Goal: Submit feedback/report problem: Provide input to the site owners about the experience or issues

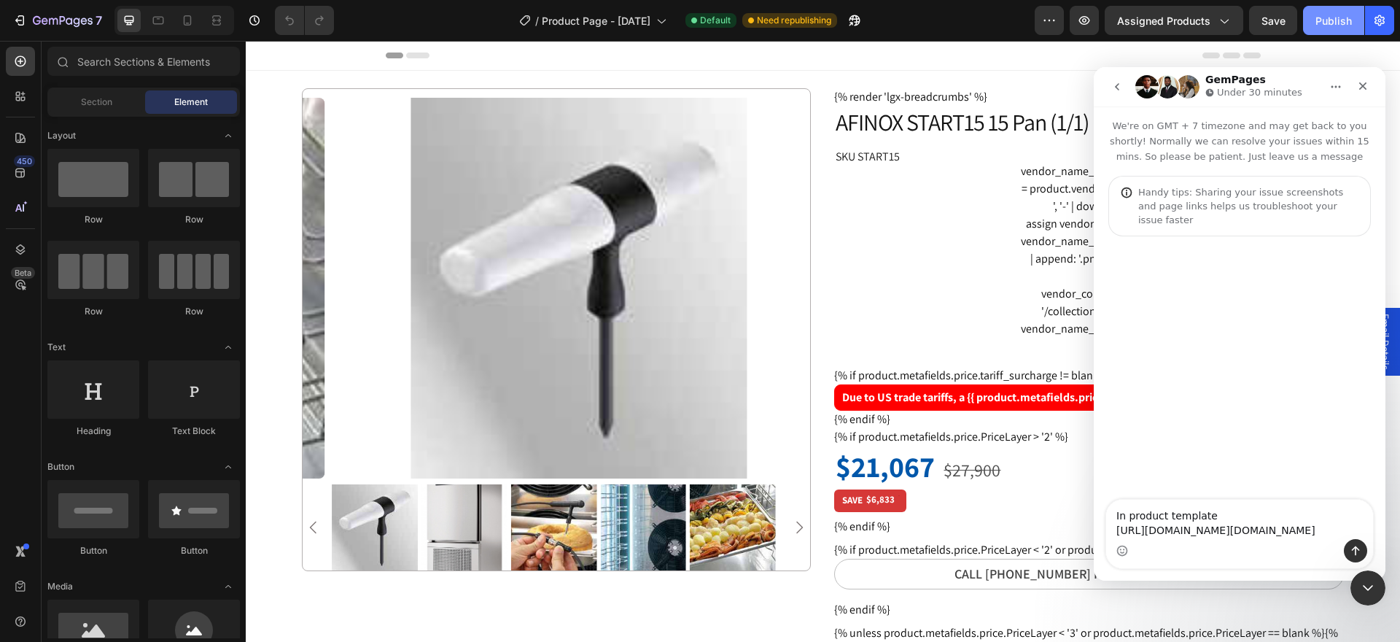
click at [1329, 26] on div "Publish" at bounding box center [1333, 20] width 36 height 15
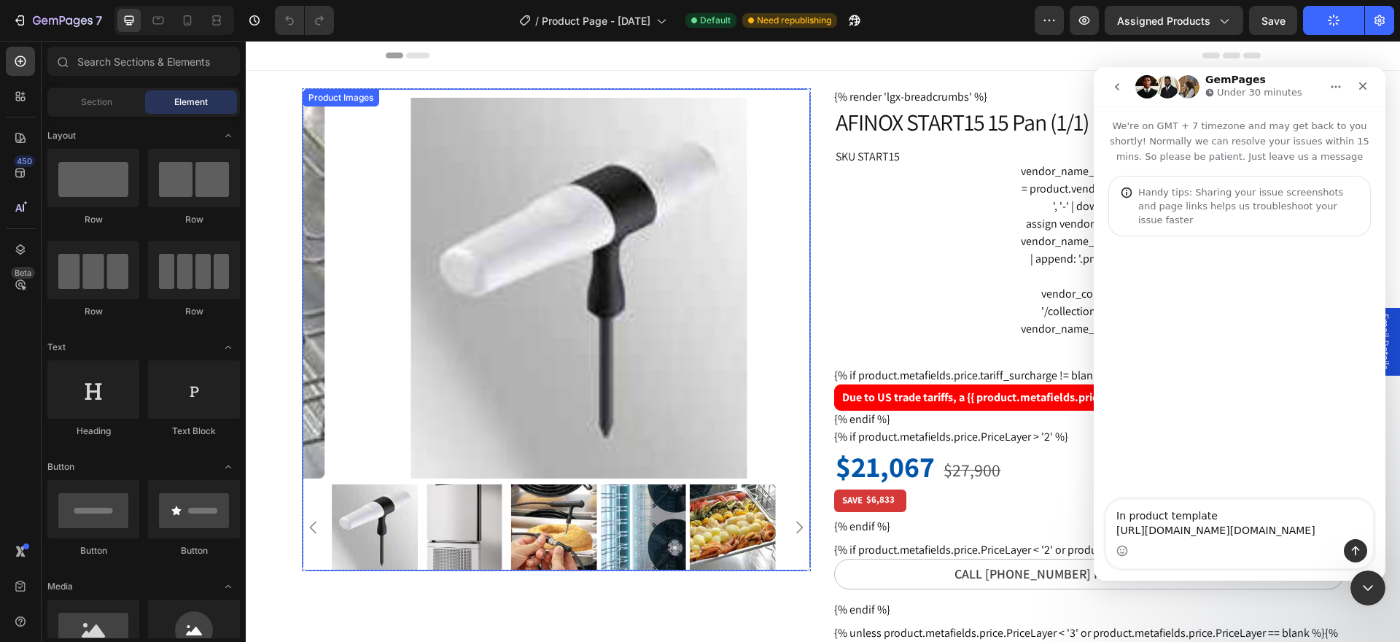
click at [317, 523] on icon "Carousel Back Arrow" at bounding box center [313, 526] width 17 height 17
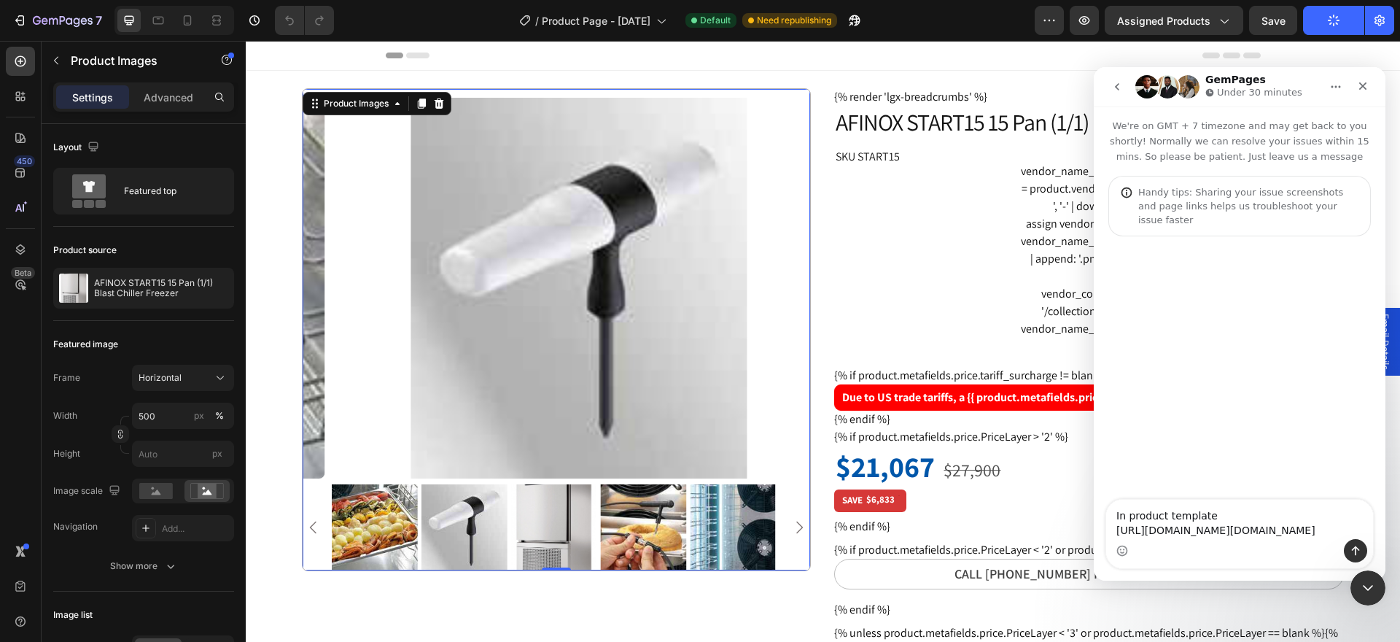
click at [317, 523] on icon "Carousel Back Arrow" at bounding box center [313, 526] width 17 height 17
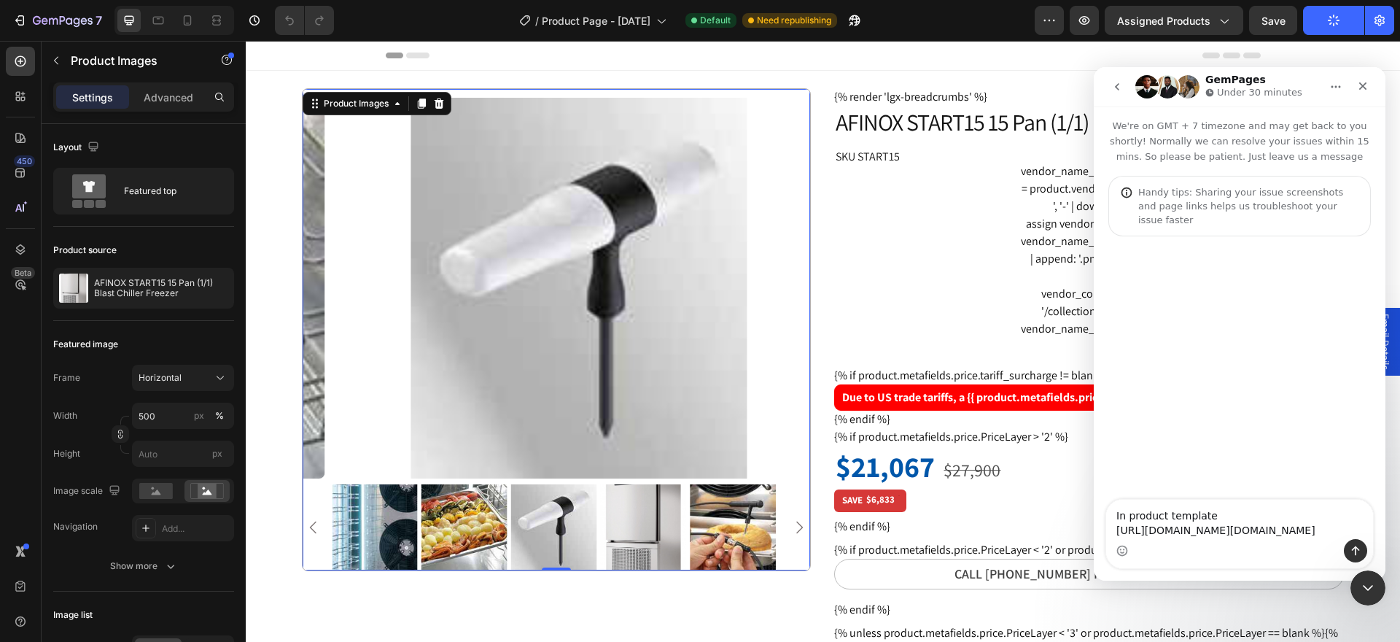
click at [317, 523] on icon "Carousel Back Arrow" at bounding box center [313, 526] width 17 height 17
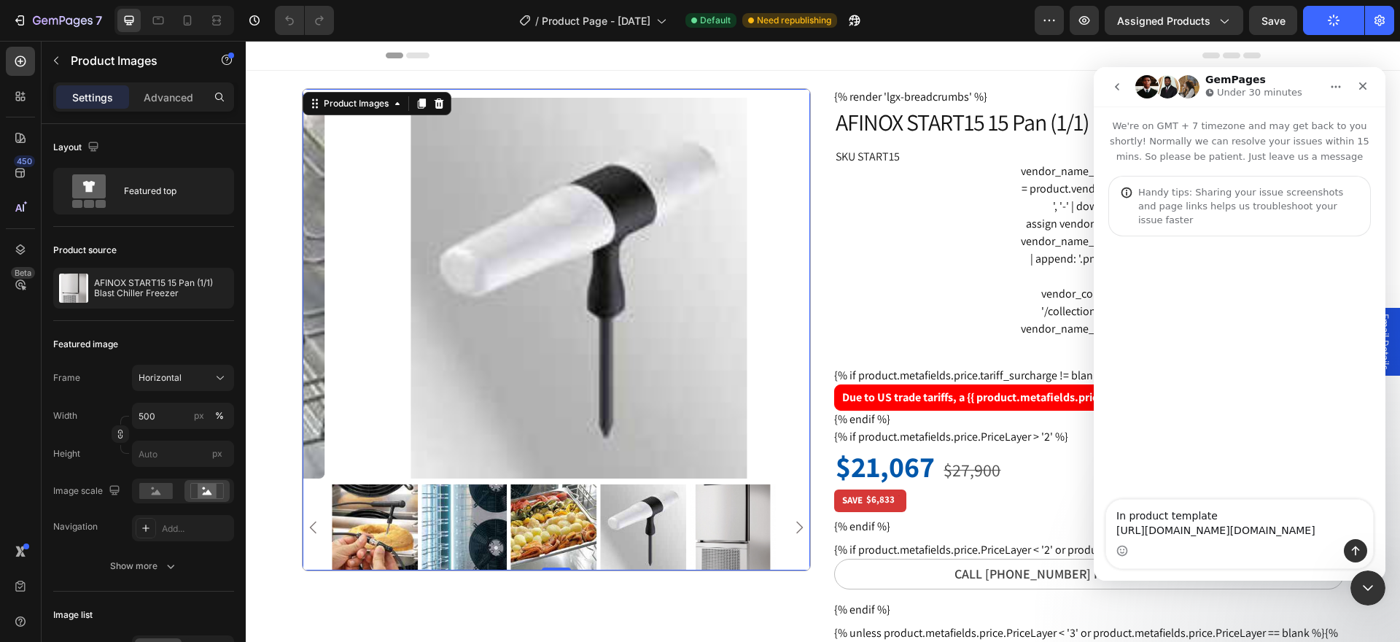
click at [316, 523] on icon "Carousel Back Arrow" at bounding box center [313, 526] width 17 height 17
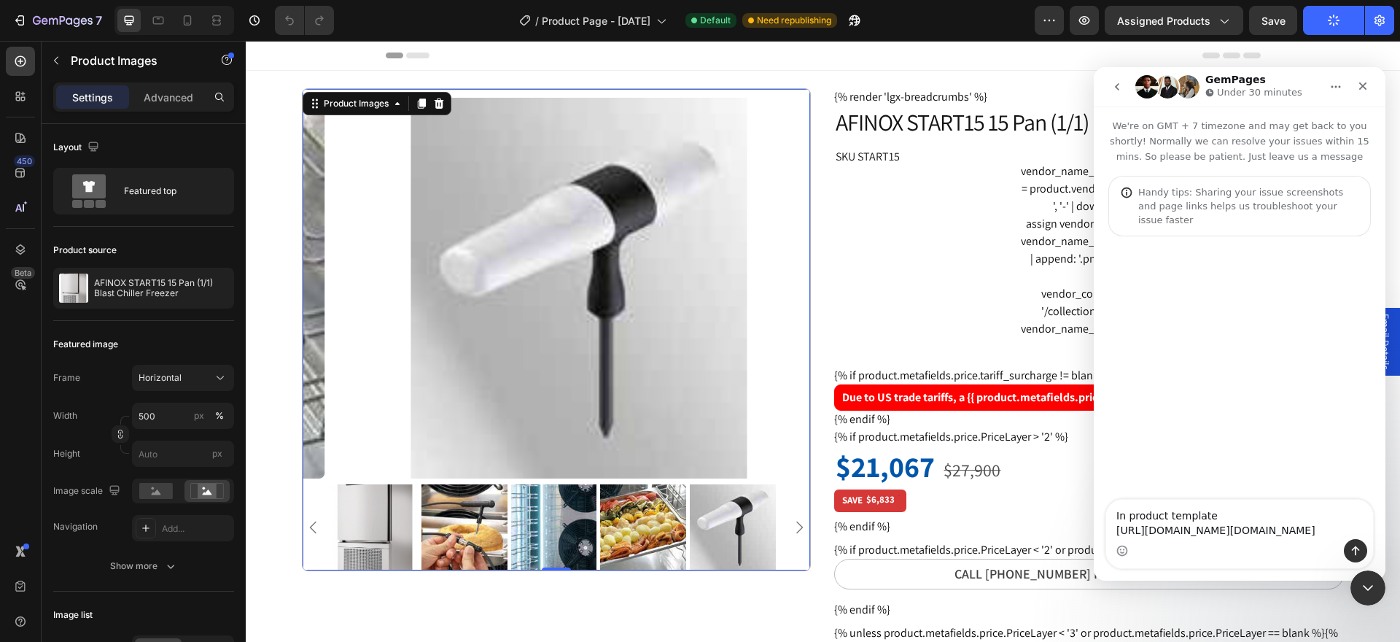
click at [316, 523] on icon "Carousel Back Arrow" at bounding box center [313, 526] width 17 height 17
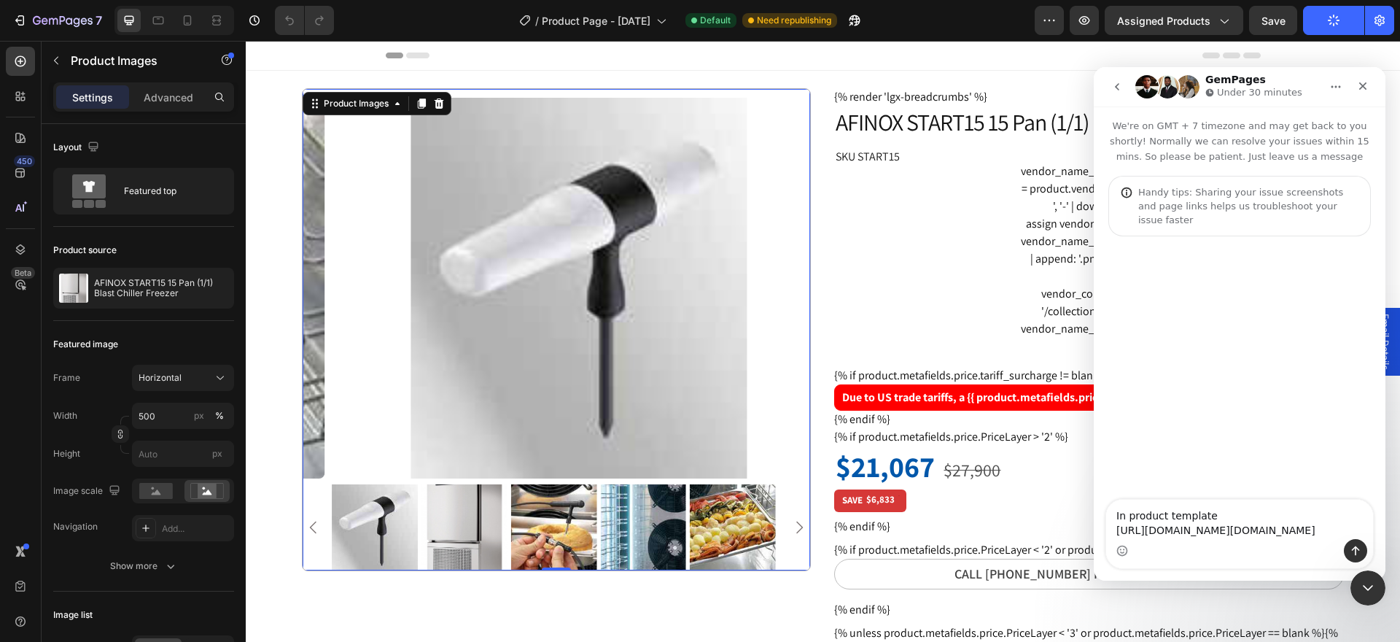
click at [316, 523] on icon "Carousel Back Arrow" at bounding box center [313, 526] width 17 height 17
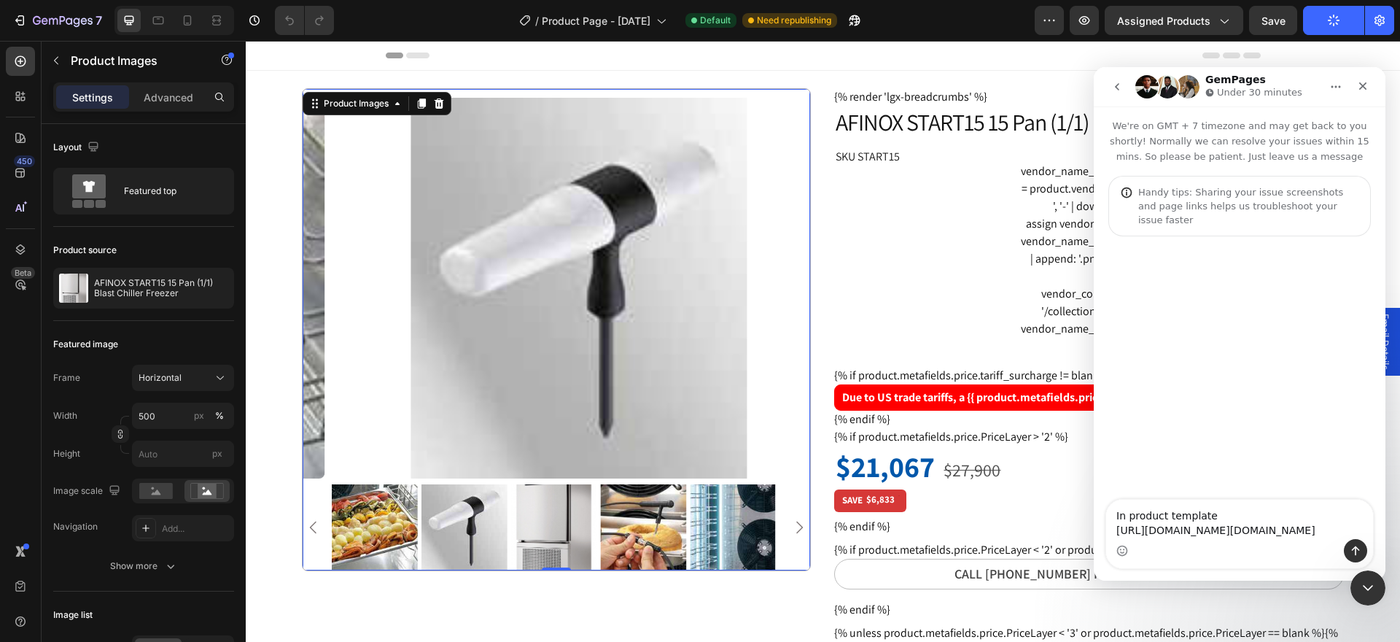
click at [316, 523] on icon "Carousel Back Arrow" at bounding box center [313, 526] width 17 height 17
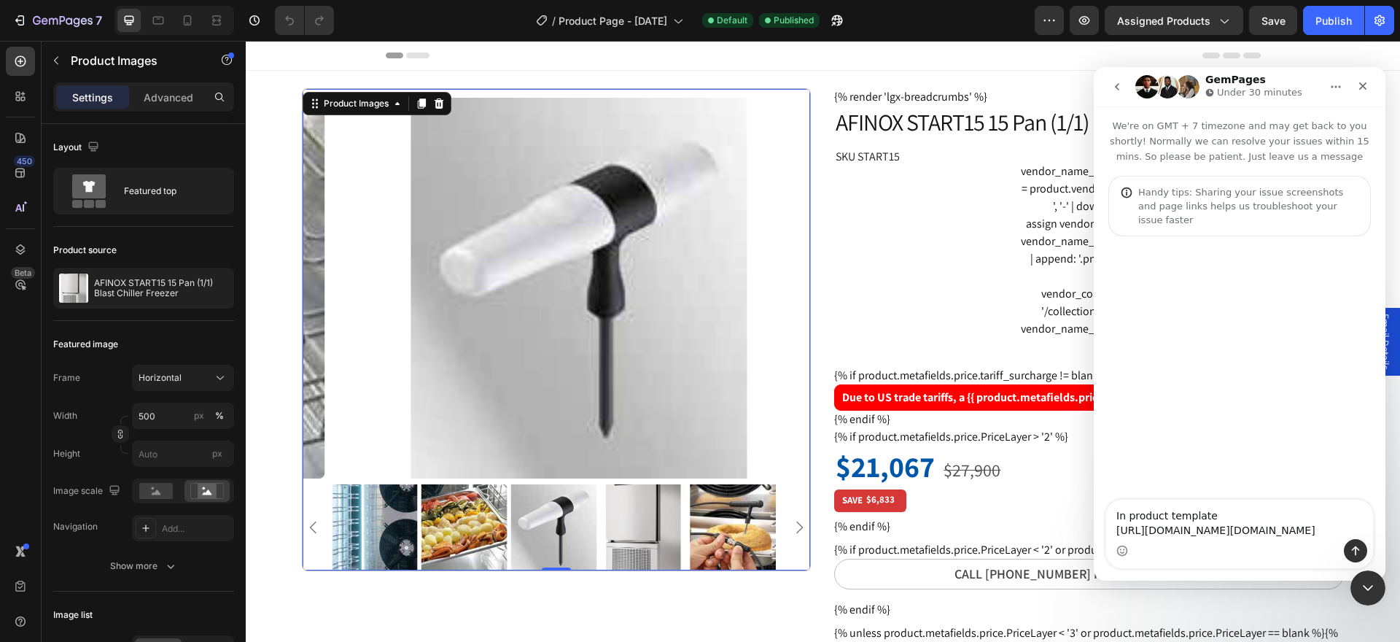
click at [316, 523] on icon "Carousel Back Arrow" at bounding box center [313, 526] width 17 height 17
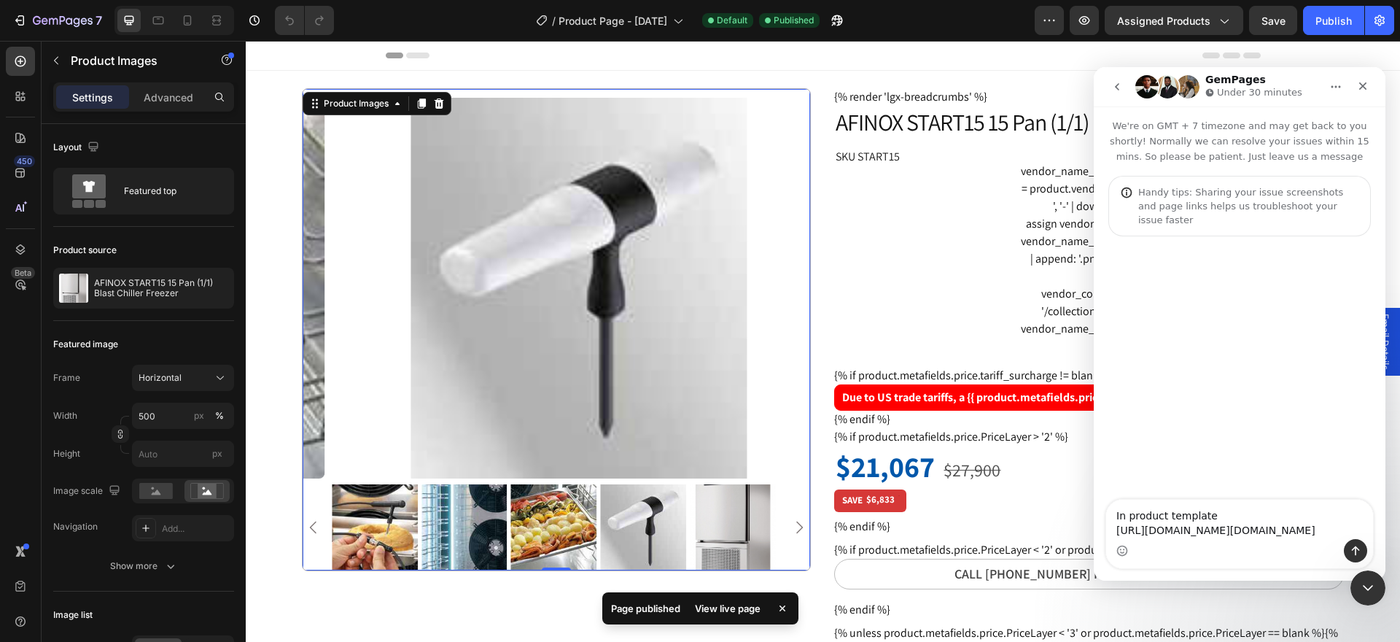
click at [316, 523] on icon "Carousel Back Arrow" at bounding box center [313, 526] width 17 height 17
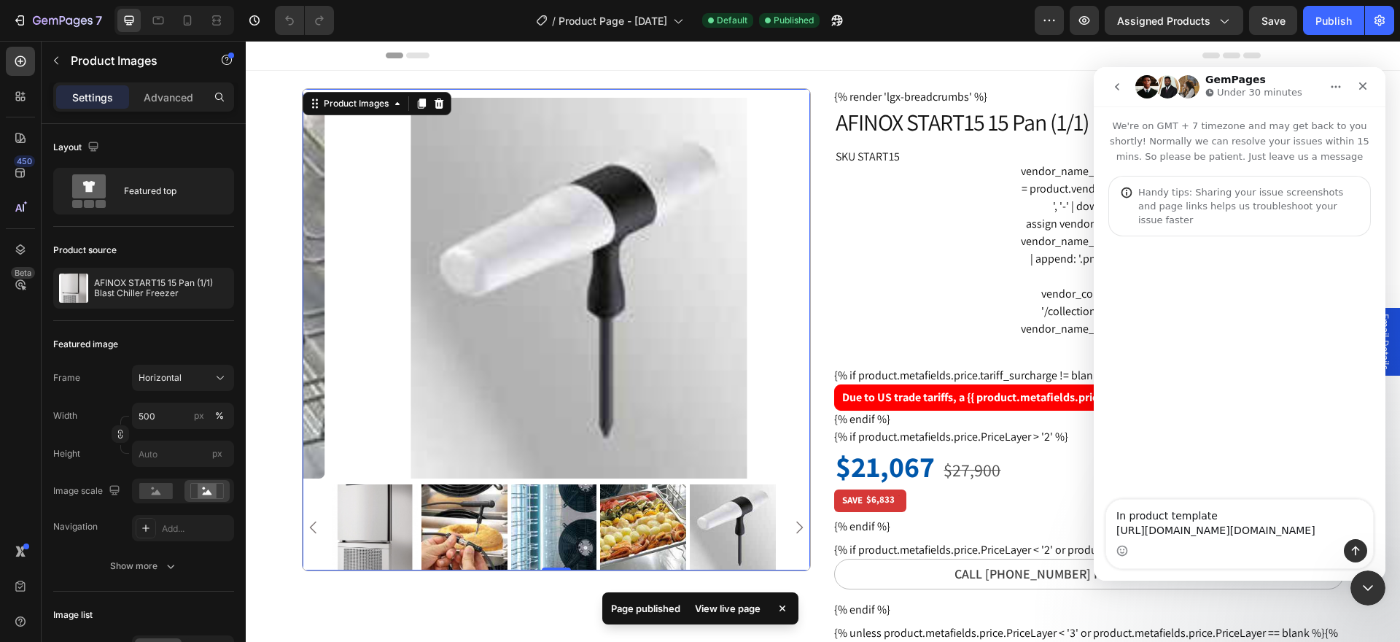
click at [315, 523] on icon "Carousel Back Arrow" at bounding box center [313, 526] width 17 height 17
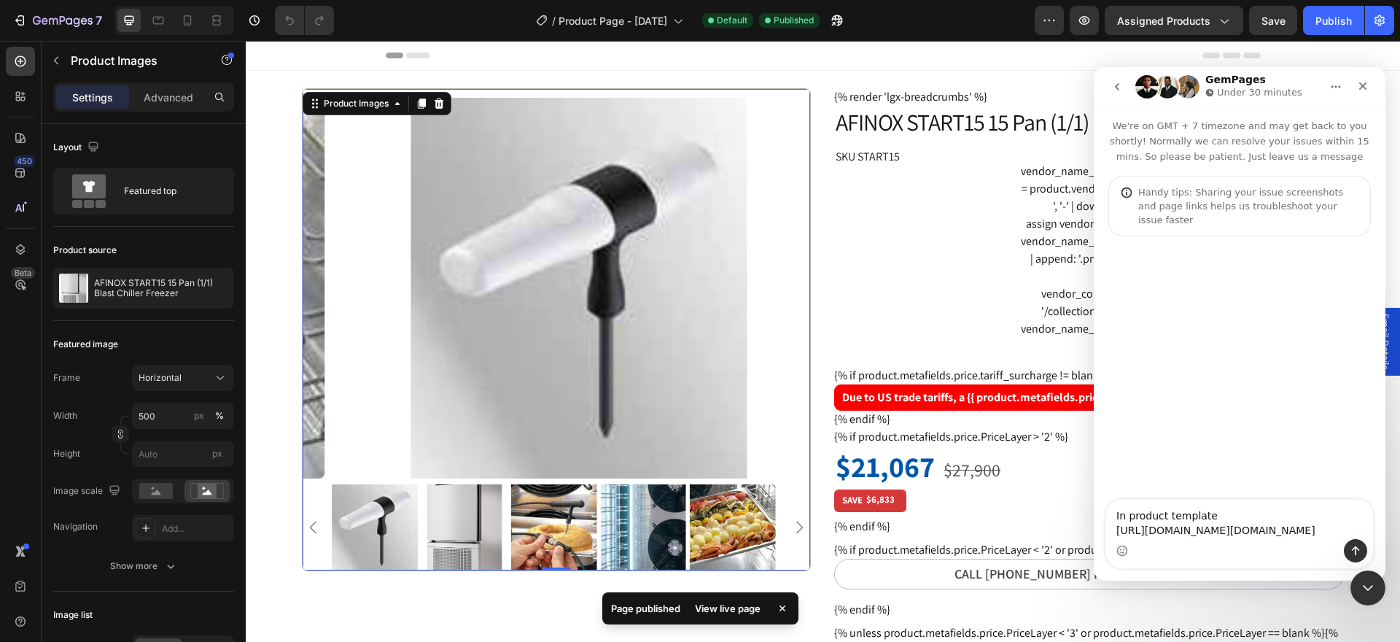
click at [473, 531] on img at bounding box center [464, 527] width 86 height 86
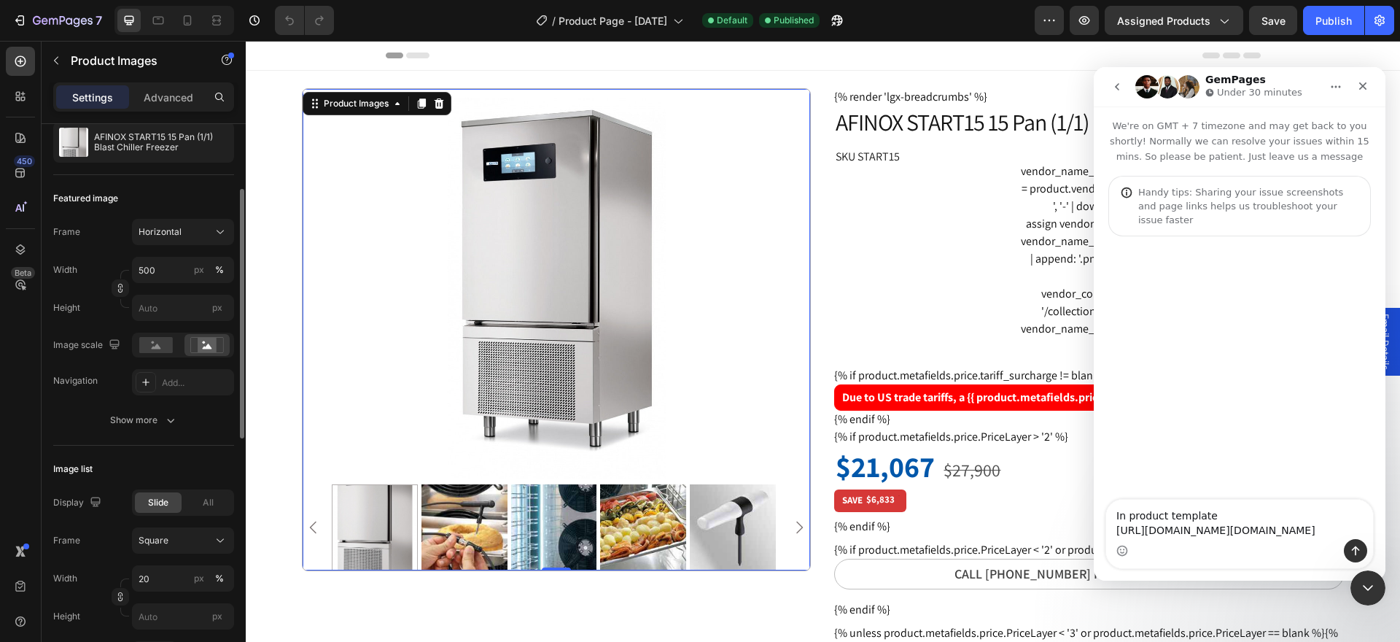
scroll to position [219, 0]
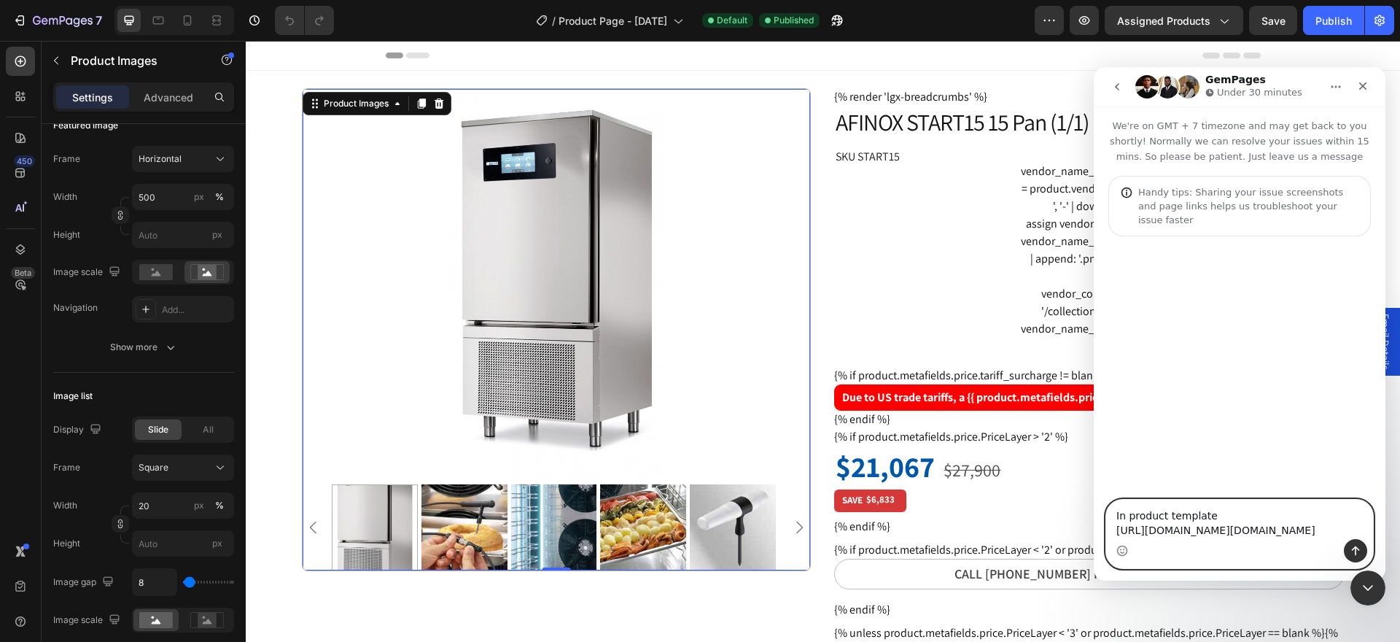
click at [1341, 504] on textarea "In product template https://builder.gempages.net/editor/494556153334727740/5510…" at bounding box center [1239, 518] width 267 height 39
paste textarea "[URL][DOMAIN_NAME]"
click at [1232, 538] on textarea "In product template https://builder.gempages.net/editor/494556153334727740/5510…" at bounding box center [1239, 504] width 267 height 69
click at [1293, 527] on textarea "In product template https://builder.gempages.net/editor/494556153334727740/5510…" at bounding box center [1239, 504] width 267 height 69
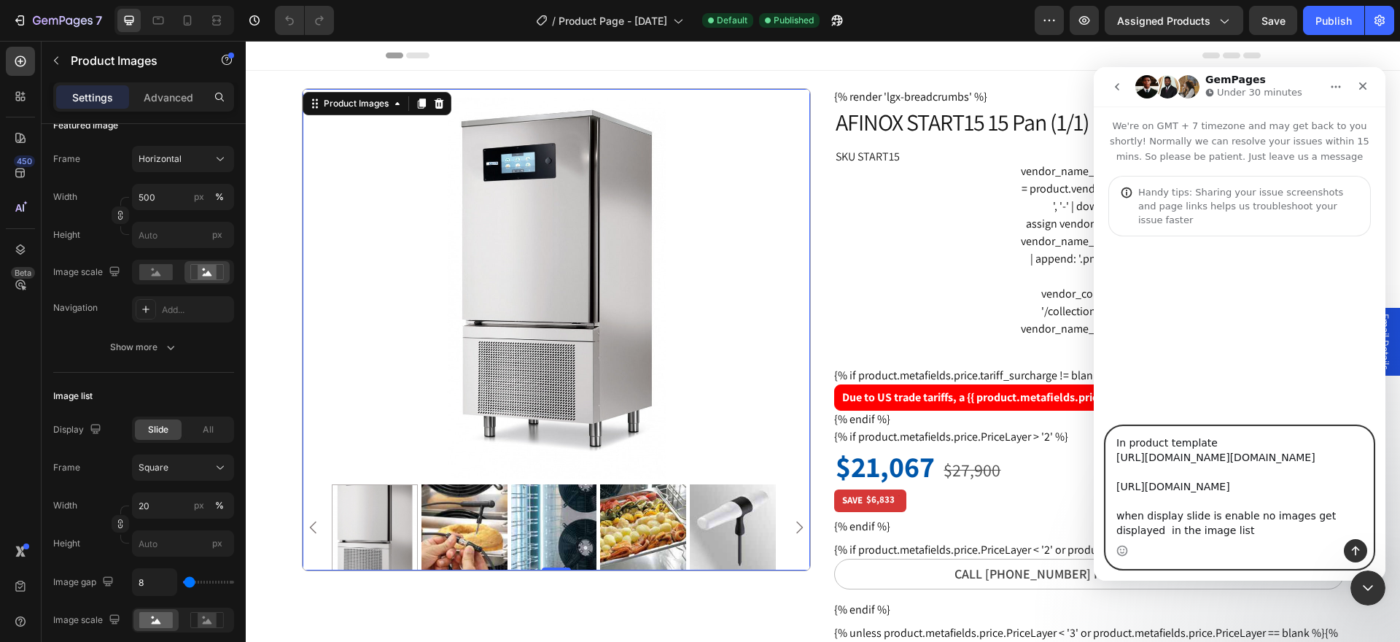
scroll to position [23, 0]
drag, startPoint x: 1190, startPoint y: 528, endPoint x: 1112, endPoint y: 436, distance: 120.5
click at [1112, 436] on div "In product template https://builder.gempages.net/editor/494556153334727740/5510…" at bounding box center [1239, 496] width 267 height 141
click at [1217, 527] on textarea "In product template https://builder.gempages.net/editor/494556153334727740/5510…" at bounding box center [1239, 482] width 267 height 112
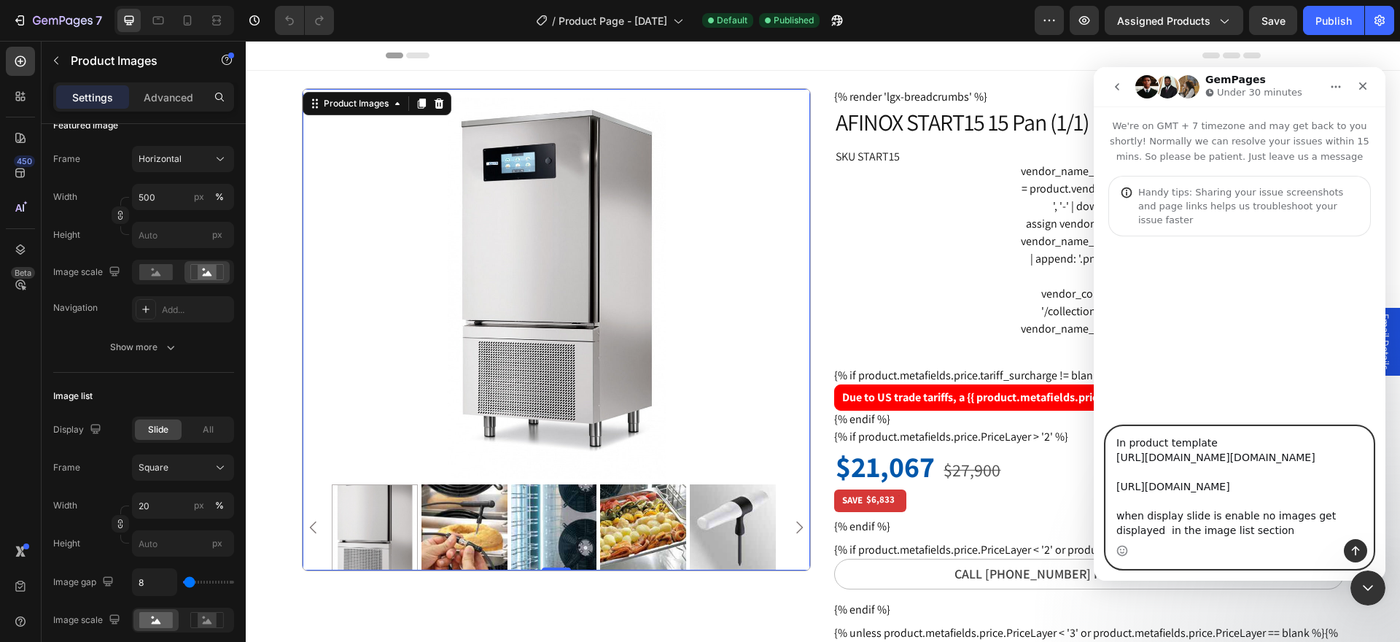
type textarea "In product template https://builder.gempages.net/editor/494556153334727740/5510…"
click at [1351, 548] on icon "Send a message…" at bounding box center [1355, 551] width 12 height 12
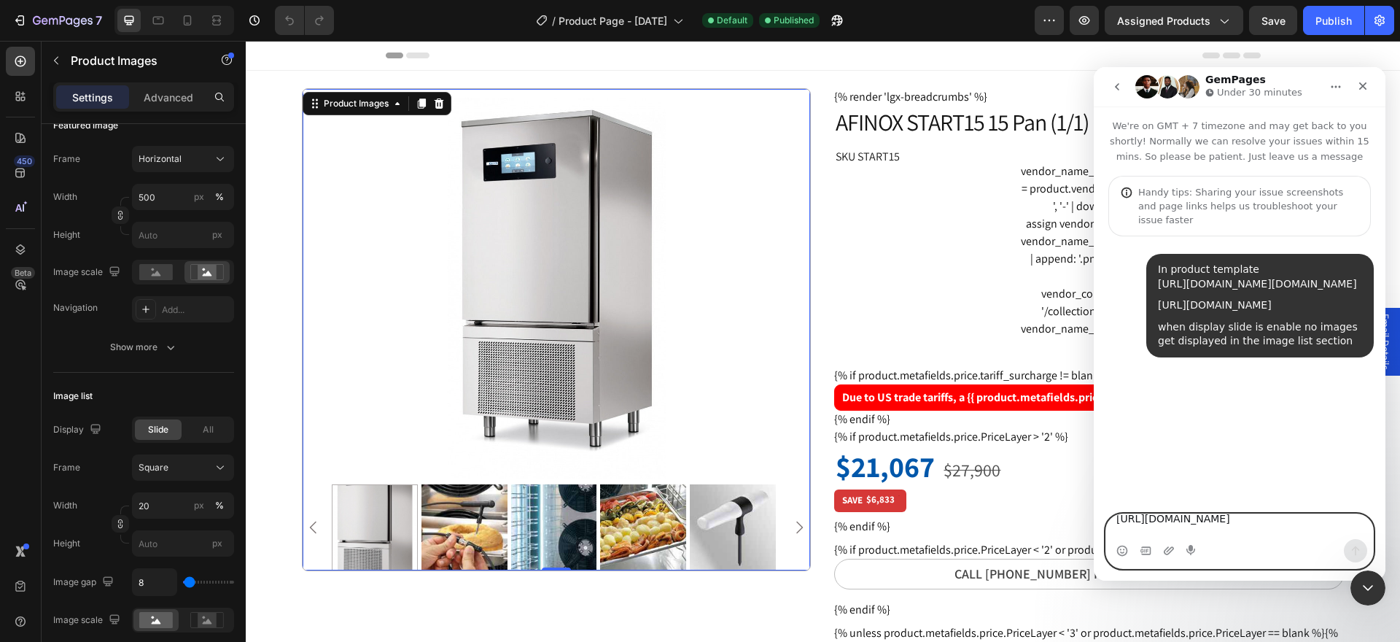
scroll to position [0, 0]
click at [1166, 550] on icon "Upload attachment" at bounding box center [1169, 551] width 12 height 12
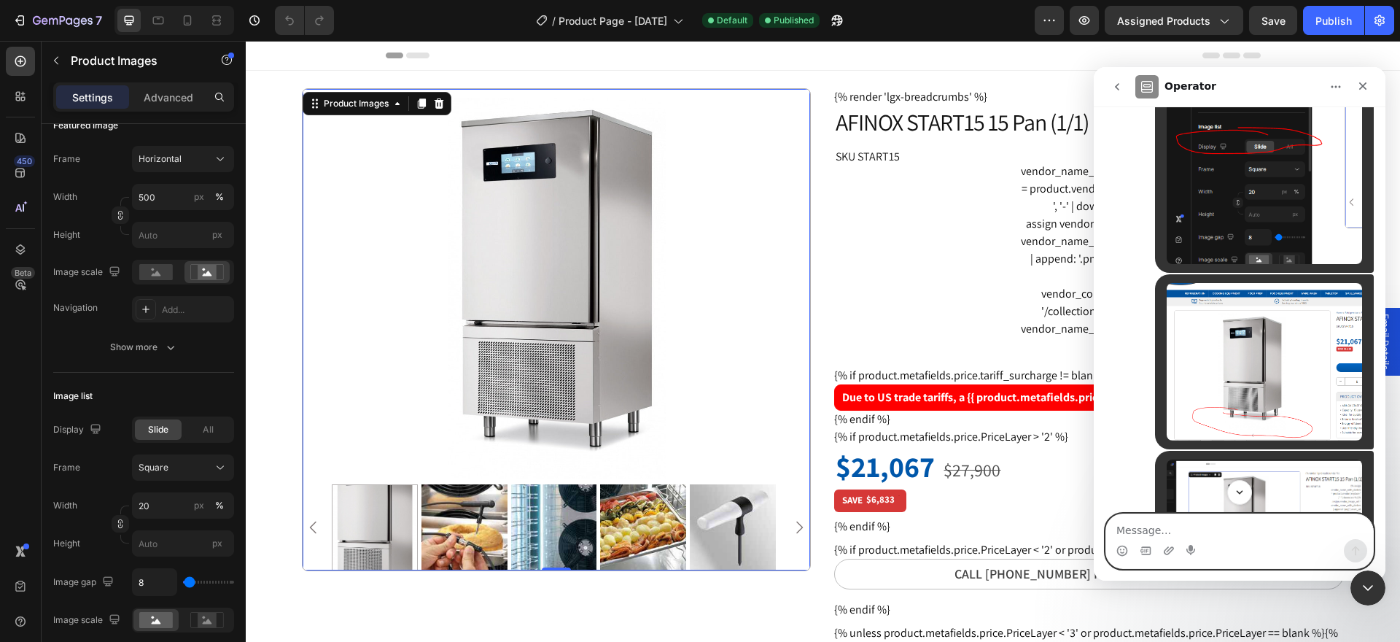
scroll to position [639, 0]
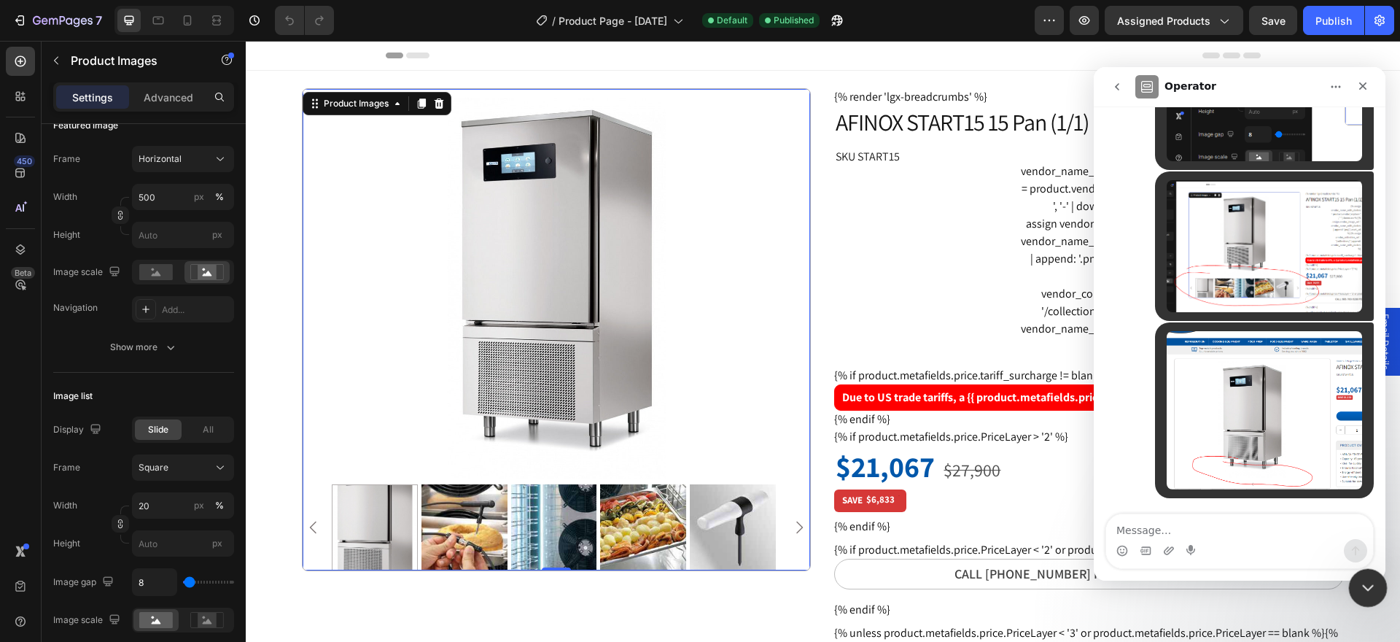
click at [1363, 585] on icon "Close Intercom Messenger" at bounding box center [1365, 585] width 10 height 6
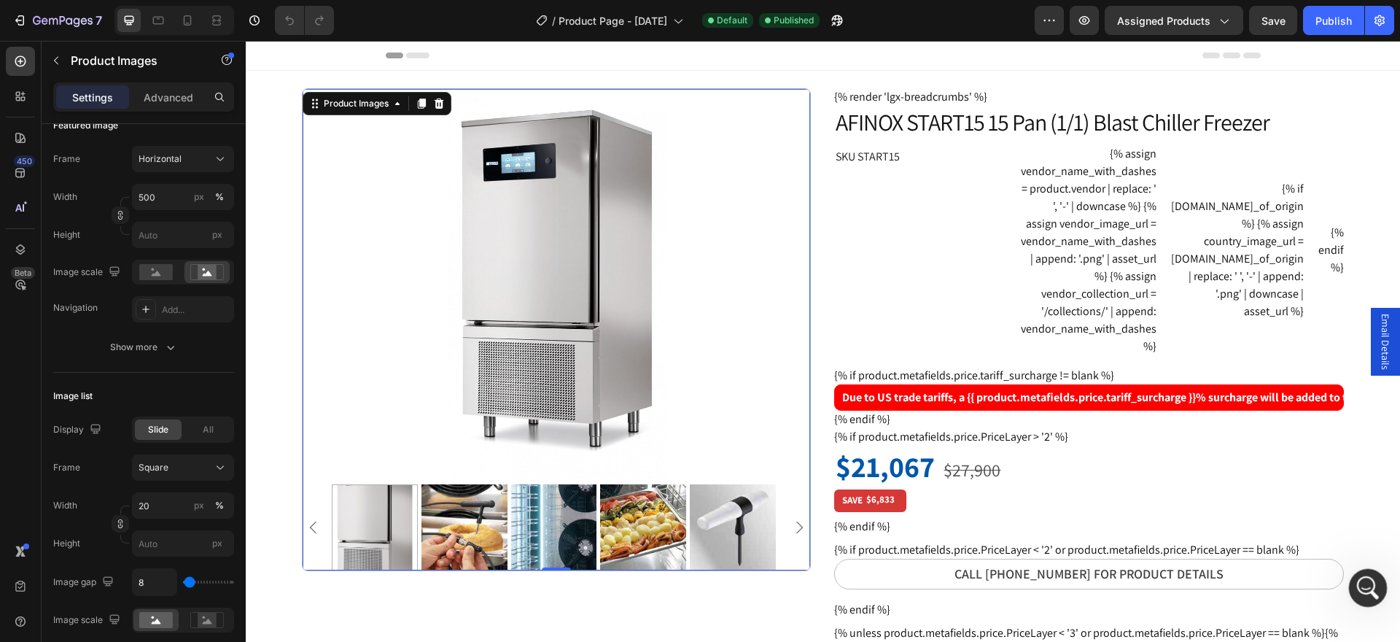
click at [1371, 588] on icon "Open Intercom Messenger" at bounding box center [1366, 586] width 24 height 24
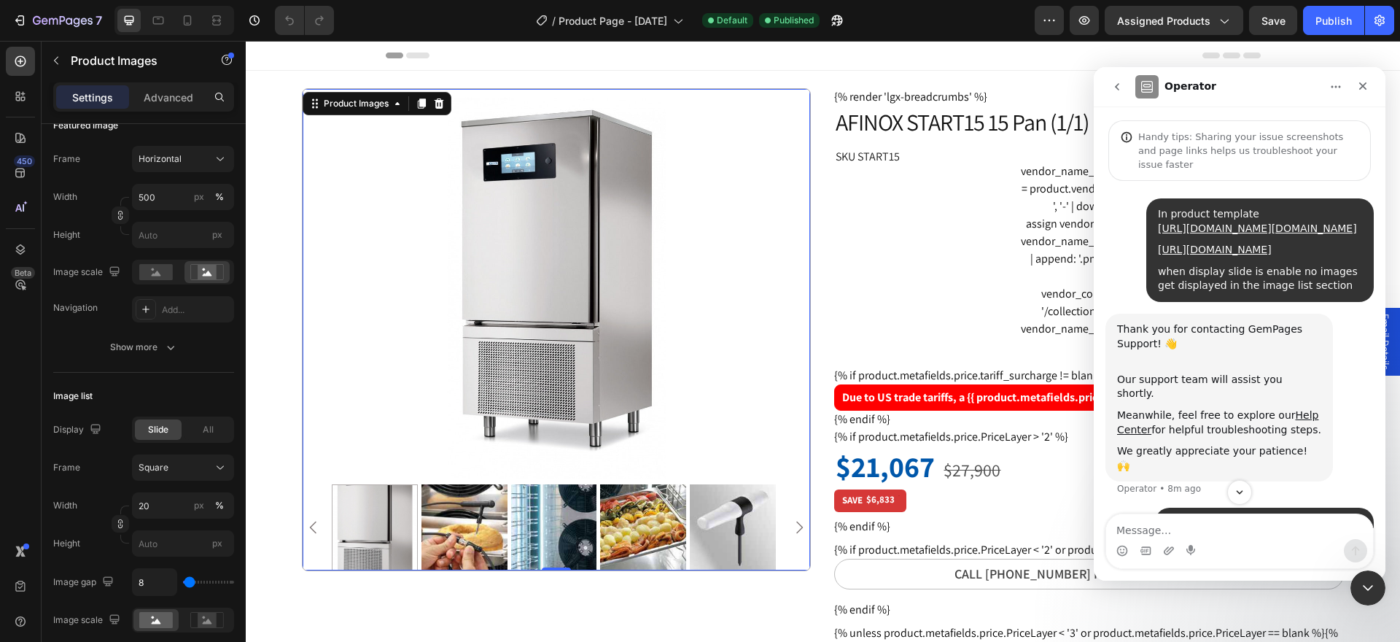
scroll to position [0, 0]
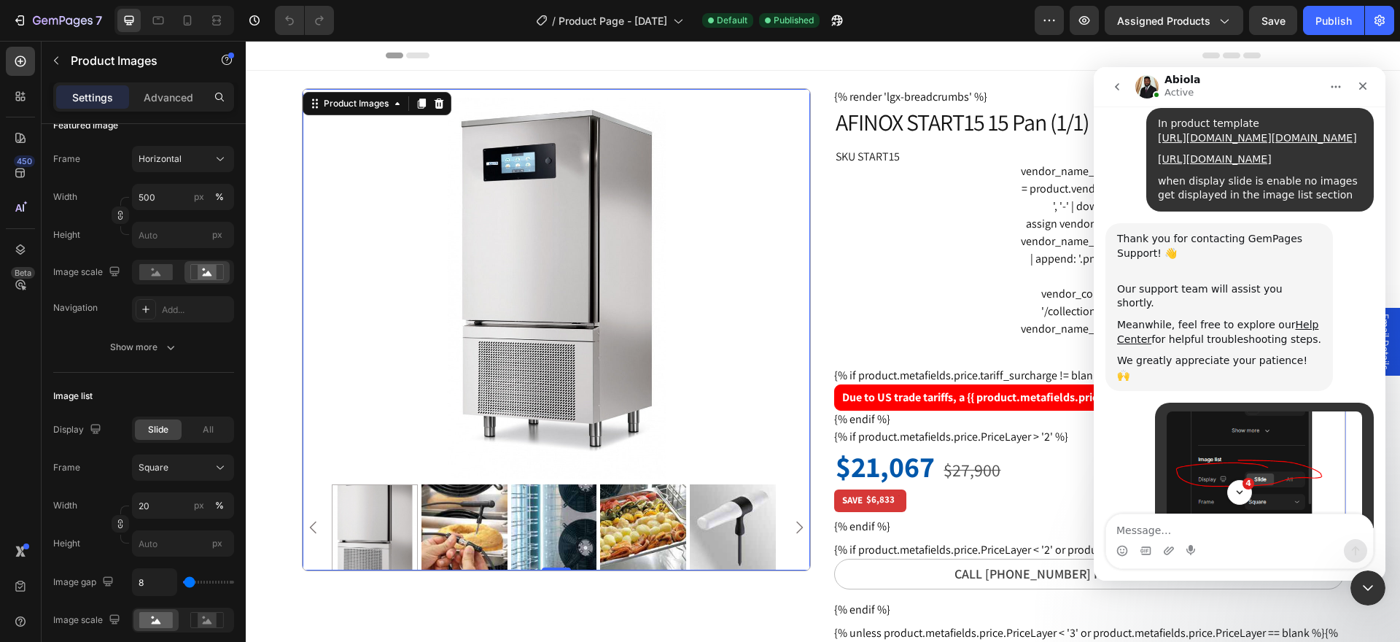
scroll to position [219, 0]
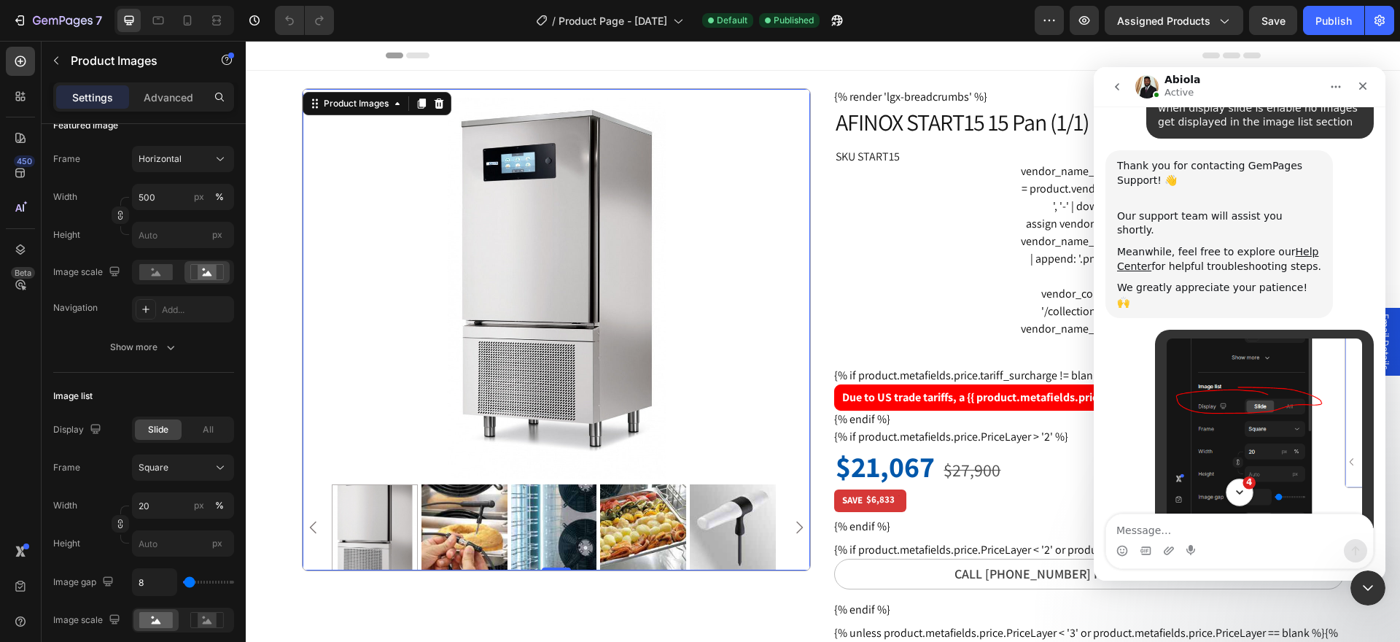
click at [1236, 494] on icon "Scroll to bottom" at bounding box center [1239, 492] width 13 height 13
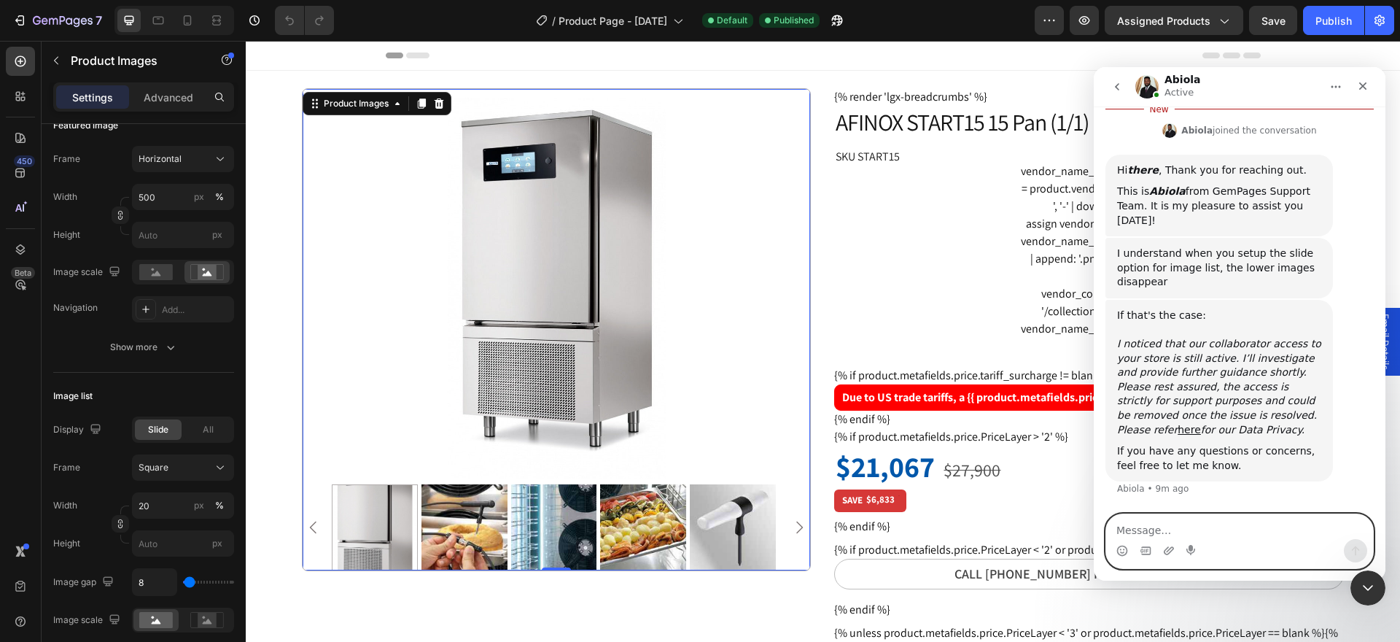
click at [1158, 534] on textarea "Message…" at bounding box center [1239, 526] width 267 height 25
type textarea "yes"
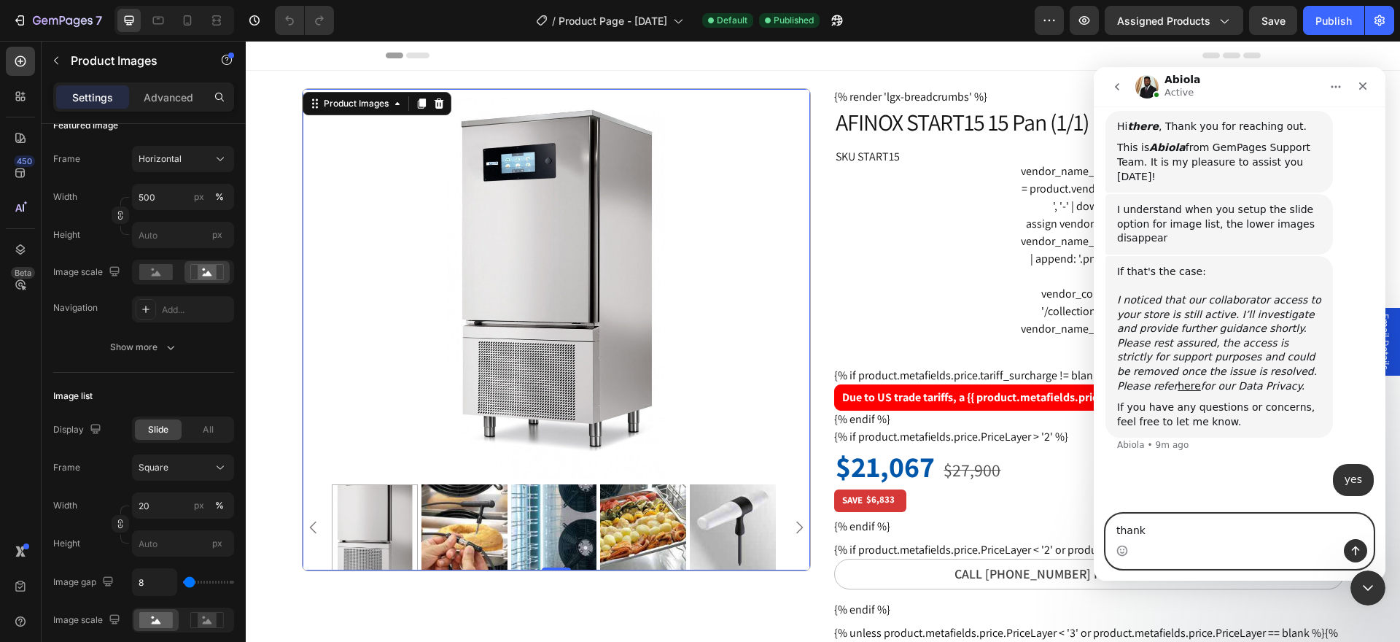
type textarea "thanks"
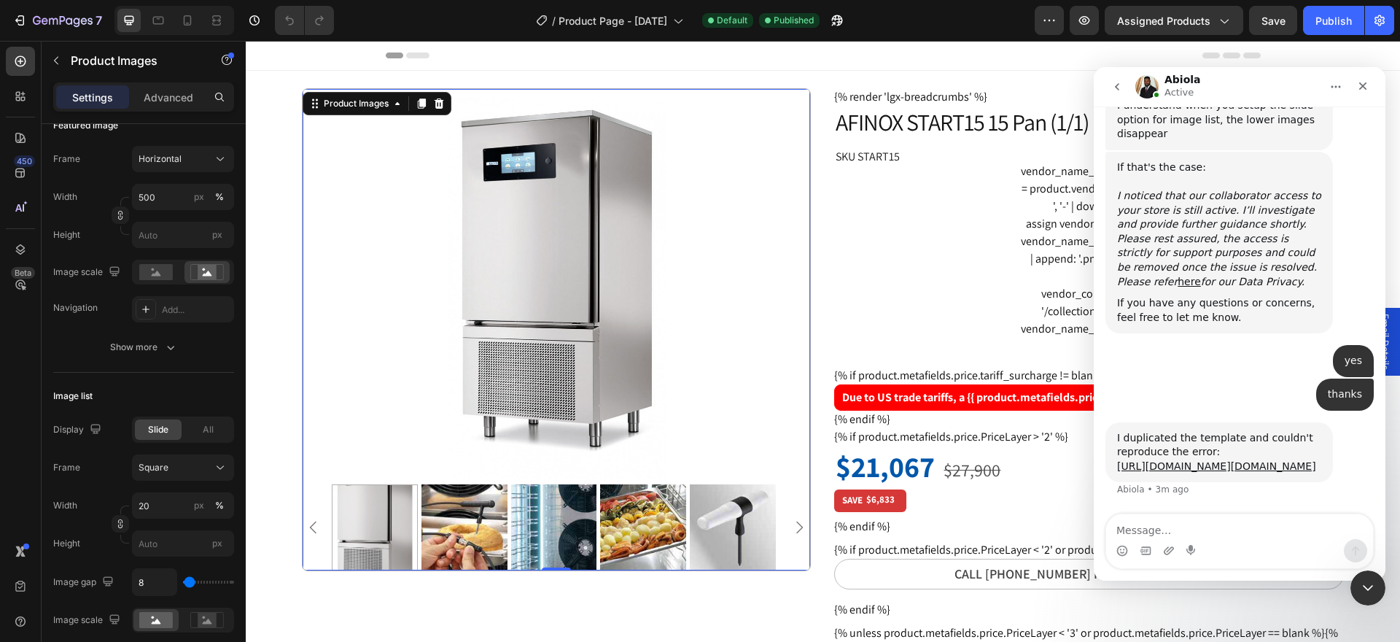
scroll to position [1230, 0]
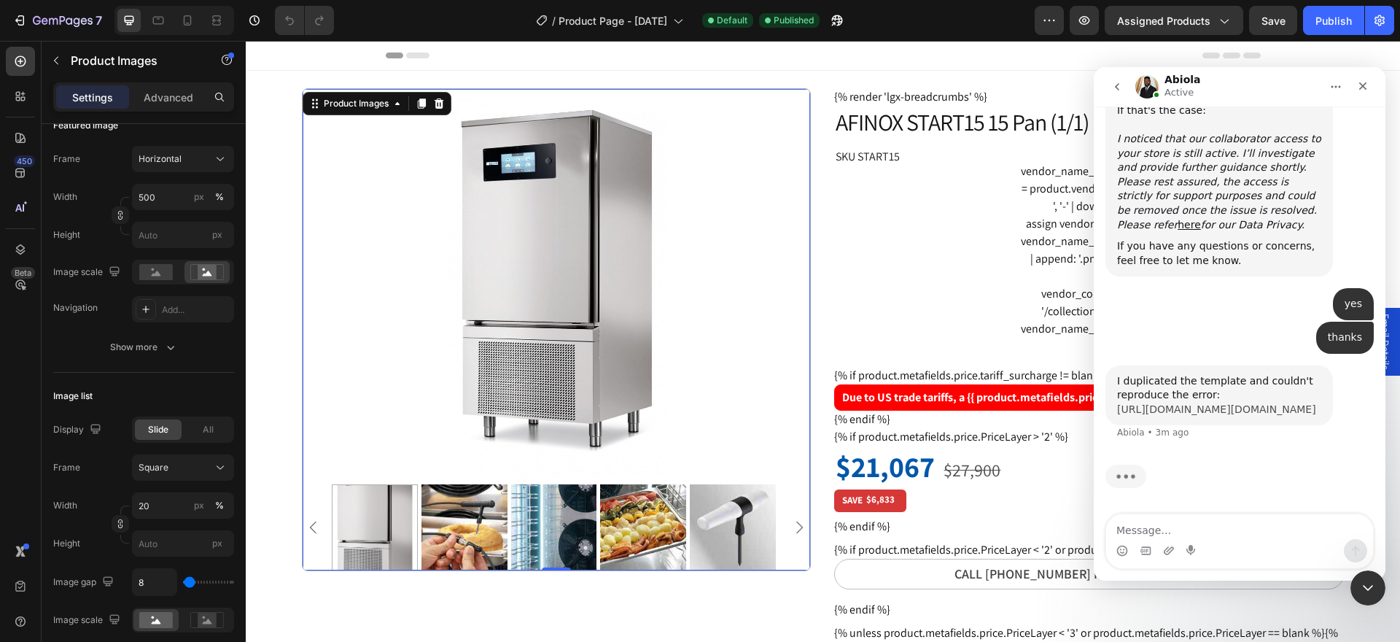
click at [1231, 403] on link "[URL][DOMAIN_NAME][DOMAIN_NAME]" at bounding box center [1216, 409] width 199 height 12
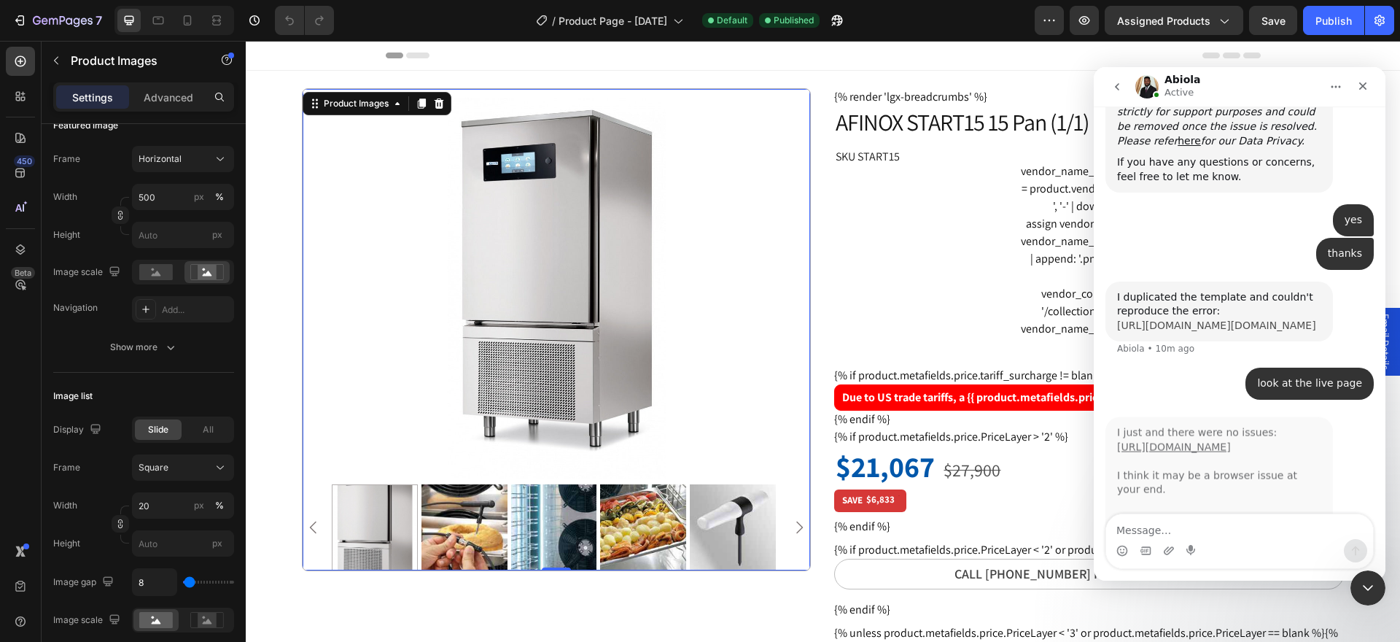
scroll to position [1390, 0]
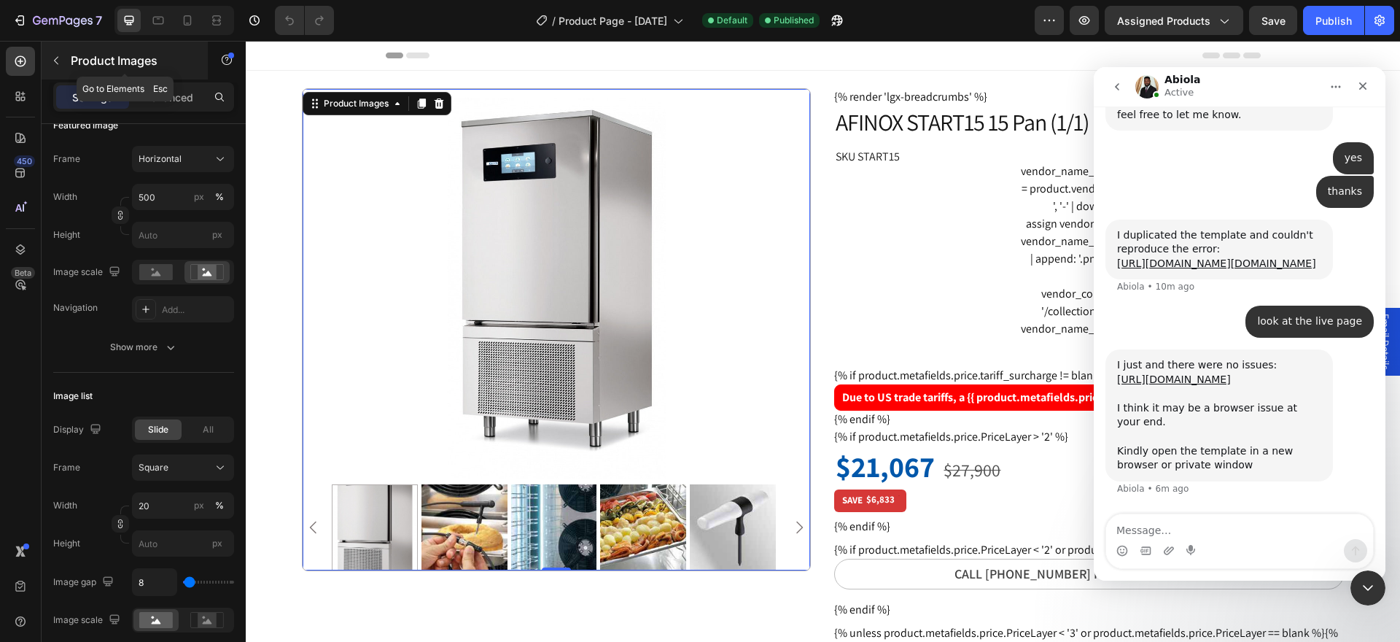
click at [49, 58] on button "button" at bounding box center [55, 60] width 23 height 23
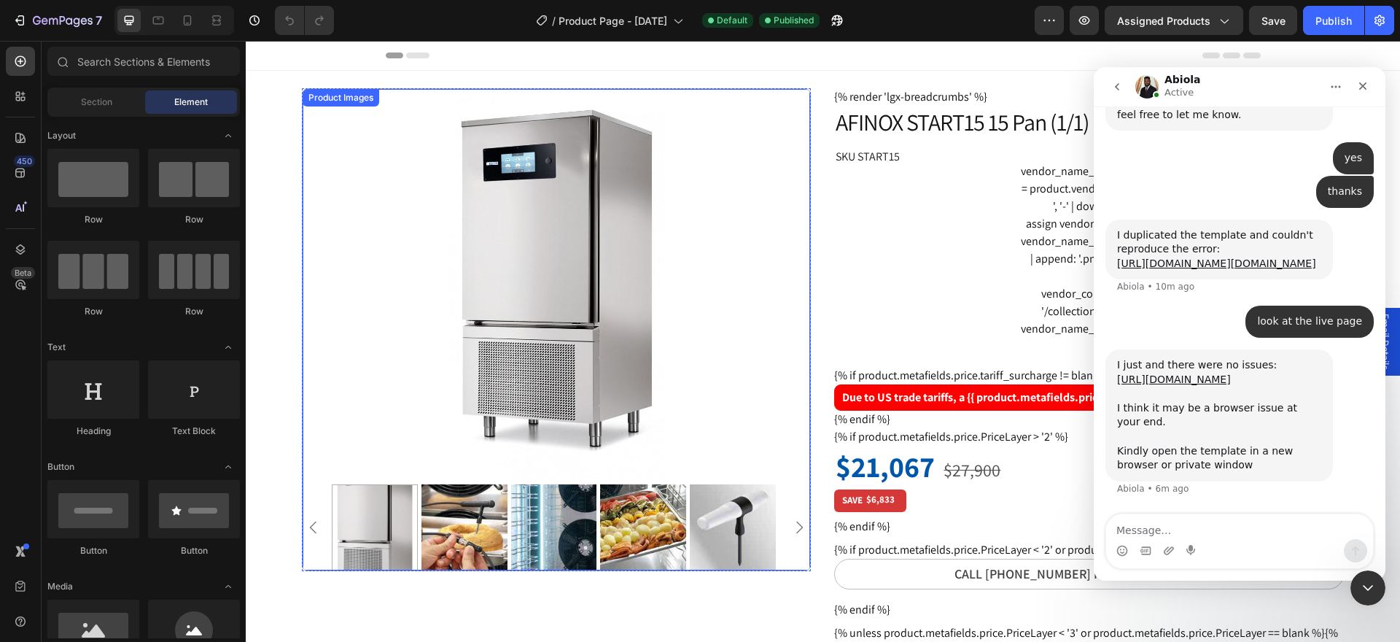
click at [313, 101] on div "Product Images" at bounding box center [340, 97] width 71 height 13
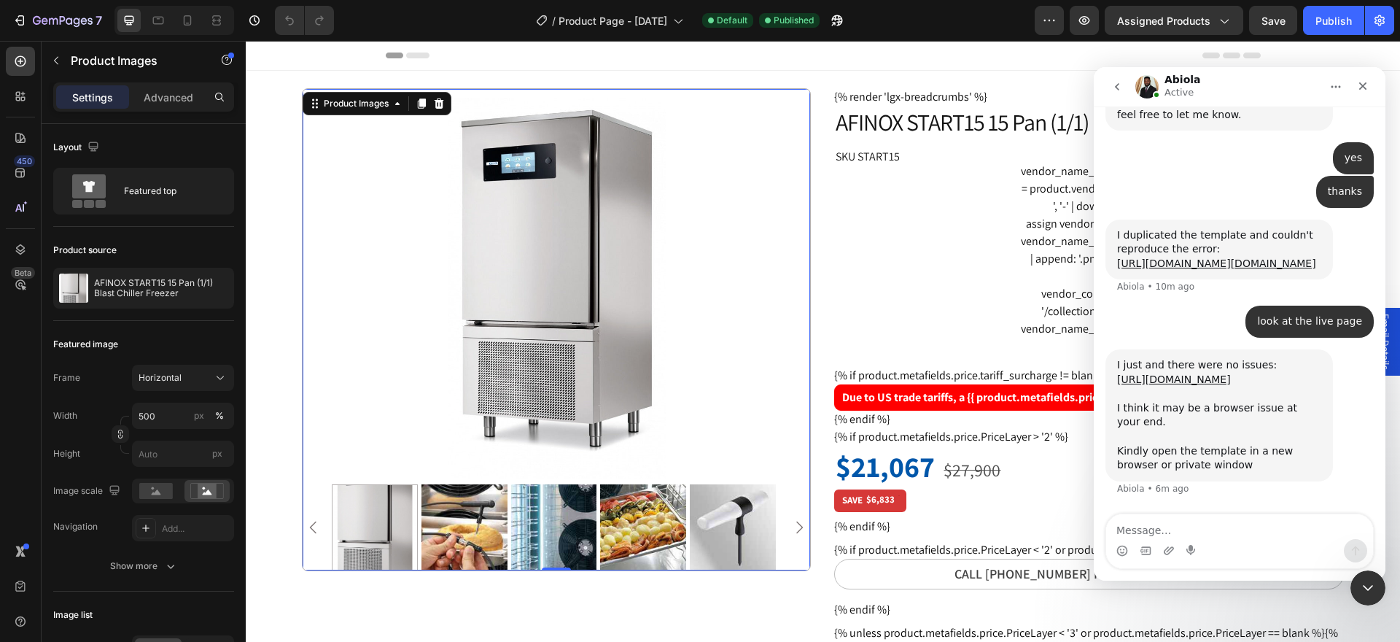
click at [1198, 471] on div "I just and there were no issues: https://www.loom.com/share/d22ae5f81b41471ab12…" at bounding box center [1219, 415] width 204 height 114
click at [1172, 531] on textarea "Message…" at bounding box center [1239, 526] width 267 height 25
drag, startPoint x: 2216, startPoint y: 110, endPoint x: 1368, endPoint y: 84, distance: 848.3
click at [1368, 84] on div "Close" at bounding box center [1362, 86] width 26 height 26
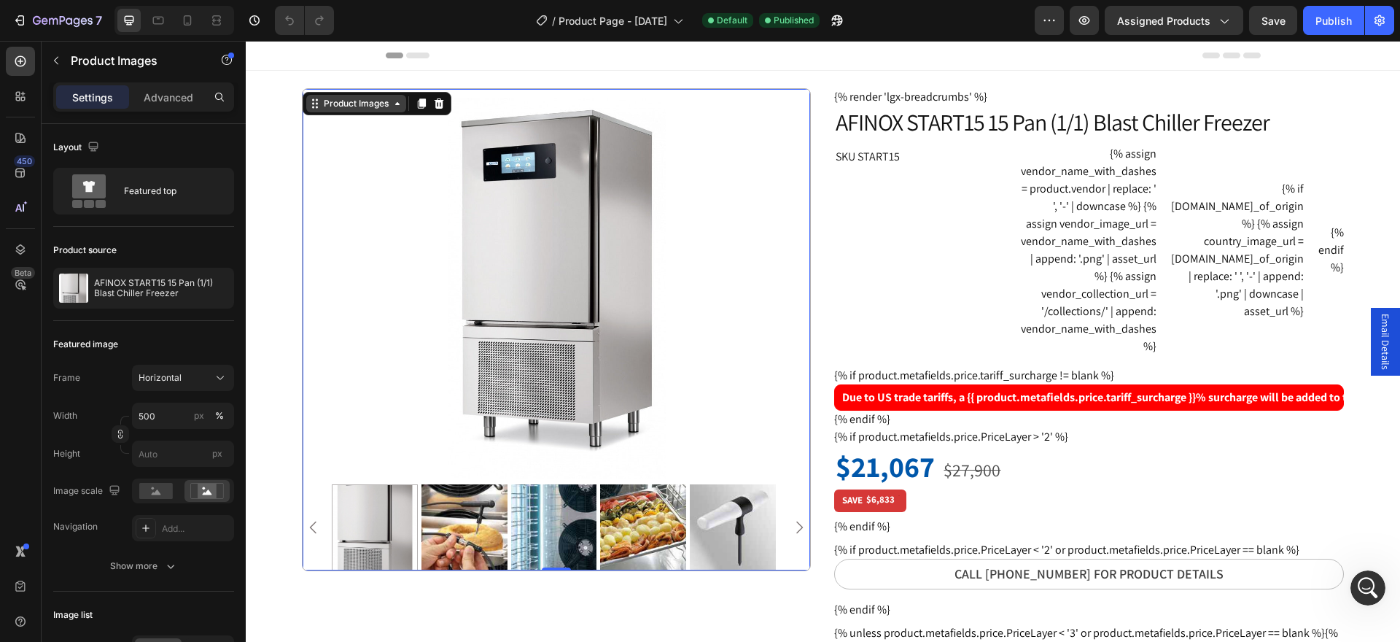
click at [323, 109] on div "Product Images" at bounding box center [356, 103] width 71 height 13
click at [212, 22] on icon at bounding box center [216, 20] width 15 height 15
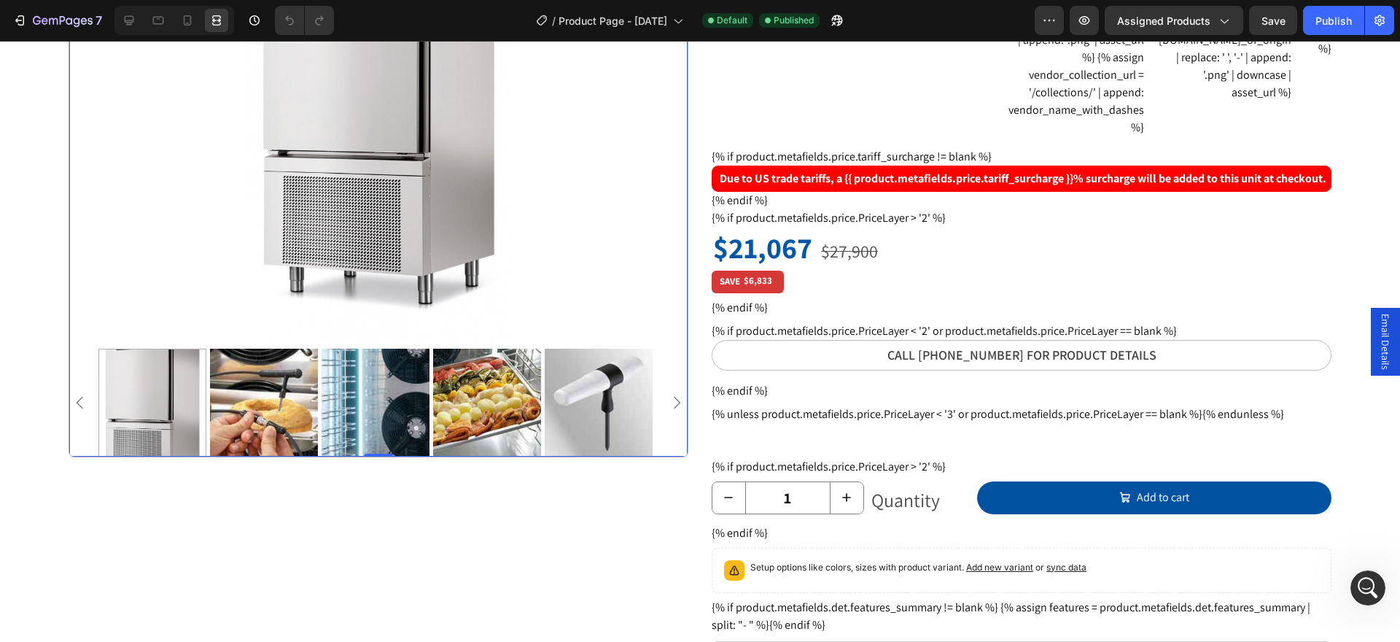
scroll to position [73, 0]
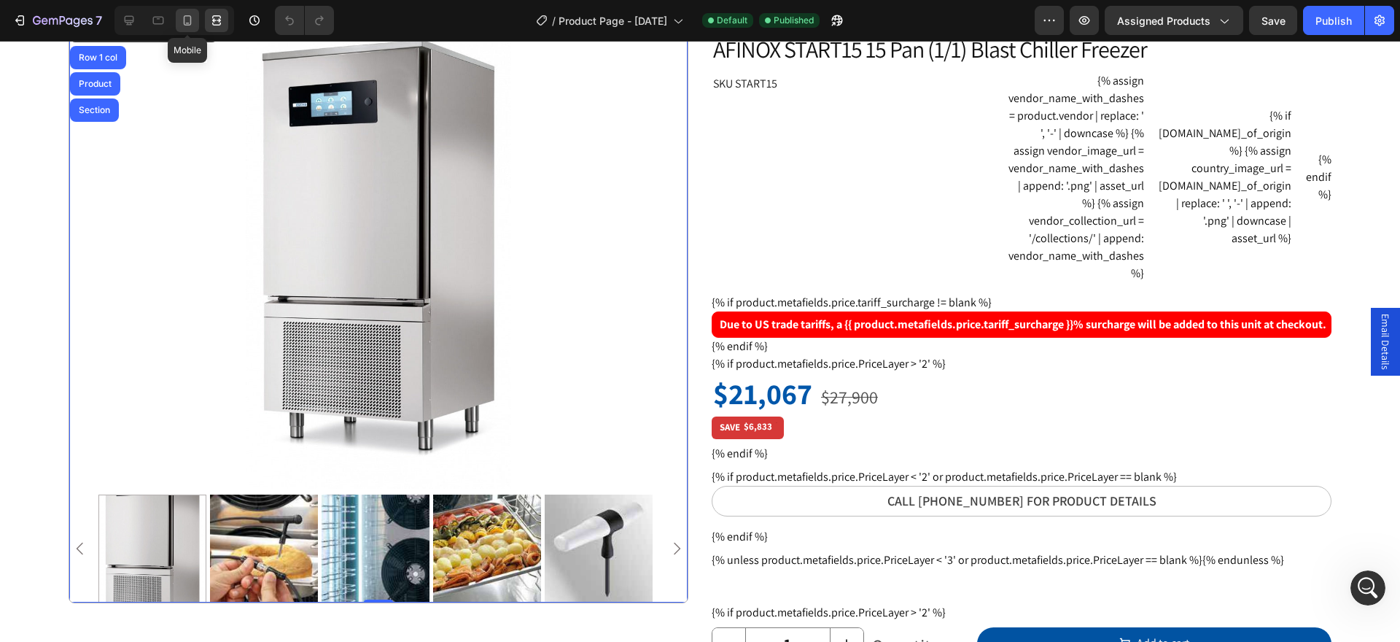
click at [189, 20] on icon at bounding box center [187, 20] width 15 height 15
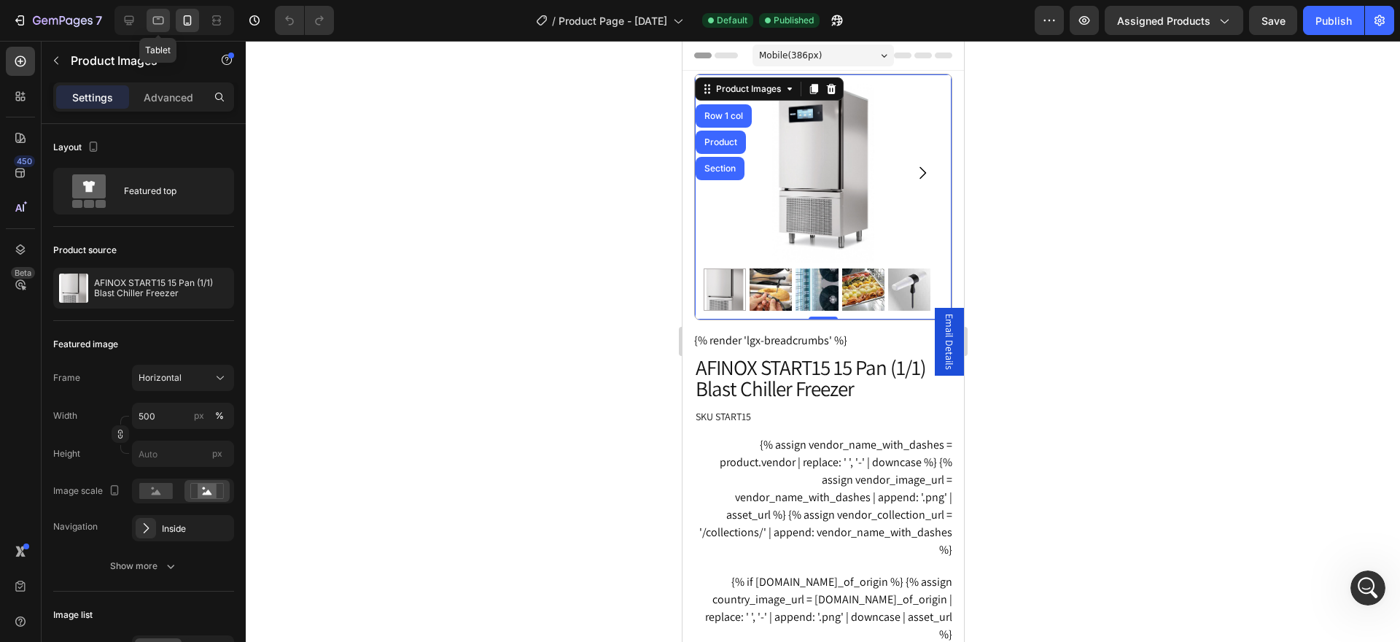
click at [152, 16] on icon at bounding box center [158, 20] width 15 height 15
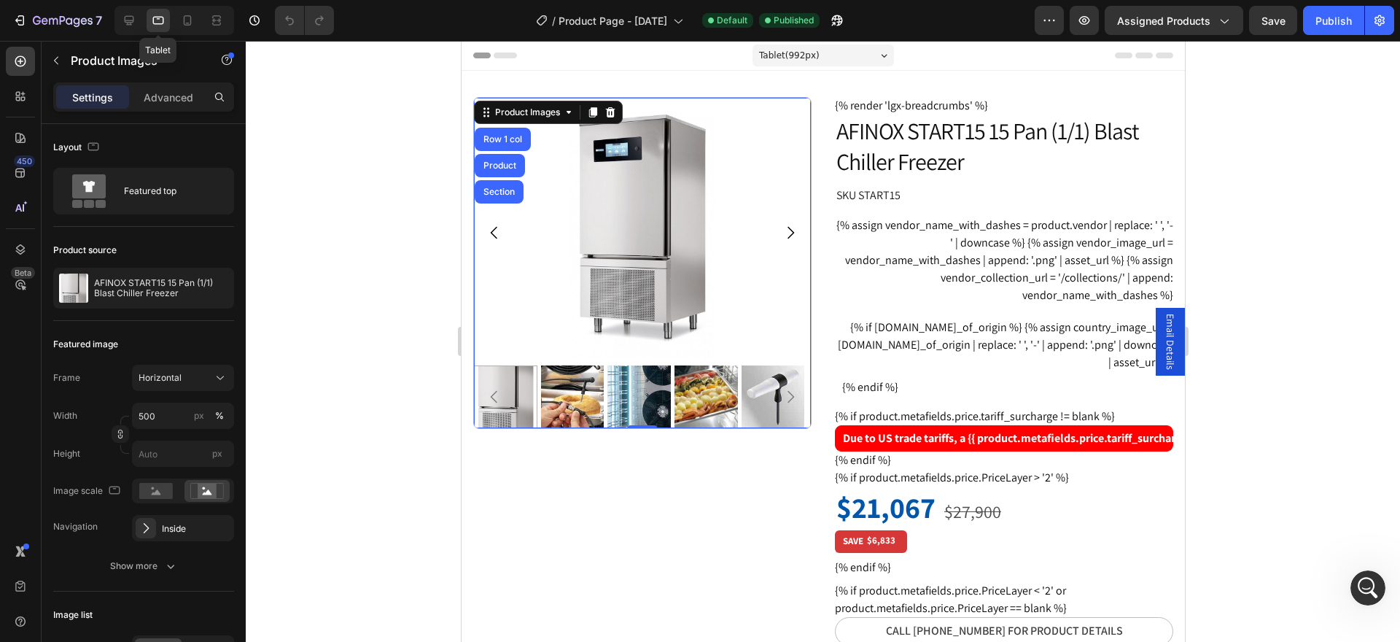
scroll to position [5, 0]
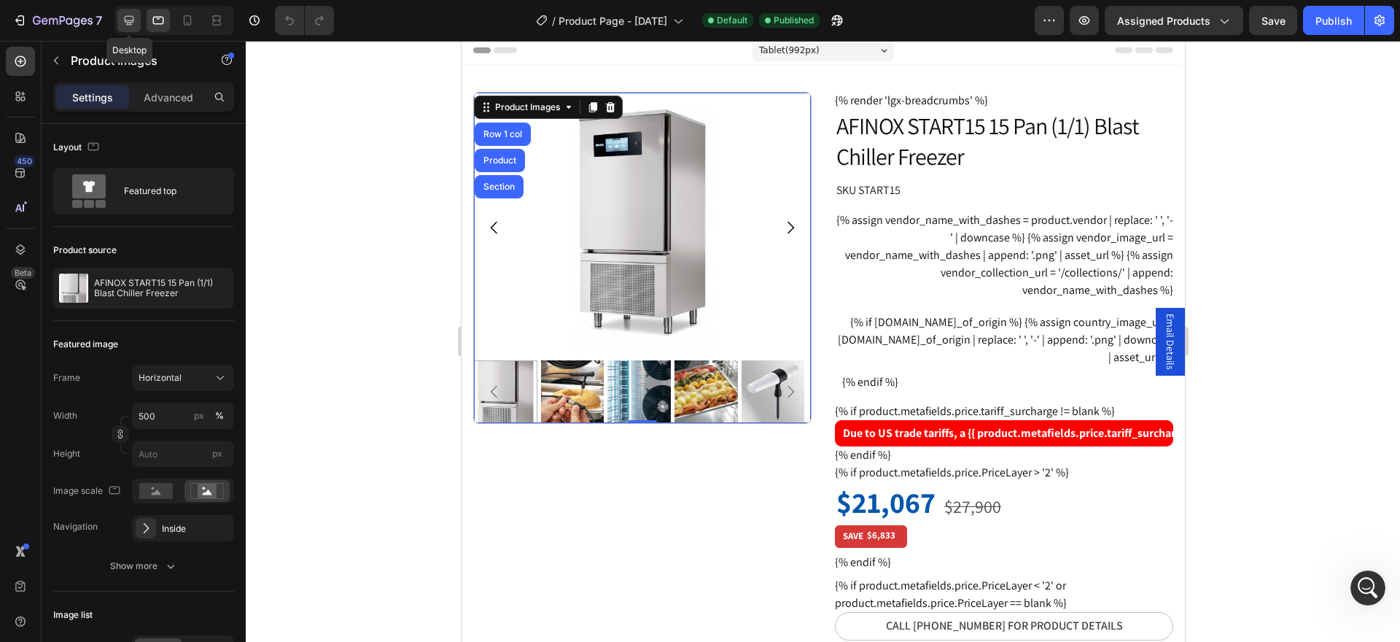
click at [134, 23] on icon at bounding box center [129, 20] width 15 height 15
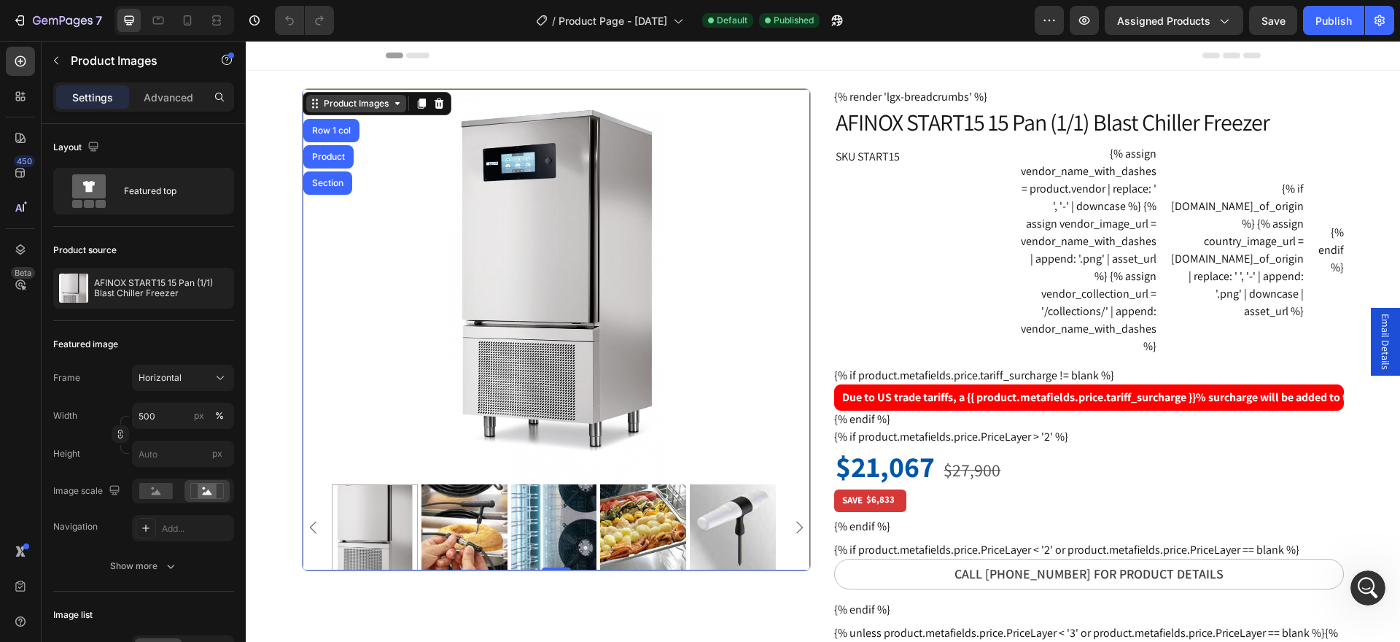
click at [310, 104] on icon at bounding box center [315, 104] width 12 height 12
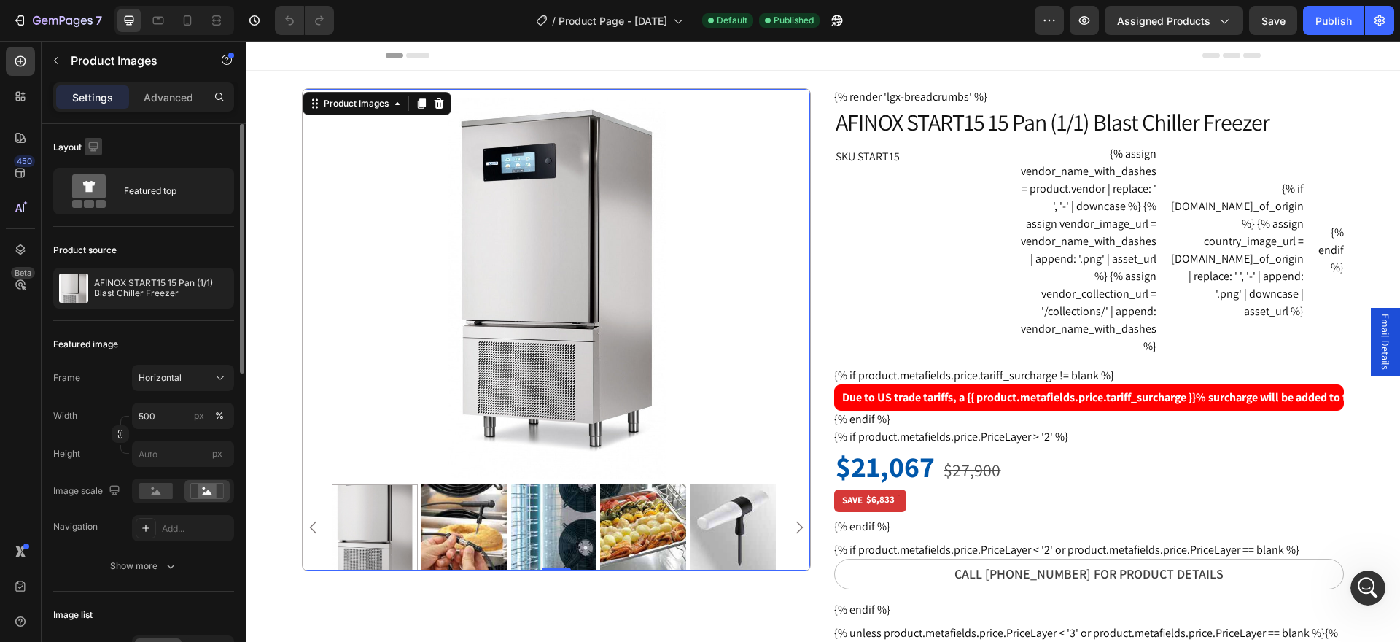
click at [90, 149] on icon "button" at bounding box center [93, 146] width 15 height 15
click at [100, 194] on icon "button" at bounding box center [96, 196] width 15 height 15
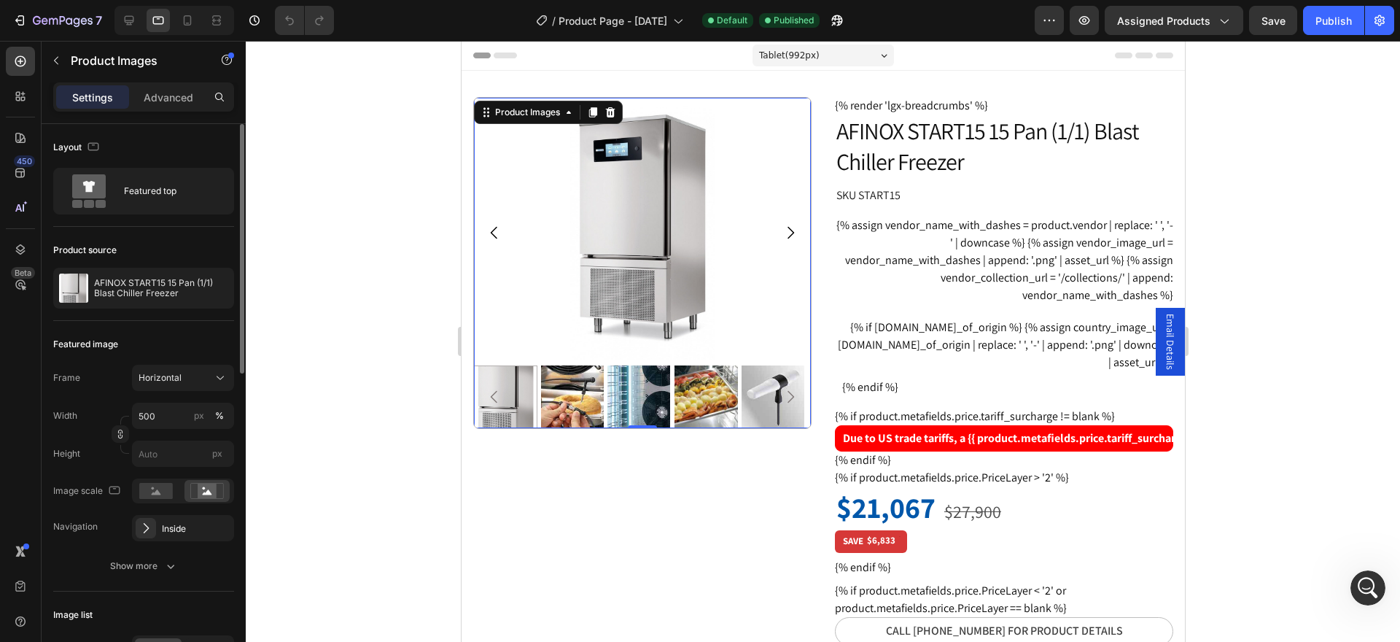
scroll to position [5, 0]
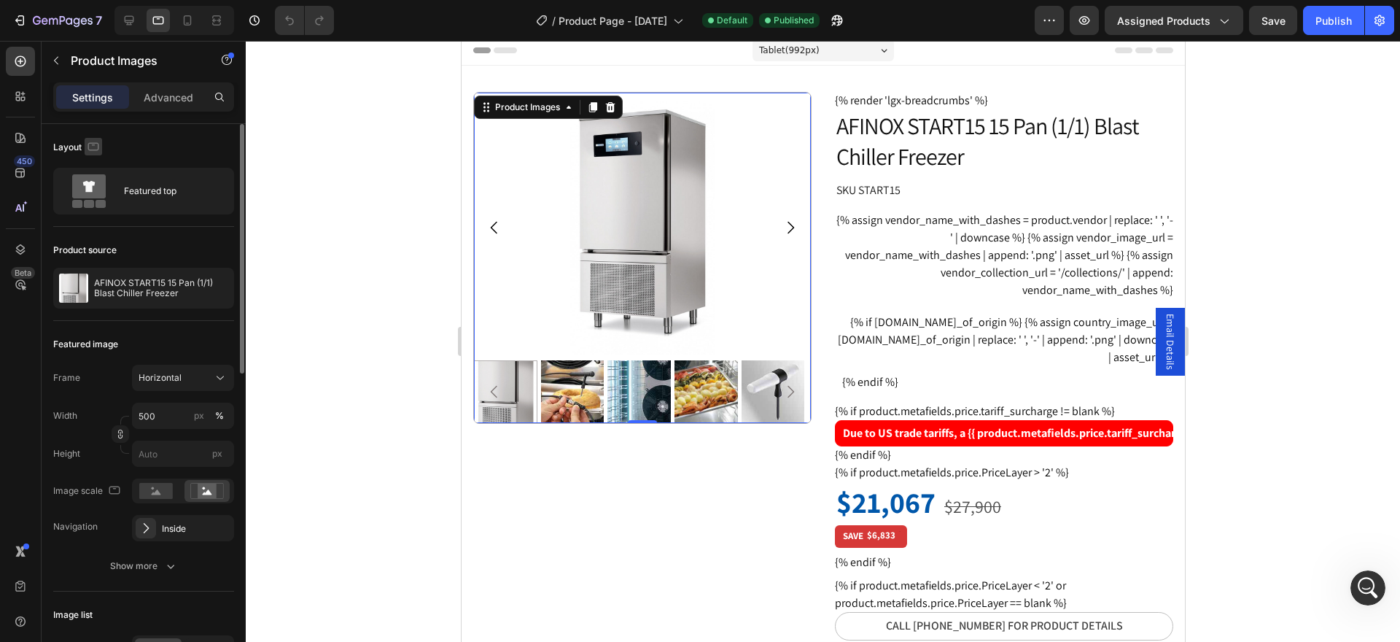
click at [97, 146] on icon "button" at bounding box center [93, 146] width 15 height 15
click at [99, 224] on icon "button" at bounding box center [97, 222] width 8 height 10
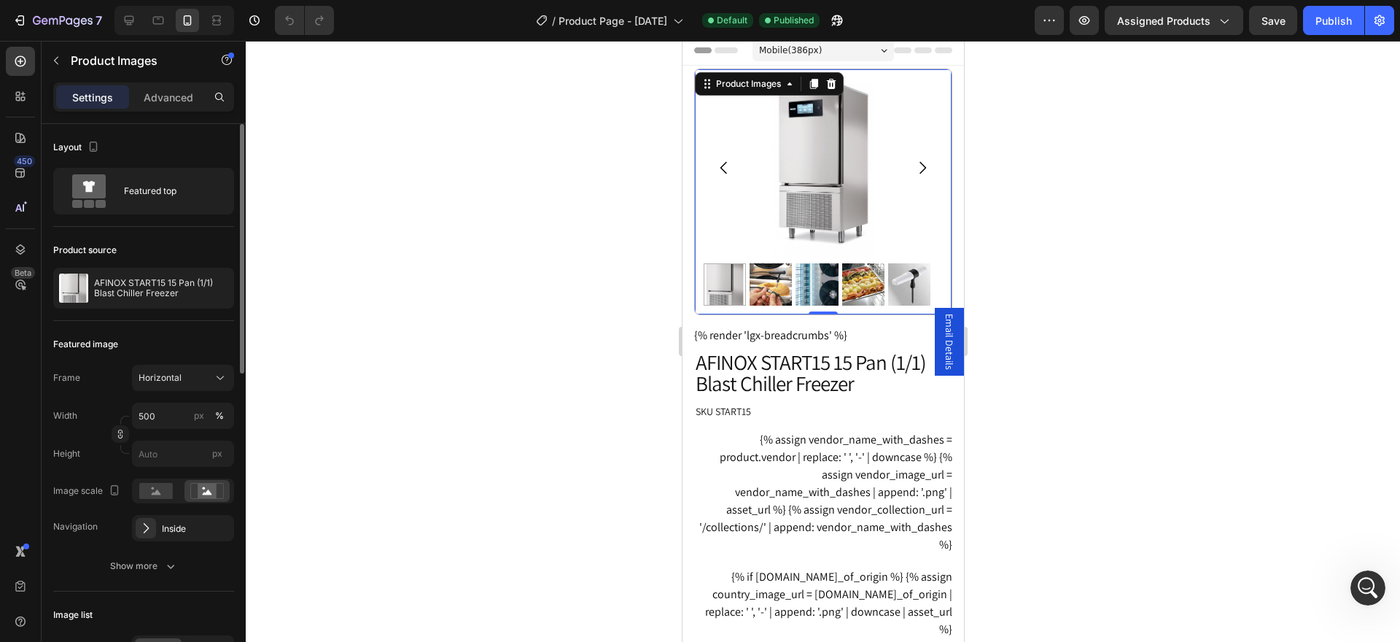
scroll to position [0, 0]
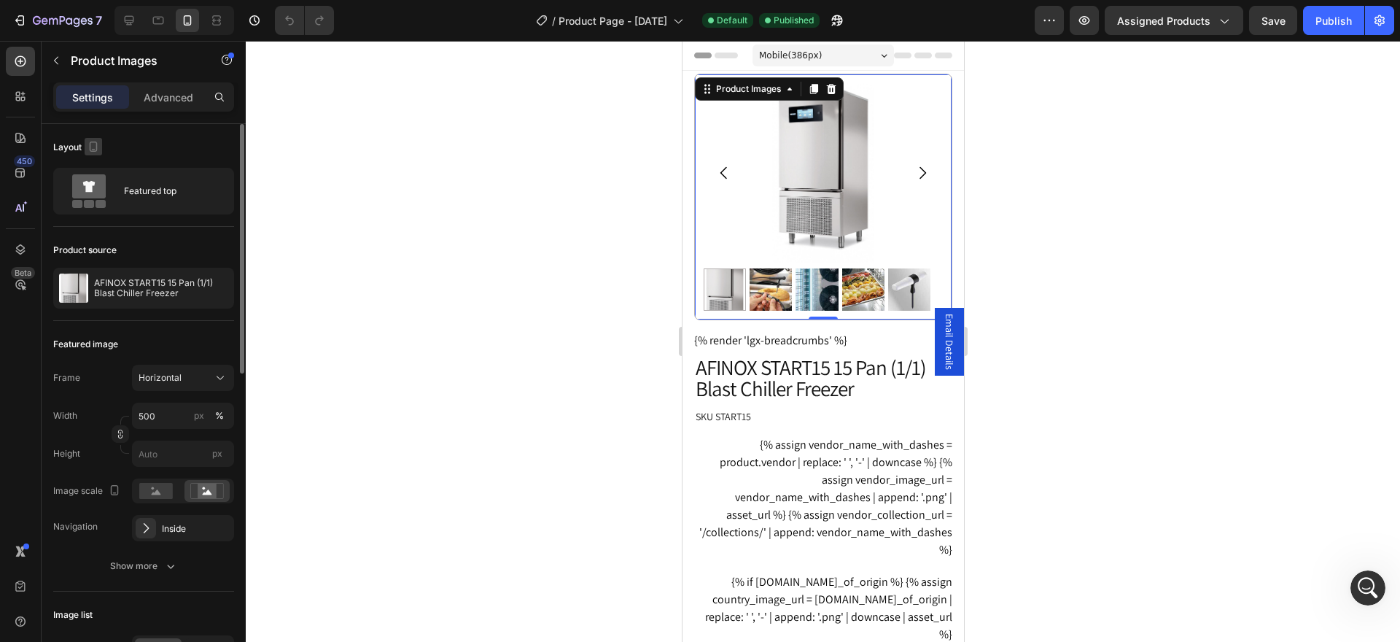
click at [94, 149] on icon "button" at bounding box center [94, 149] width 4 height 1
click at [97, 173] on icon "button" at bounding box center [96, 169] width 9 height 9
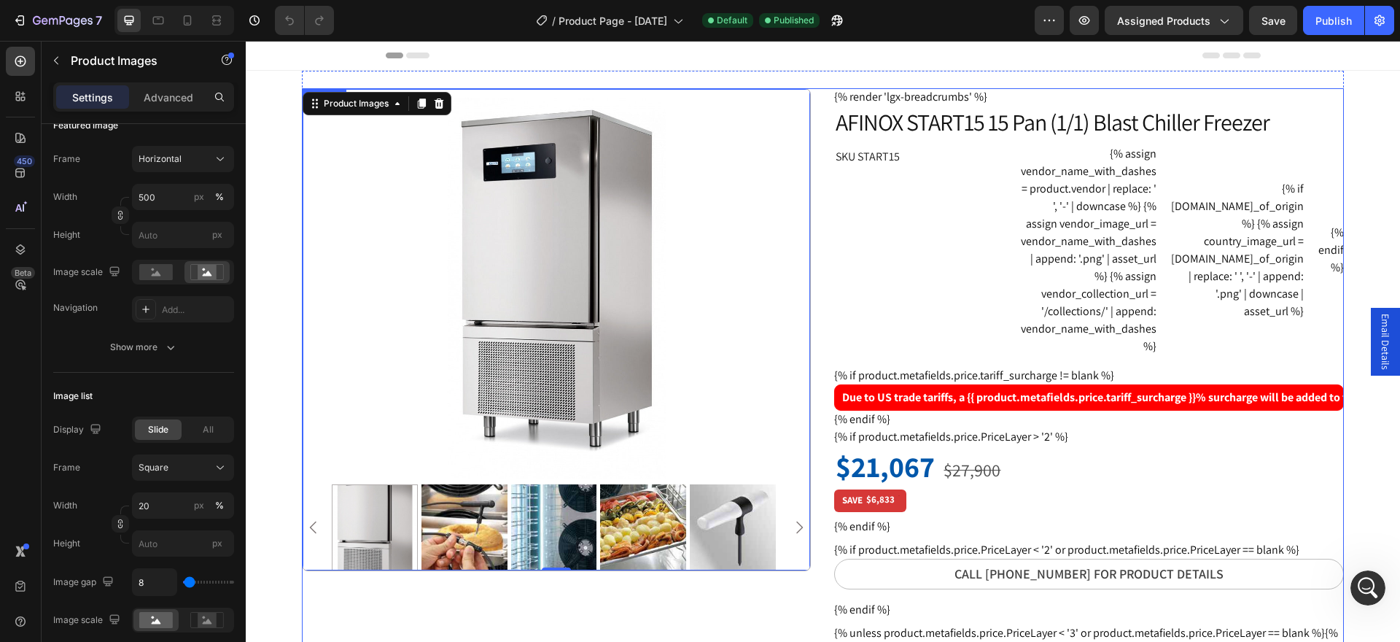
scroll to position [219, 0]
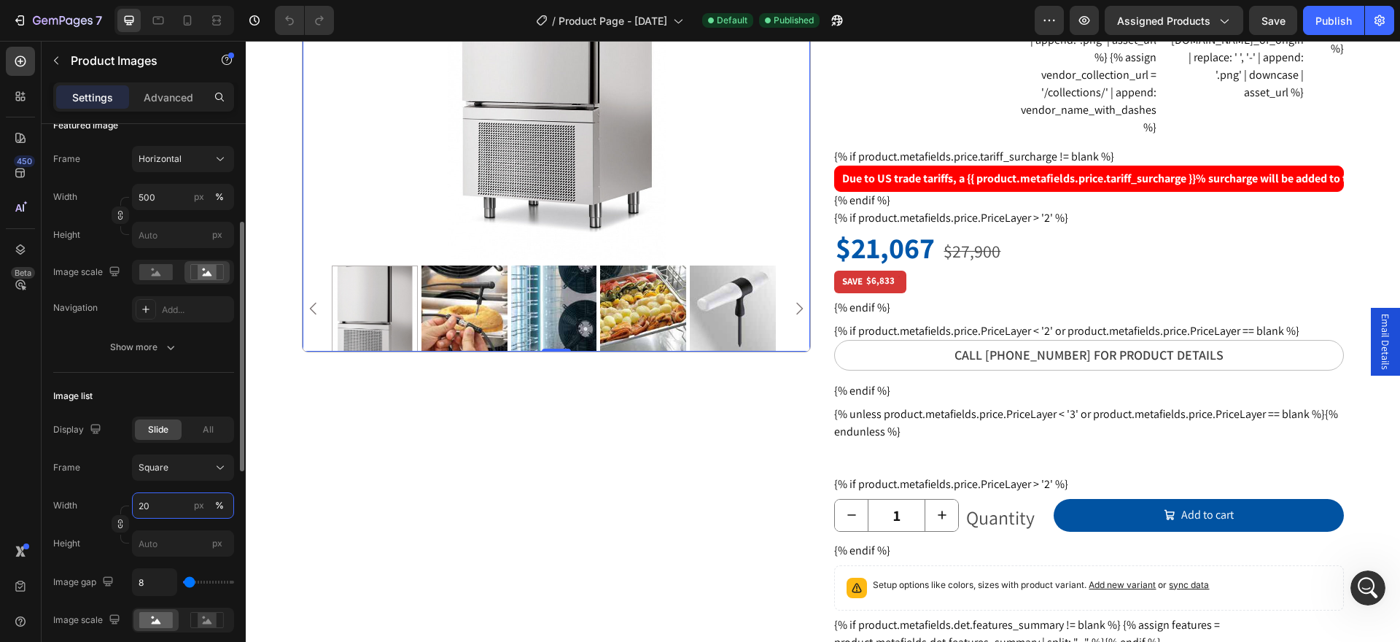
click at [181, 507] on input "20" at bounding box center [183, 505] width 102 height 26
click at [177, 561] on p "Small 10%" at bounding box center [180, 566] width 85 height 13
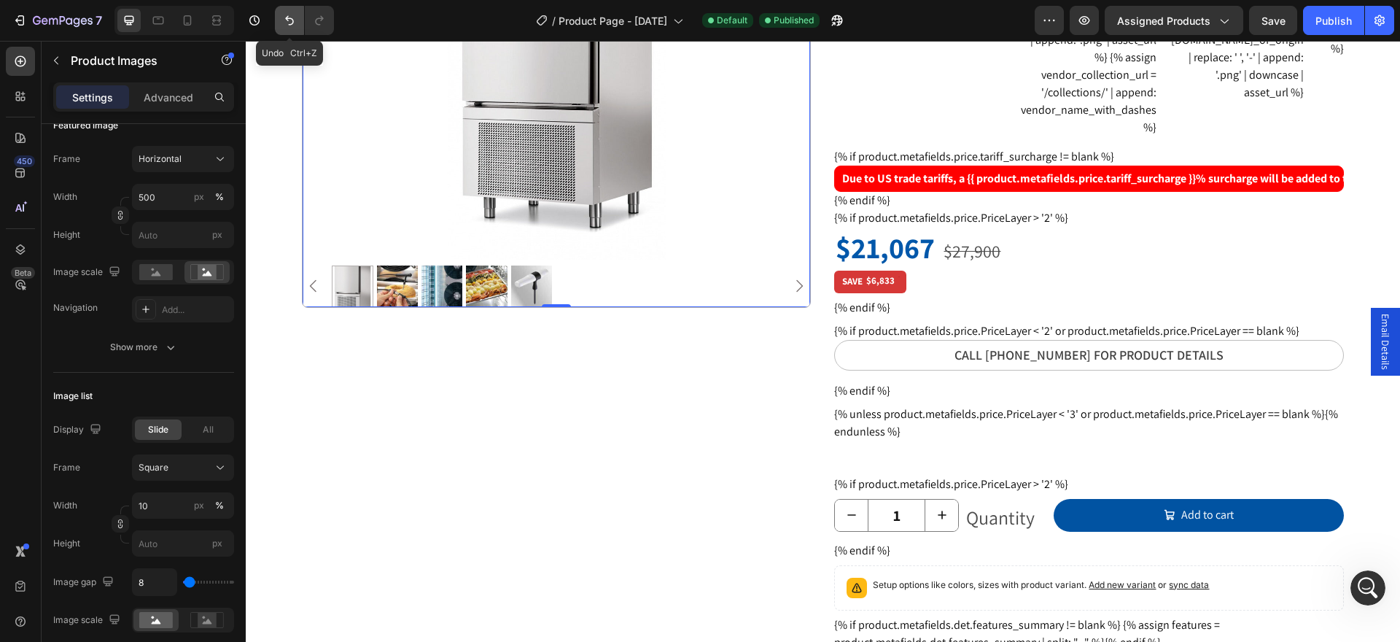
click at [296, 23] on icon "Undo/Redo" at bounding box center [289, 20] width 15 height 15
type input "20"
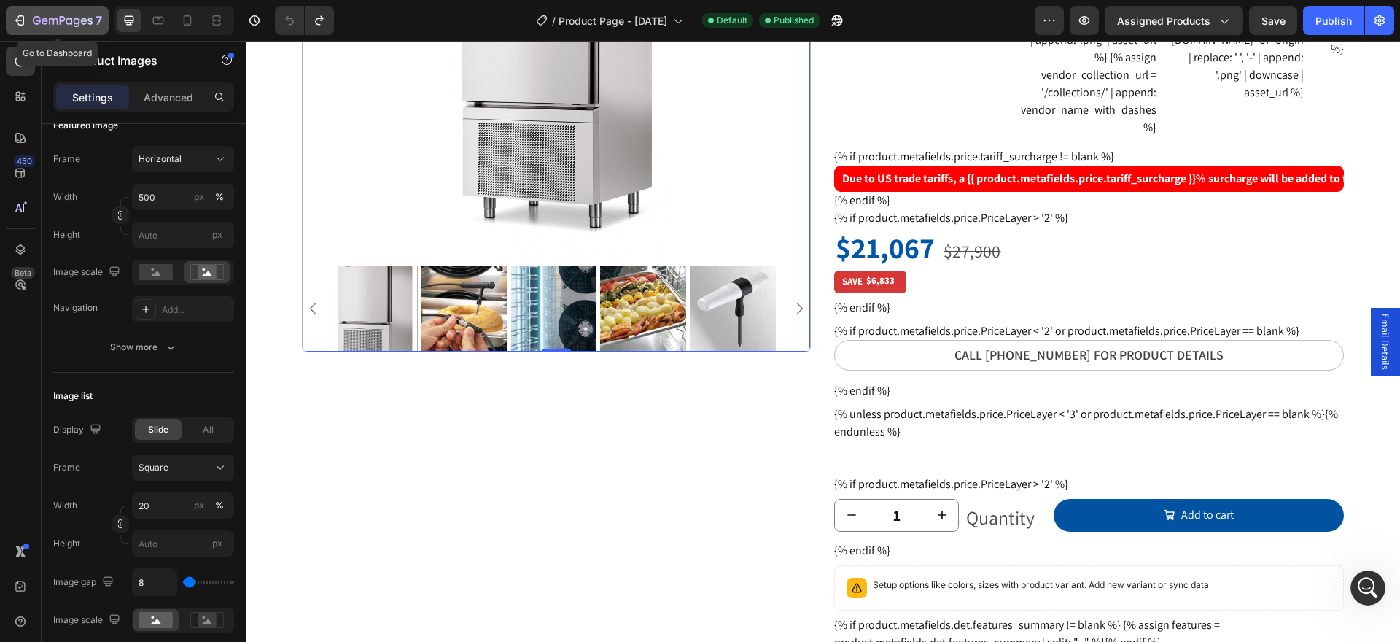
click at [84, 21] on icon "button" at bounding box center [84, 20] width 7 height 7
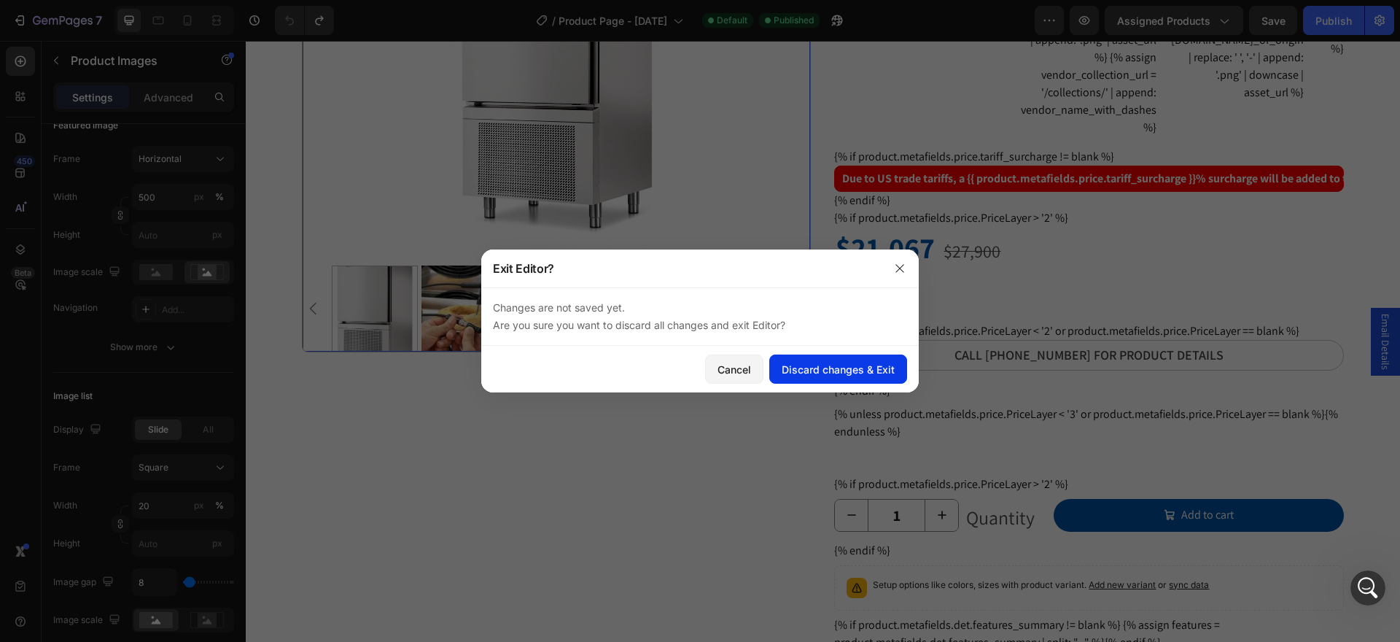
click at [842, 377] on button "Discard changes & Exit" at bounding box center [838, 368] width 138 height 29
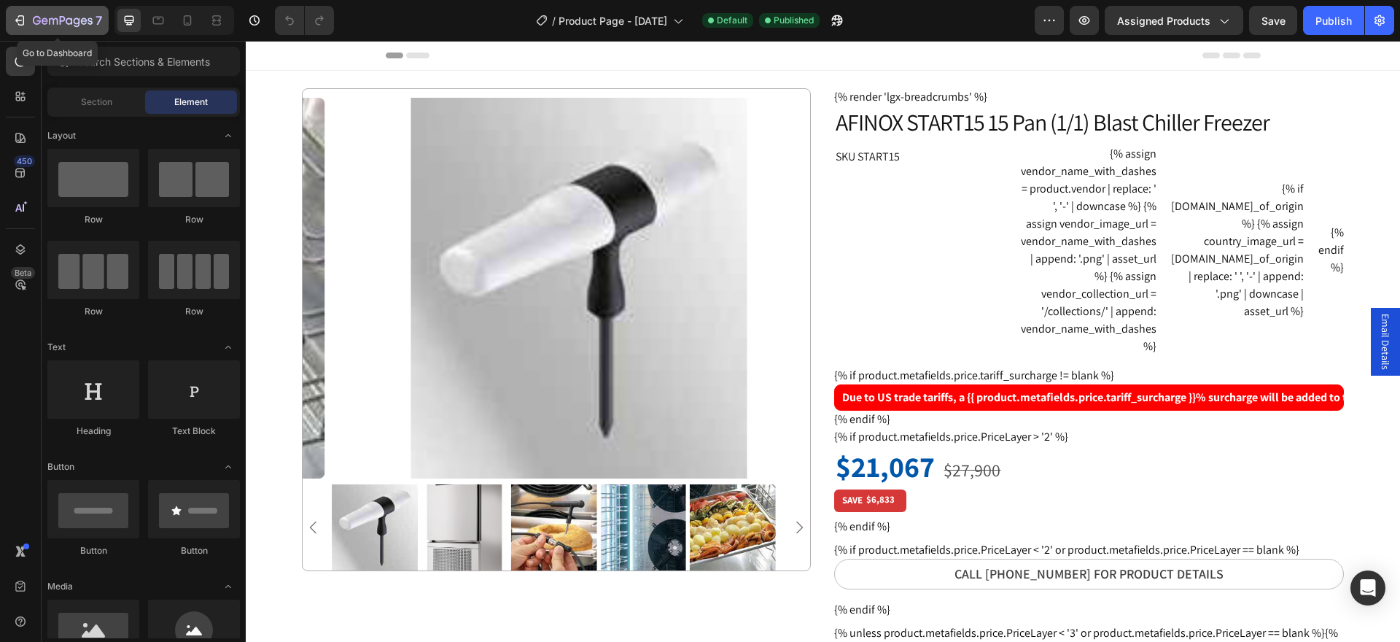
click at [71, 12] on div "7" at bounding box center [67, 20] width 69 height 17
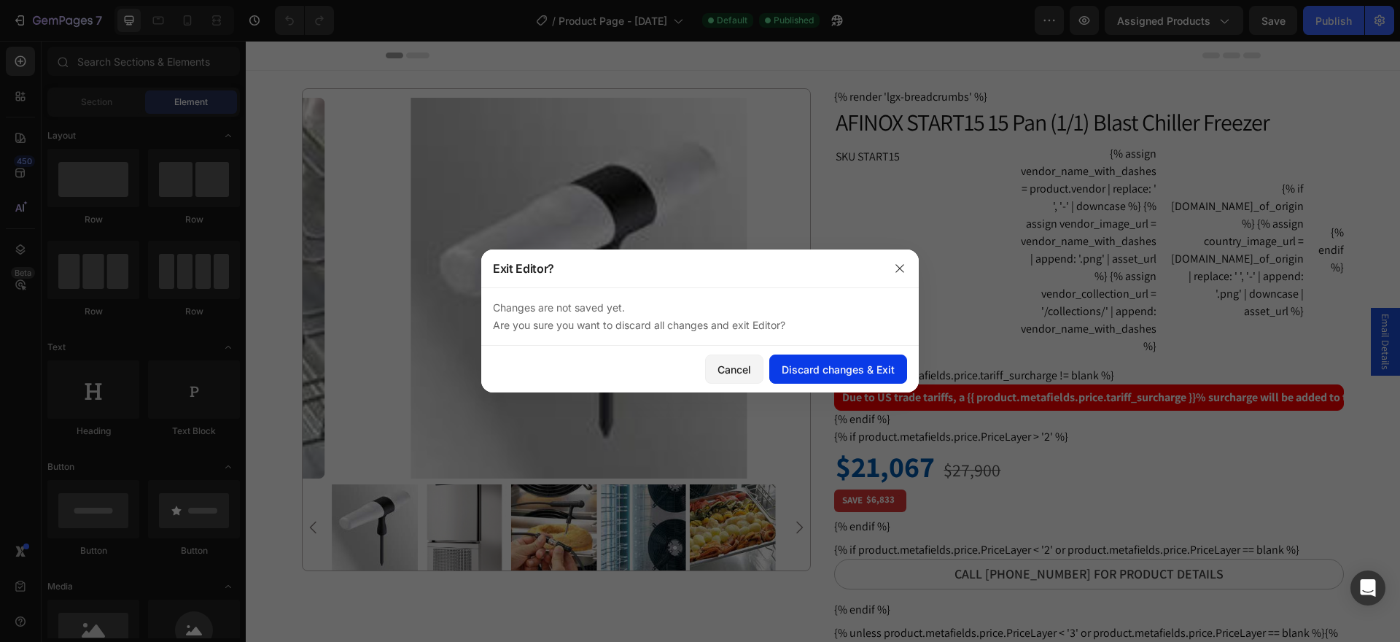
click at [840, 376] on div "Discard changes & Exit" at bounding box center [838, 369] width 113 height 15
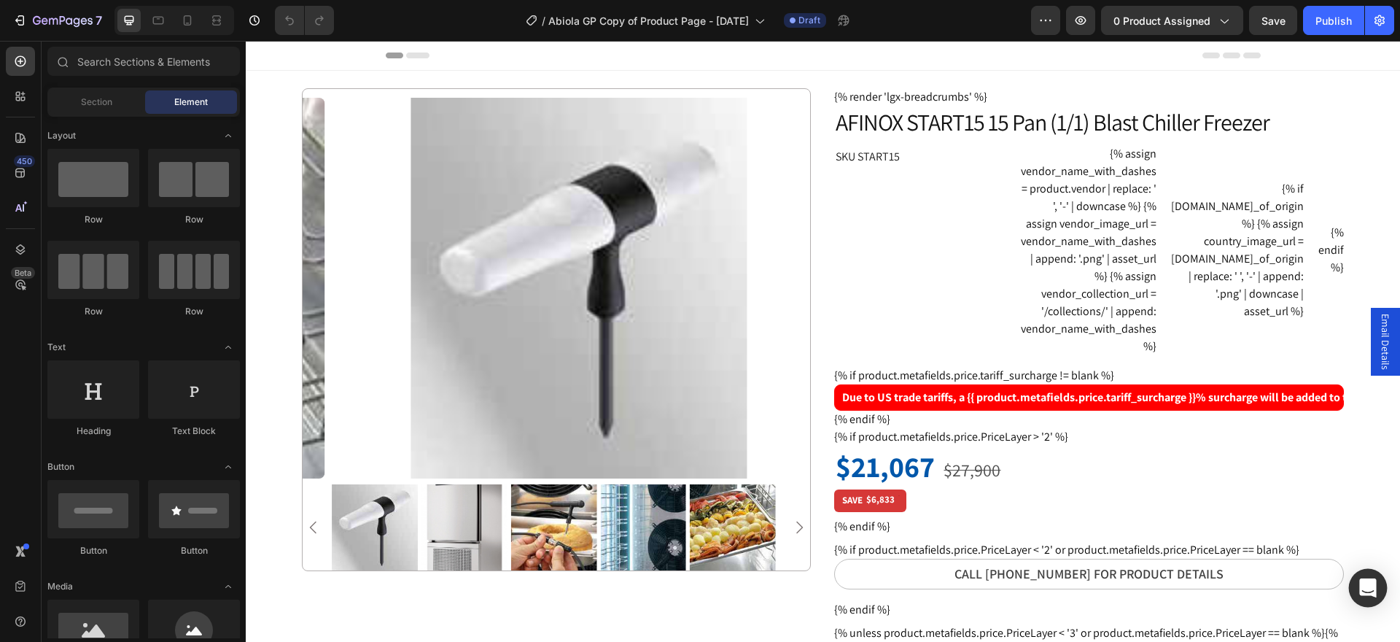
click at [1357, 593] on div "Open Intercom Messenger" at bounding box center [1368, 588] width 39 height 39
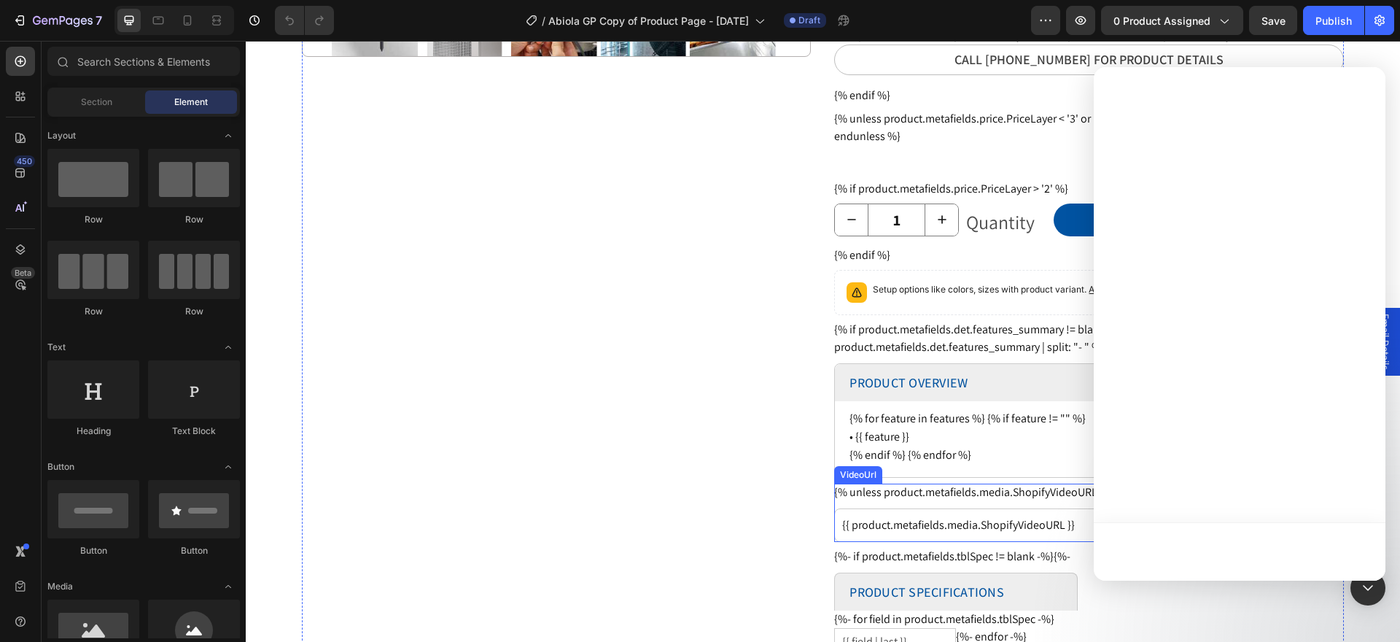
scroll to position [441, 0]
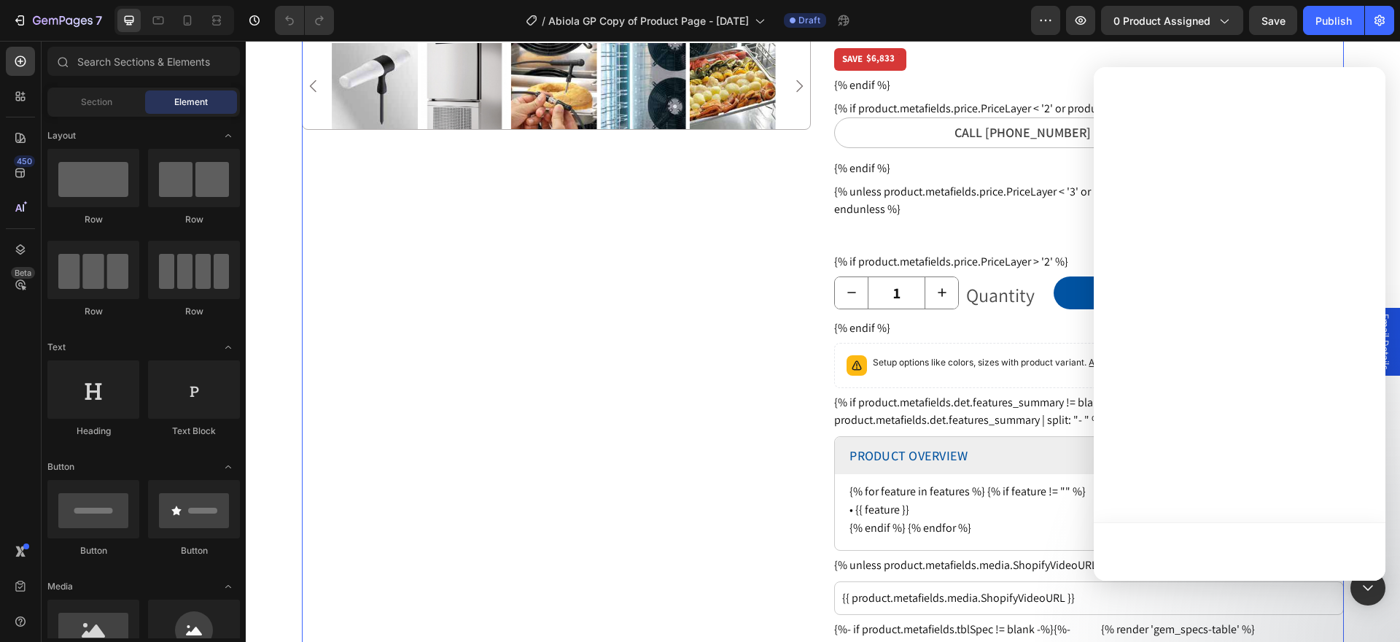
click at [685, 521] on div "Product Images Row" at bounding box center [556, 285] width 509 height 1277
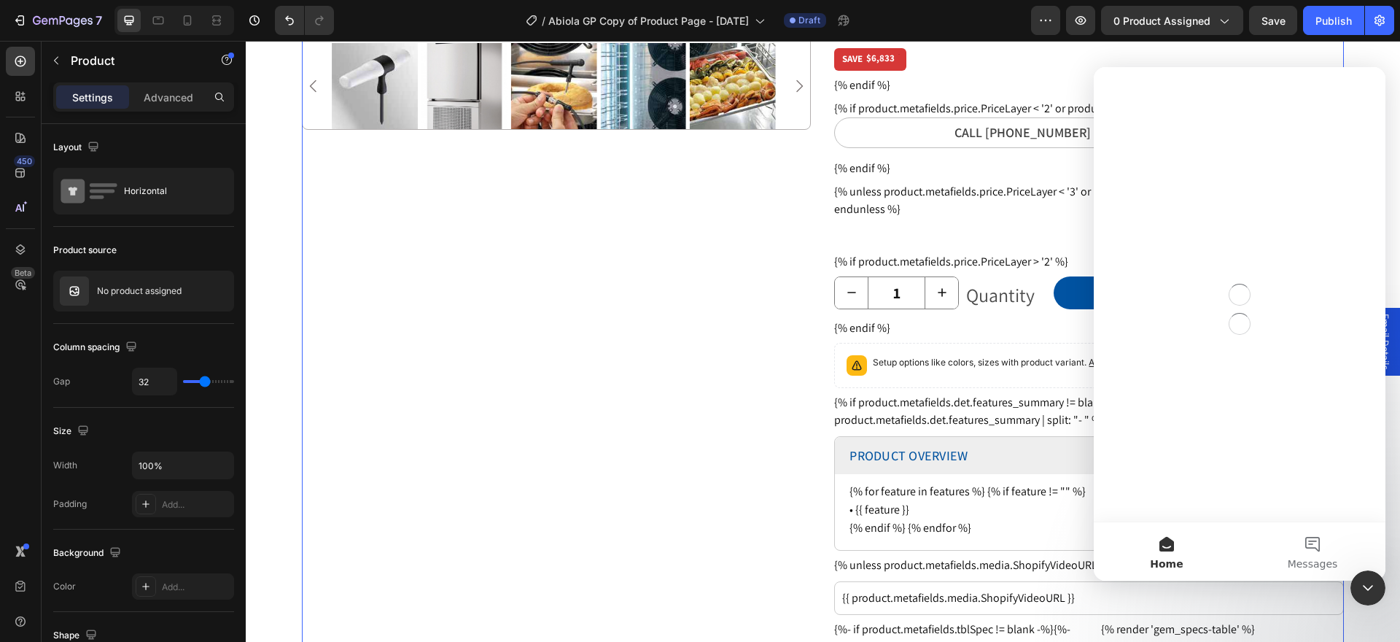
scroll to position [0, 0]
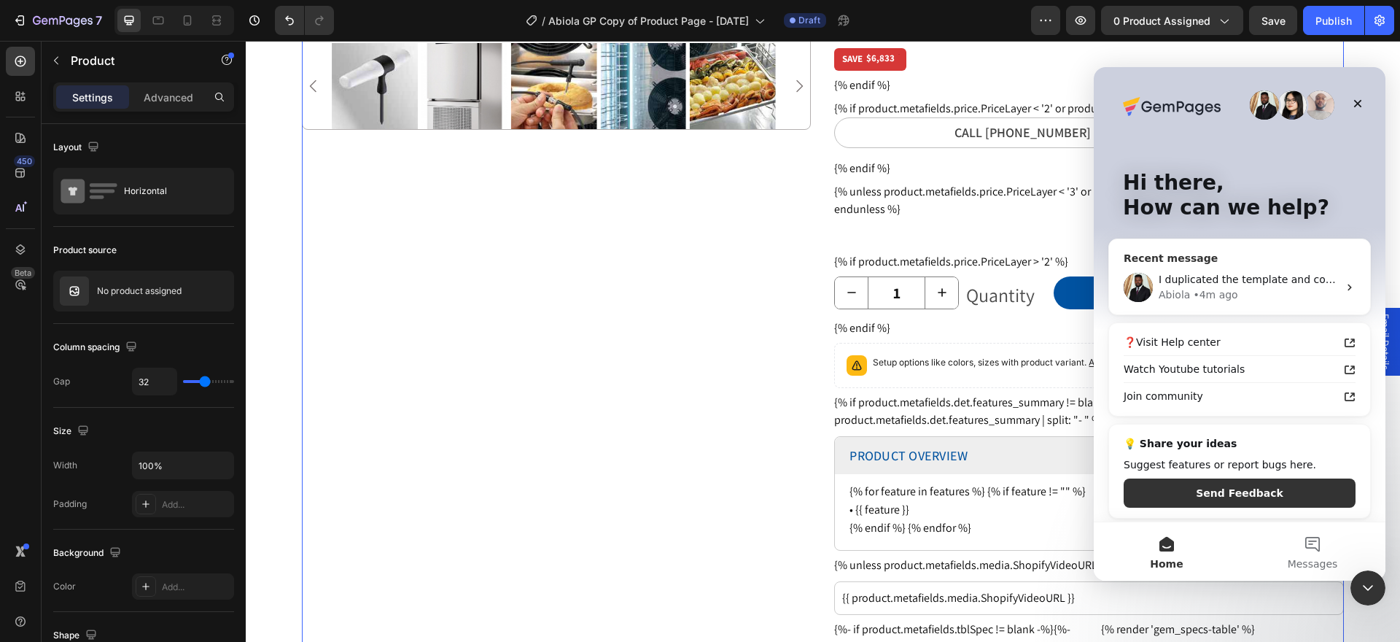
click at [1284, 273] on span "I duplicated the template and couldn't reproduce the error: https://builder.gem…" at bounding box center [1410, 279] width 504 height 12
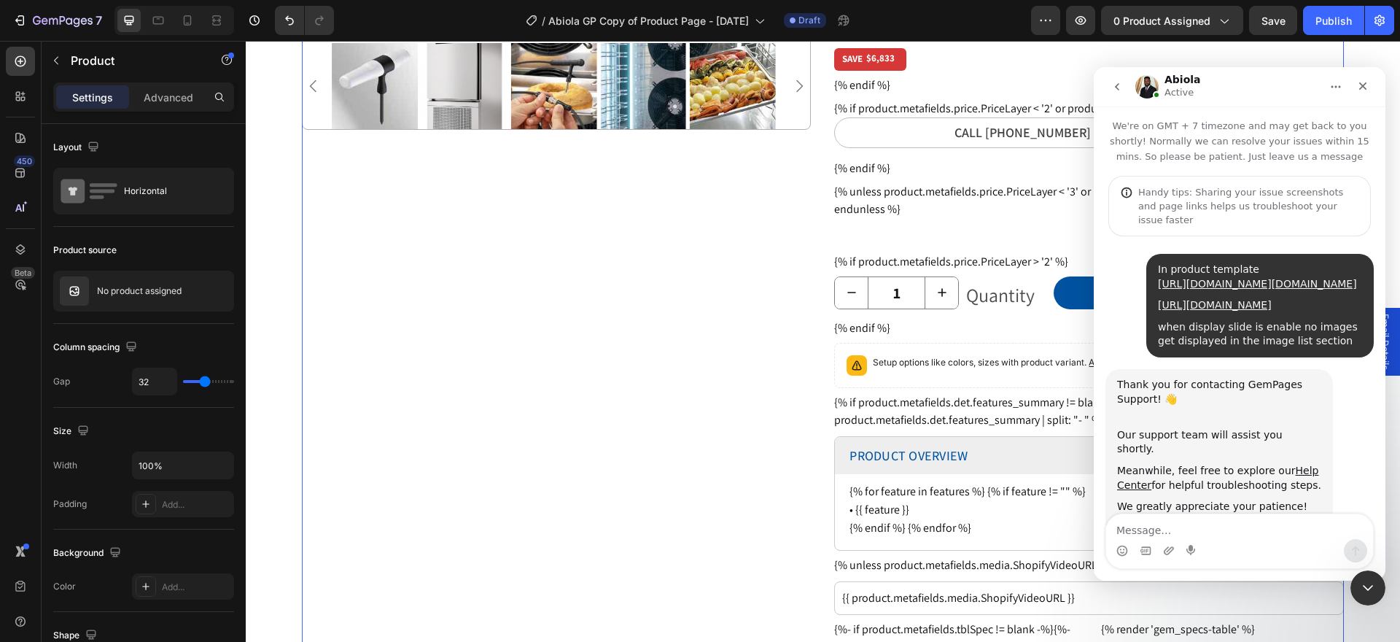
scroll to position [1174, 0]
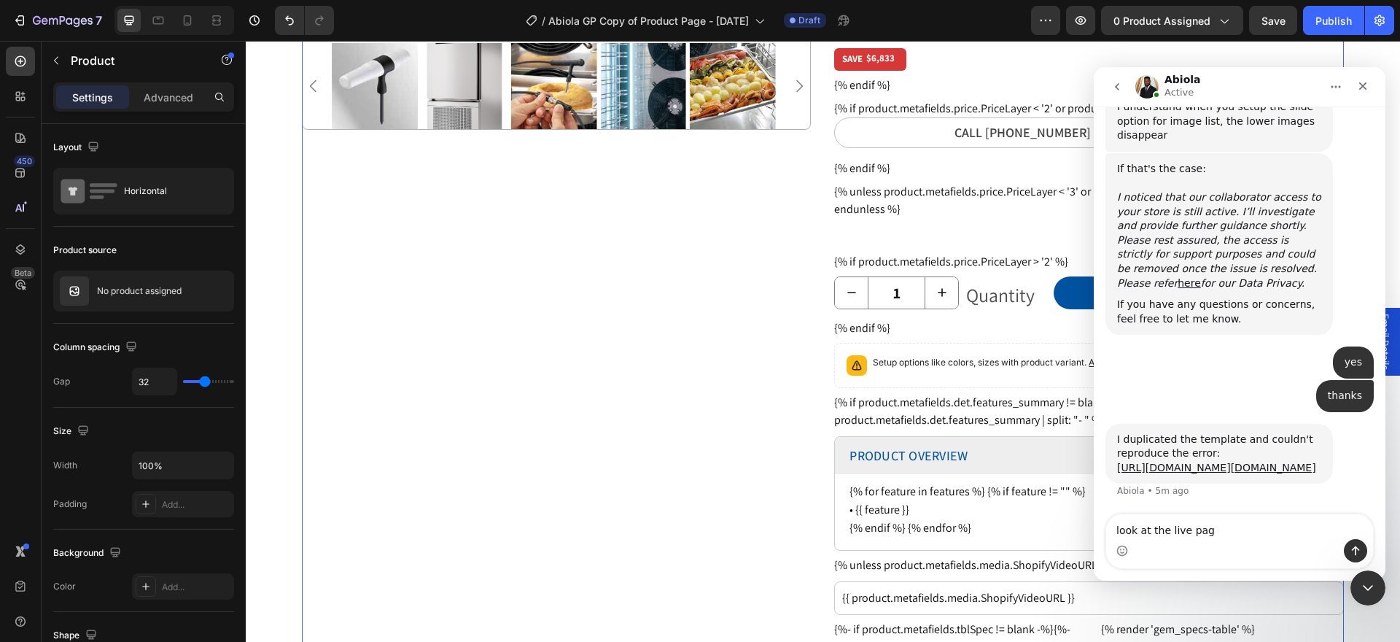
type textarea "look at the live page"
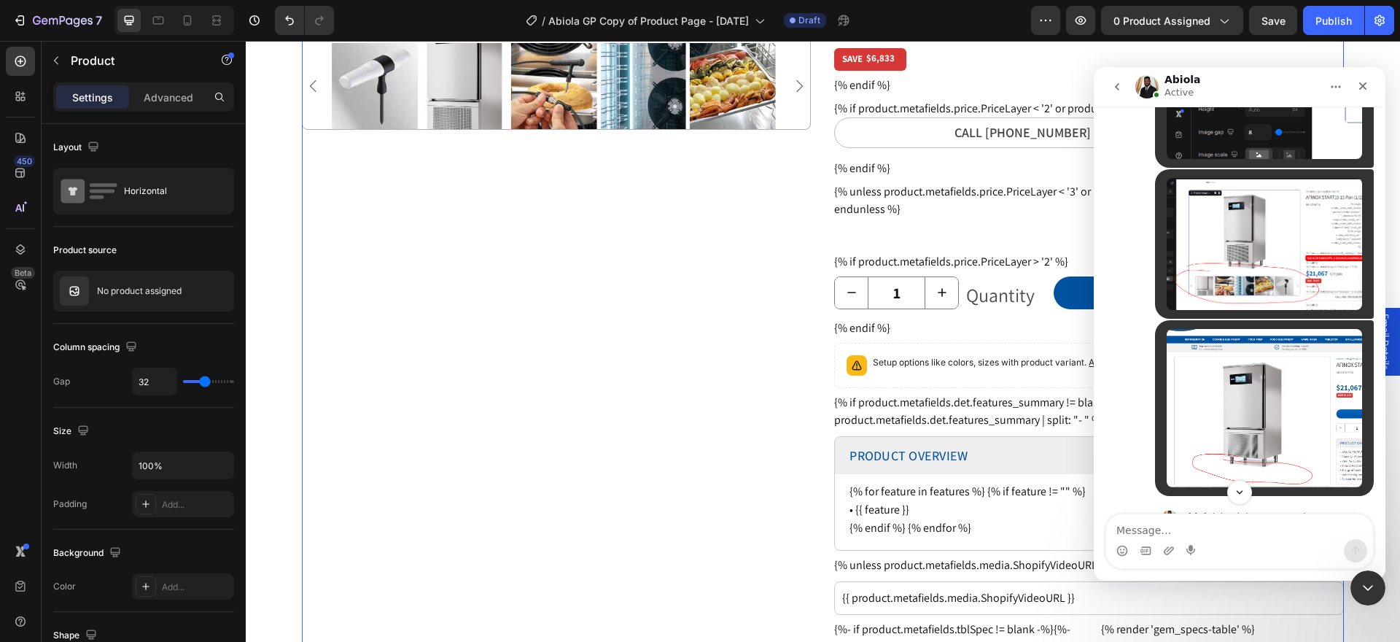
scroll to position [656, 0]
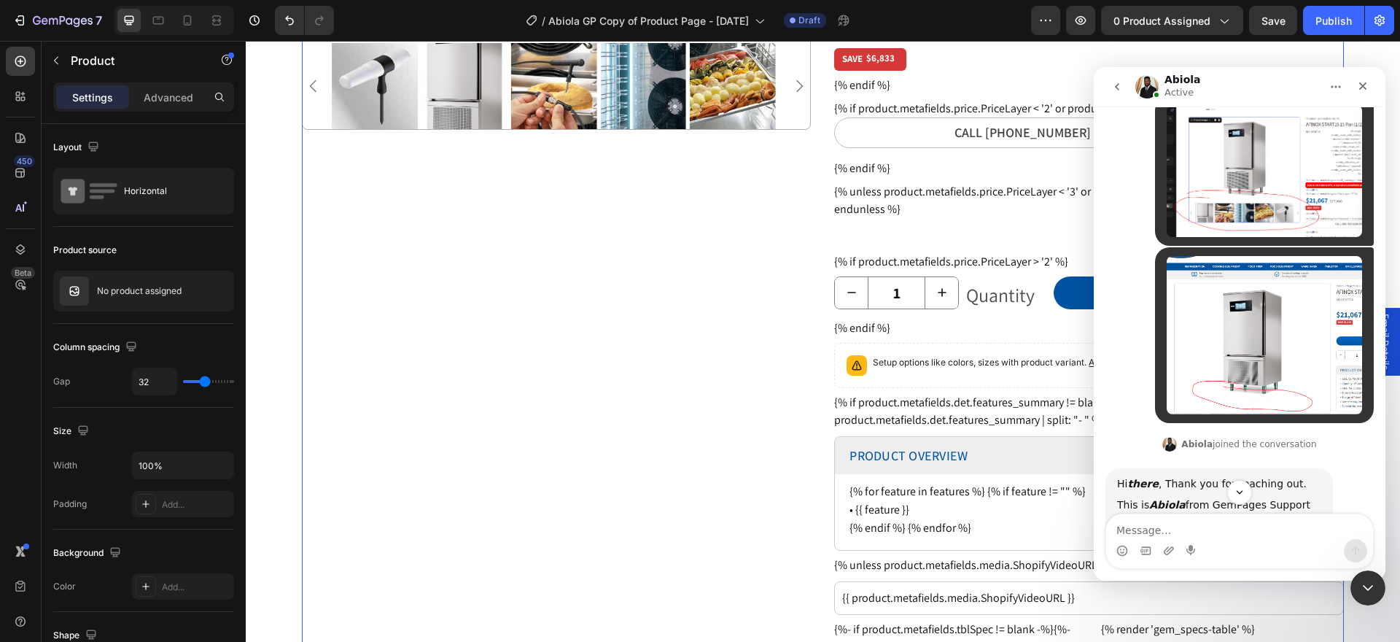
click at [539, 413] on div "Product Images Row" at bounding box center [556, 285] width 509 height 1277
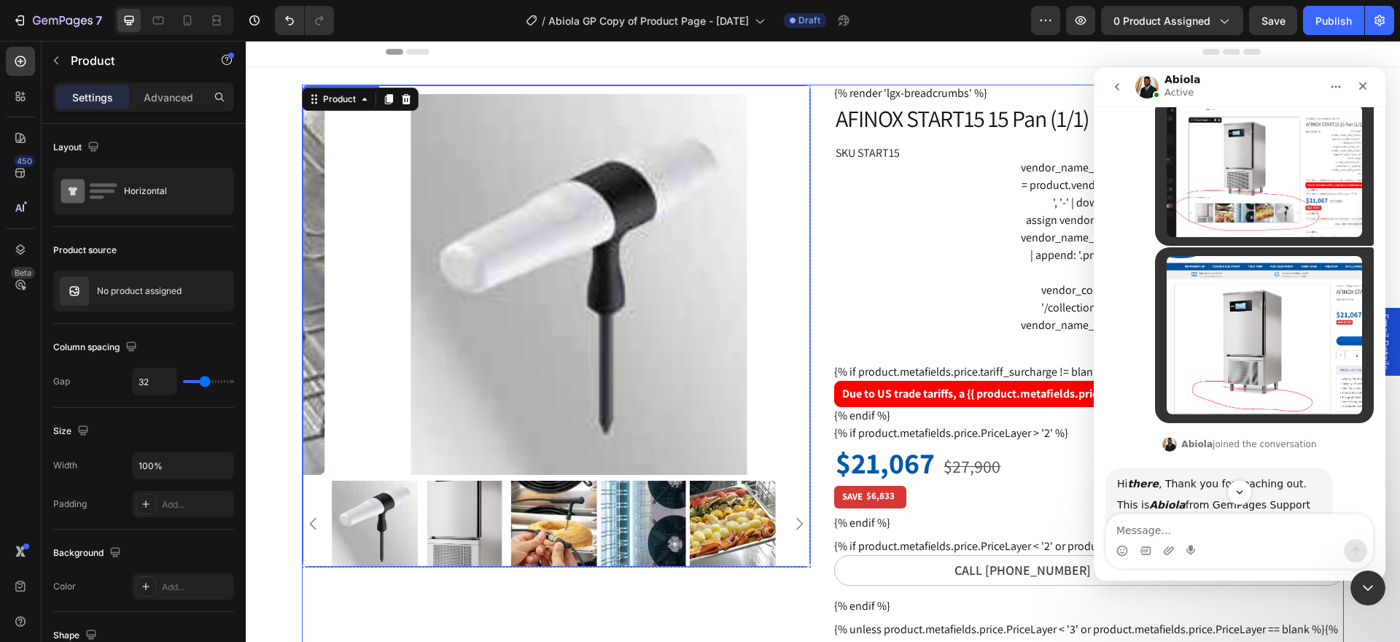
scroll to position [0, 0]
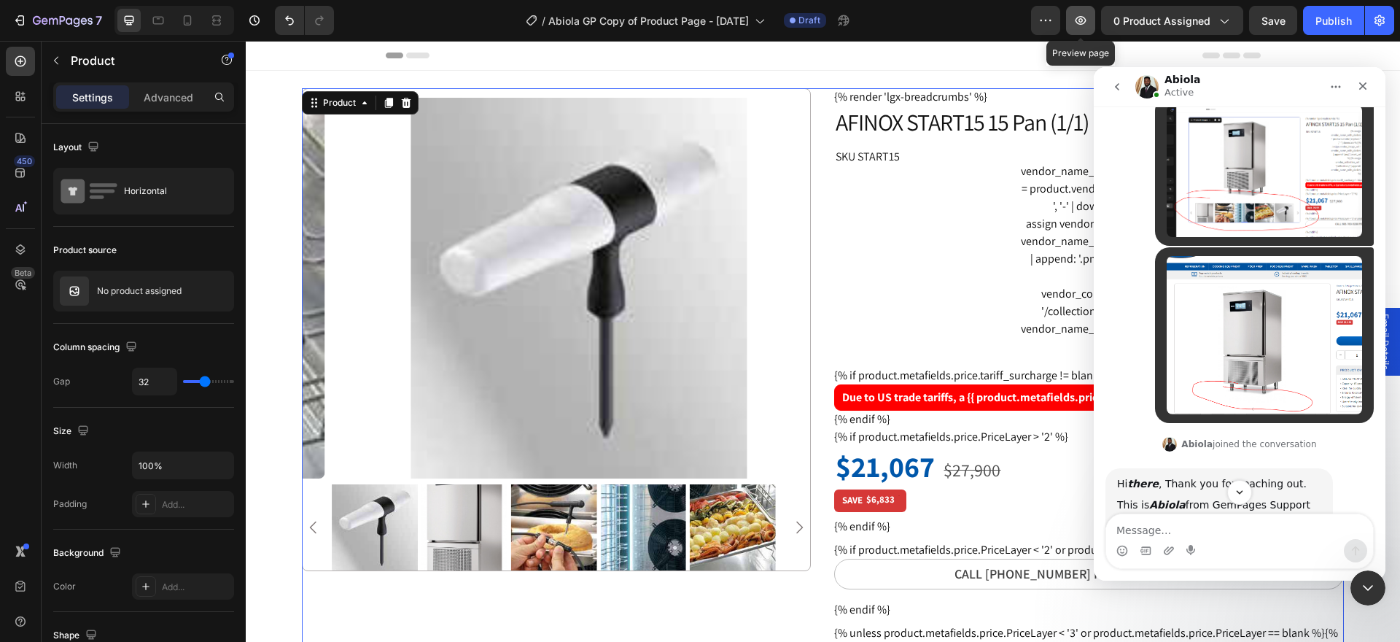
click at [1083, 23] on icon "button" at bounding box center [1080, 20] width 15 height 15
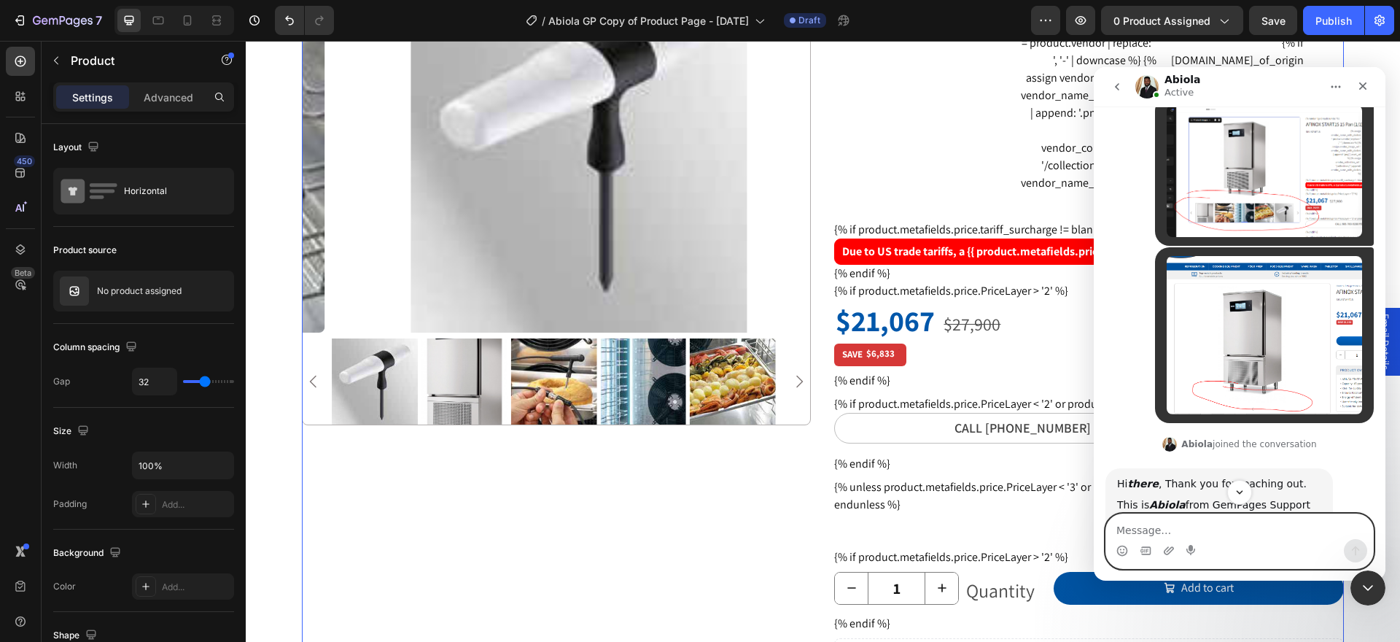
click at [1247, 526] on textarea "Message…" at bounding box center [1239, 526] width 267 height 25
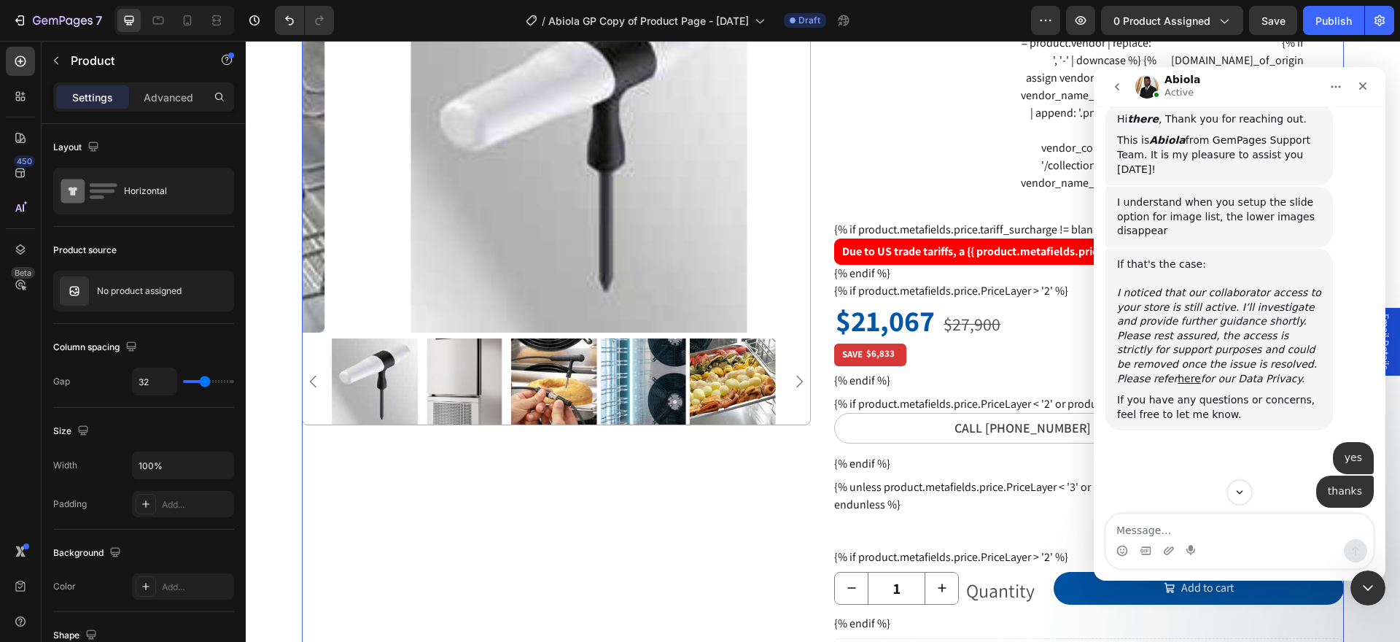
click at [1224, 493] on div "Intercom messenger" at bounding box center [1240, 492] width 292 height 25
click at [1239, 492] on icon "Scroll to bottom" at bounding box center [1239, 492] width 7 height 4
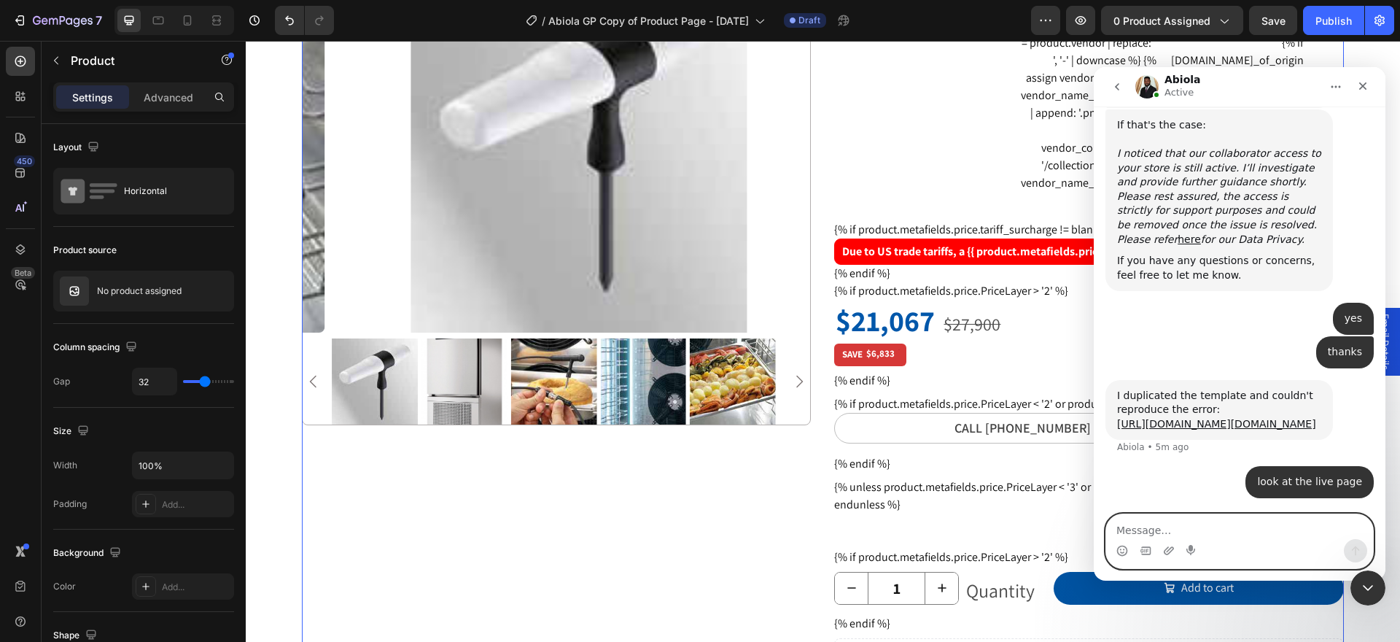
click at [1148, 532] on textarea "Message…" at bounding box center [1239, 526] width 267 height 25
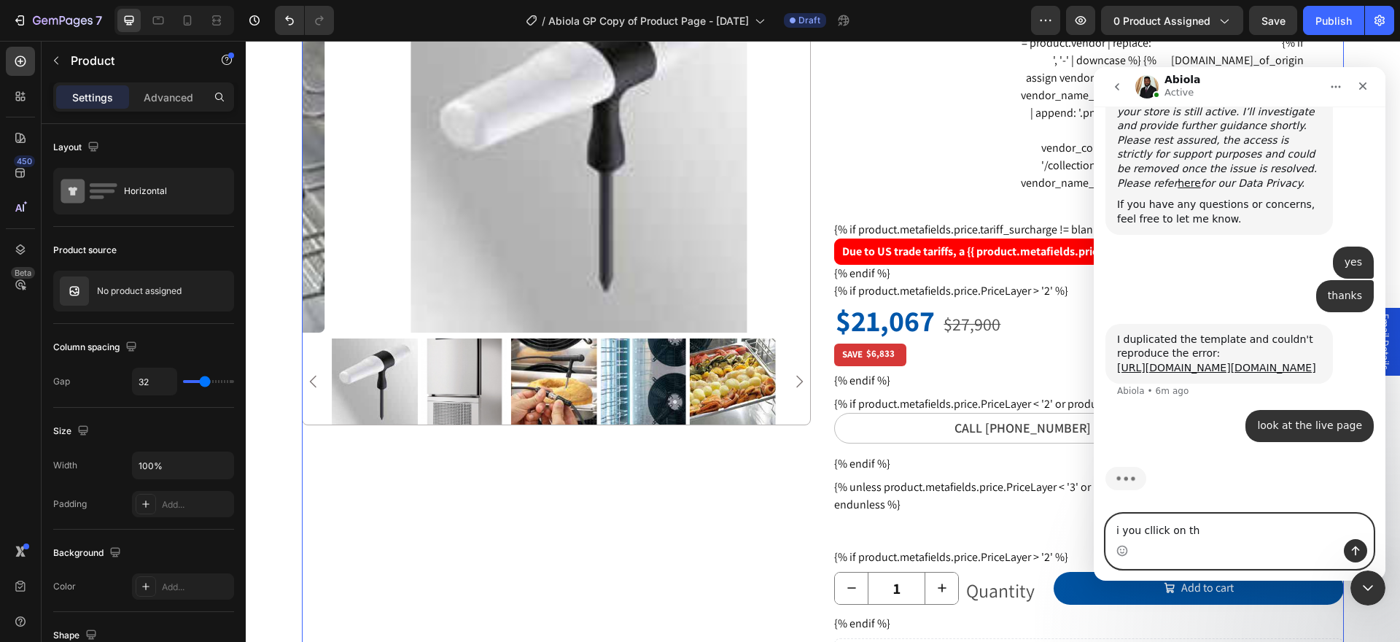
scroll to position [1274, 0]
click at [1326, 530] on textarea "i you click on the preview page it does display" at bounding box center [1239, 526] width 267 height 25
drag, startPoint x: 1139, startPoint y: 529, endPoint x: 1111, endPoint y: 527, distance: 28.5
click at [1111, 529] on textarea "i you click on the preview page it does display" at bounding box center [1239, 526] width 267 height 25
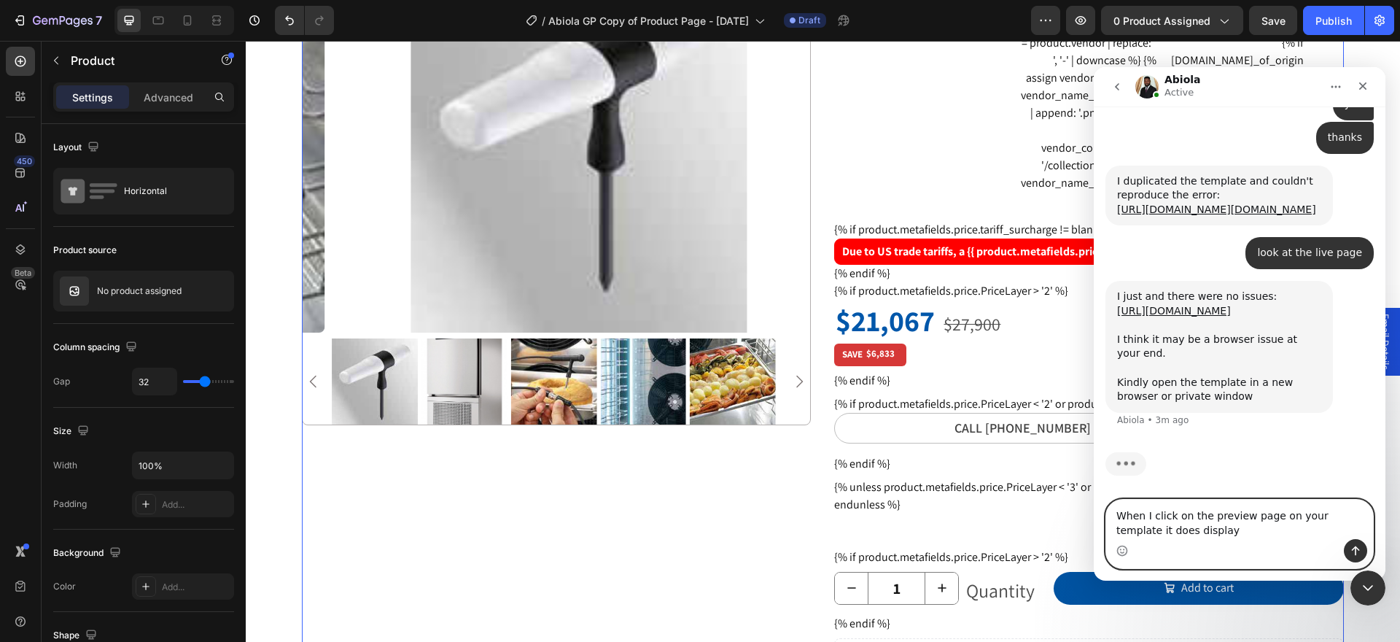
scroll to position [1390, 0]
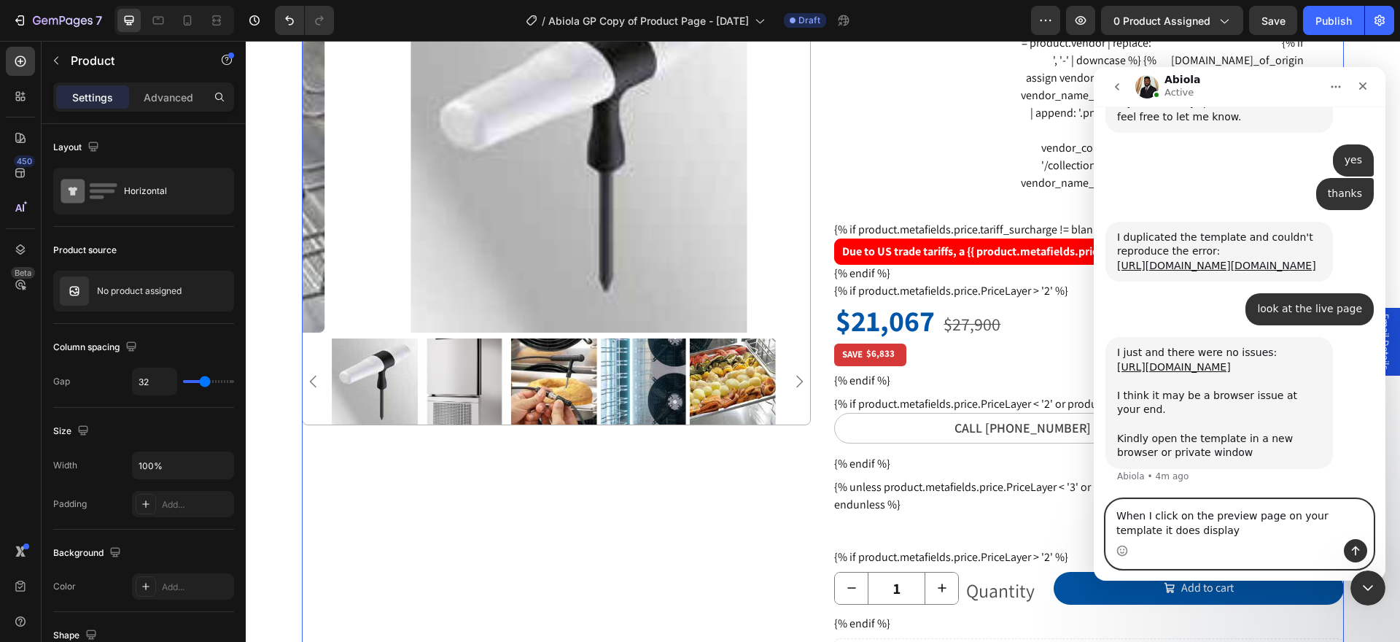
click at [1191, 531] on textarea "When I click on the preview page on your template it does display" at bounding box center [1239, 518] width 267 height 39
drag, startPoint x: 1196, startPoint y: 535, endPoint x: 1093, endPoint y: 515, distance: 105.4
click html "Abiola Active We're on GMT + 7 timezone and may get back to you shortly! Normal…"
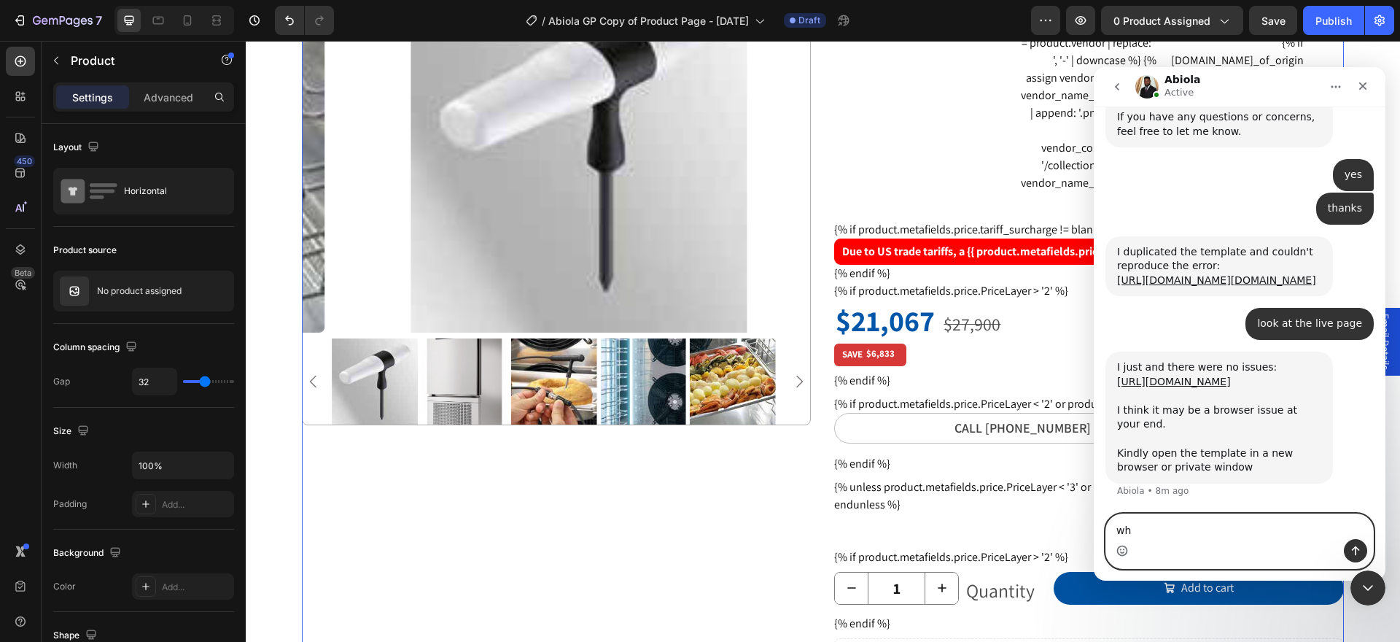
type textarea "w"
drag, startPoint x: 1136, startPoint y: 529, endPoint x: 1104, endPoint y: 529, distance: 31.4
click at [1104, 529] on div "its its" at bounding box center [1240, 540] width 292 height 55
type textarea "i"
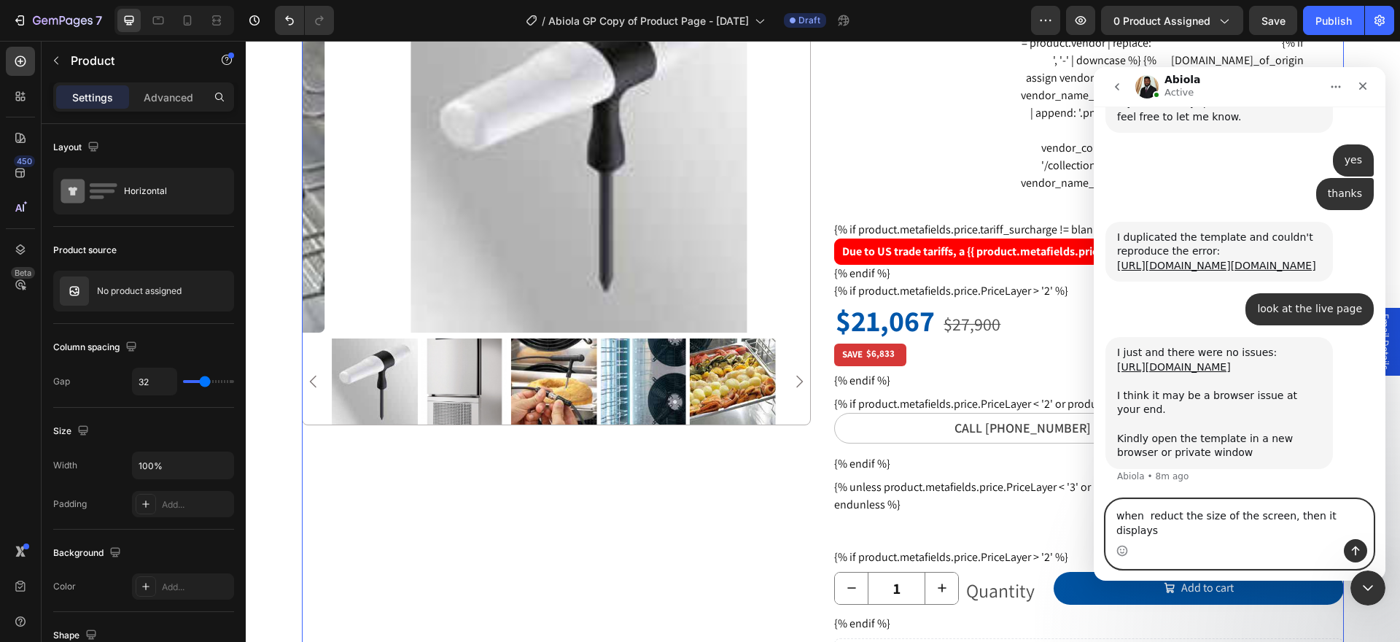
click at [1146, 531] on textarea "when reduct the size of the screen, then it displays" at bounding box center [1239, 518] width 267 height 39
click at [1180, 531] on textarea "when I reduct the size of the screen, then it displays" at bounding box center [1239, 518] width 267 height 39
click at [1327, 527] on textarea "when I reduce the size of the screen, then it displays" at bounding box center [1239, 518] width 267 height 39
drag, startPoint x: 1352, startPoint y: 530, endPoint x: 1361, endPoint y: 531, distance: 9.6
click at [1355, 530] on textarea "when I reduce the size of the screen, then it displays" at bounding box center [1239, 518] width 267 height 39
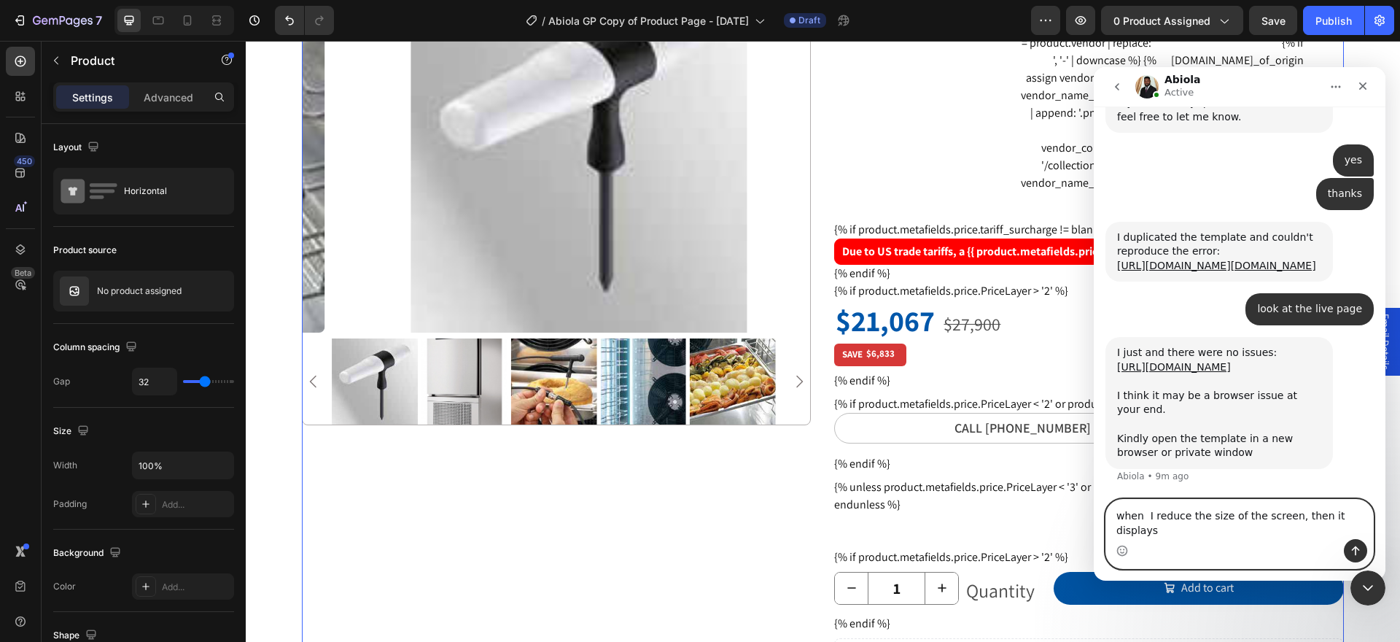
scroll to position [1404, 0]
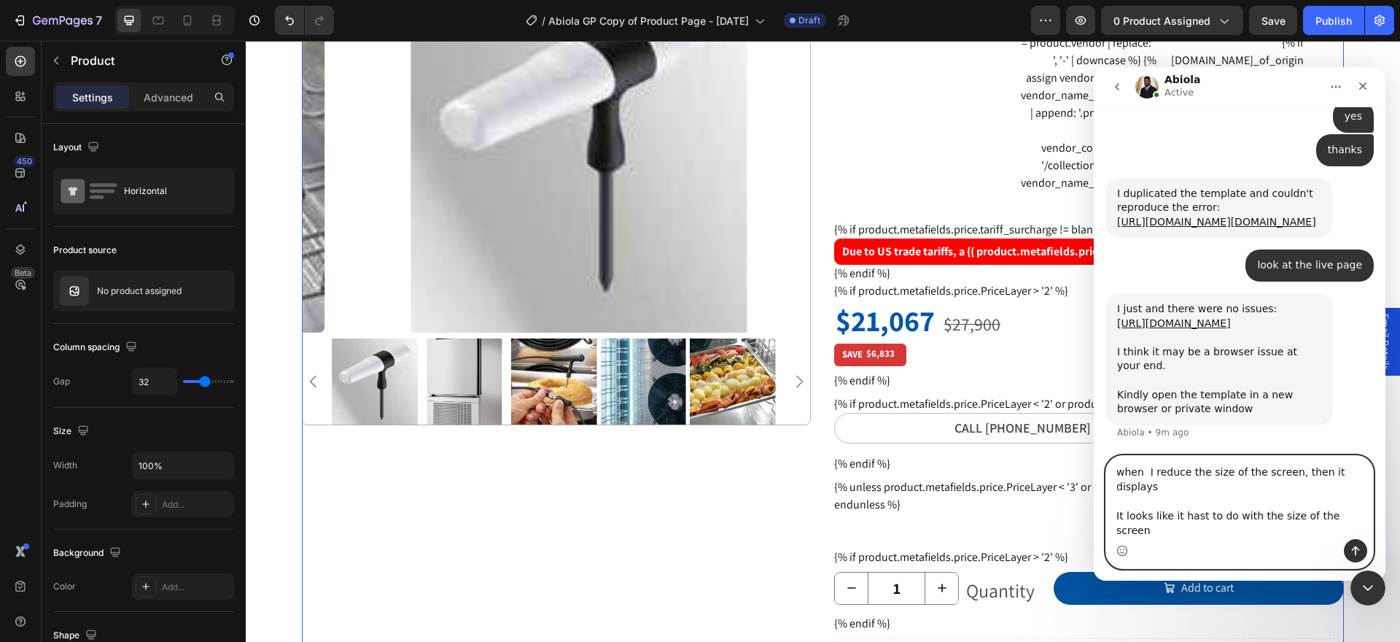
type textarea "when I reduce the size of the screen, then it displays It looks like it hast to…"
click at [1285, 425] on div "I just and there were no issues: https://www.loom.com/share/d22ae5f81b41471ab12…" at bounding box center [1218, 359] width 227 height 132
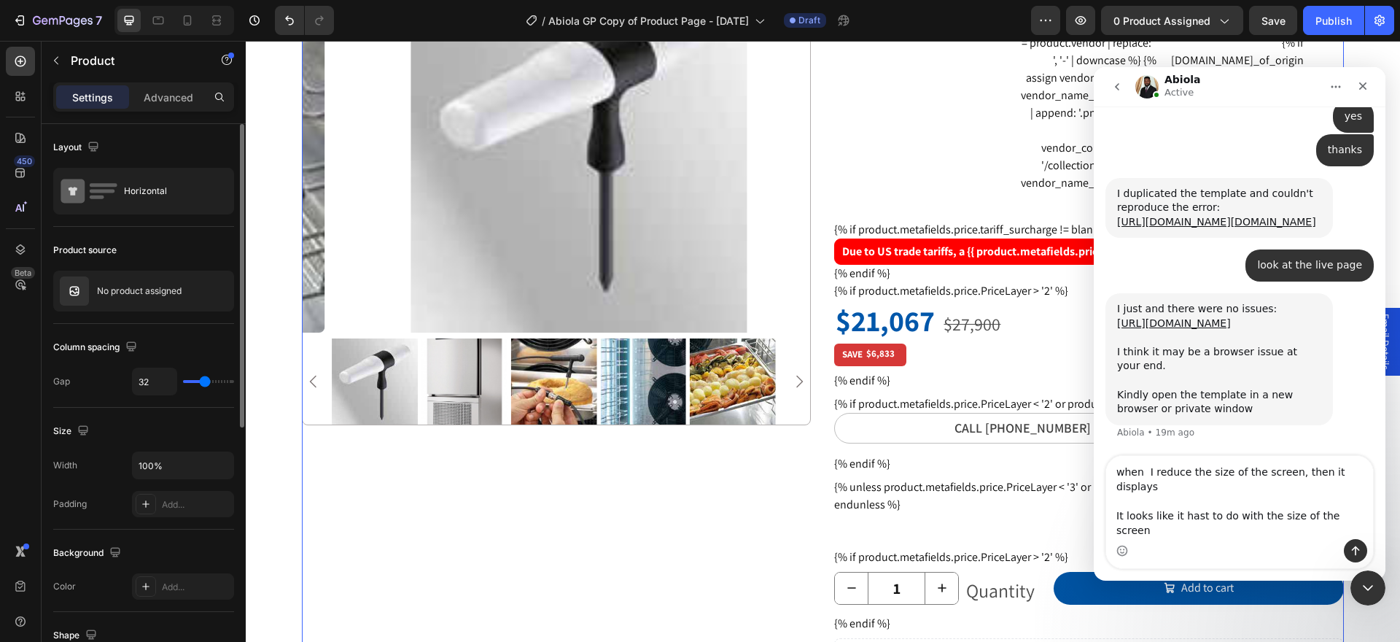
type input "28"
type input "22"
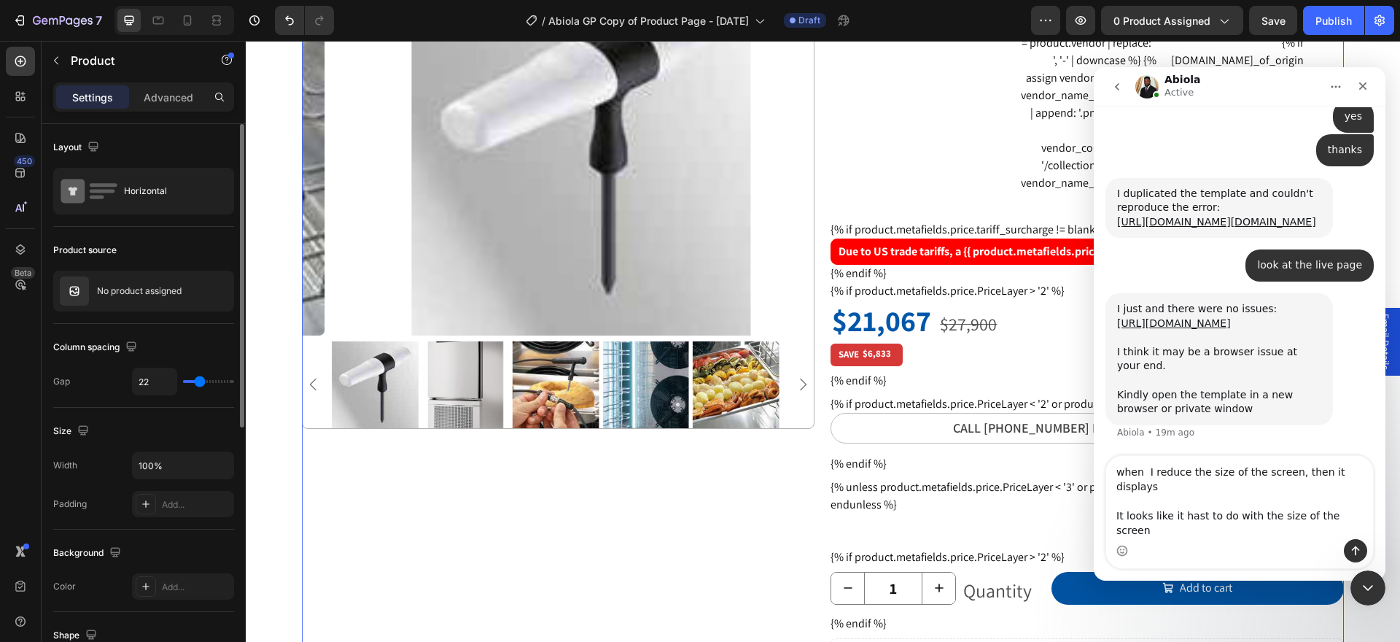
type input "21"
type input "19"
type input "18"
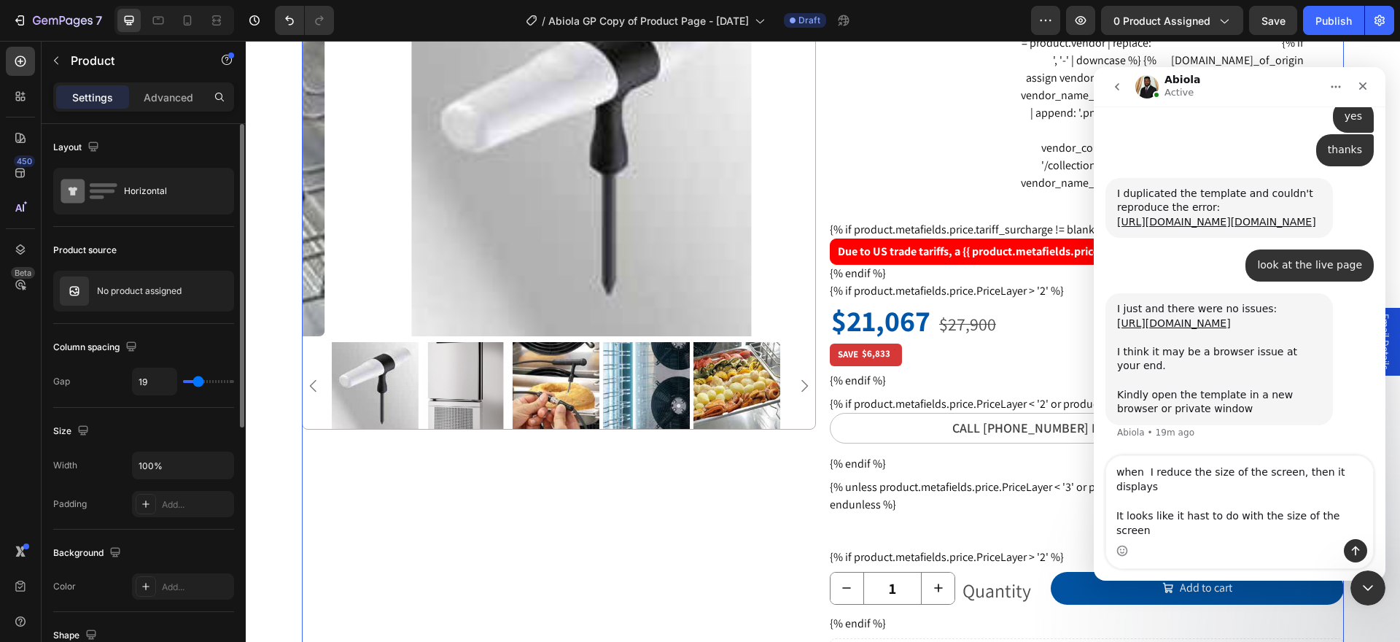
type input "18"
type input "16"
type input "13"
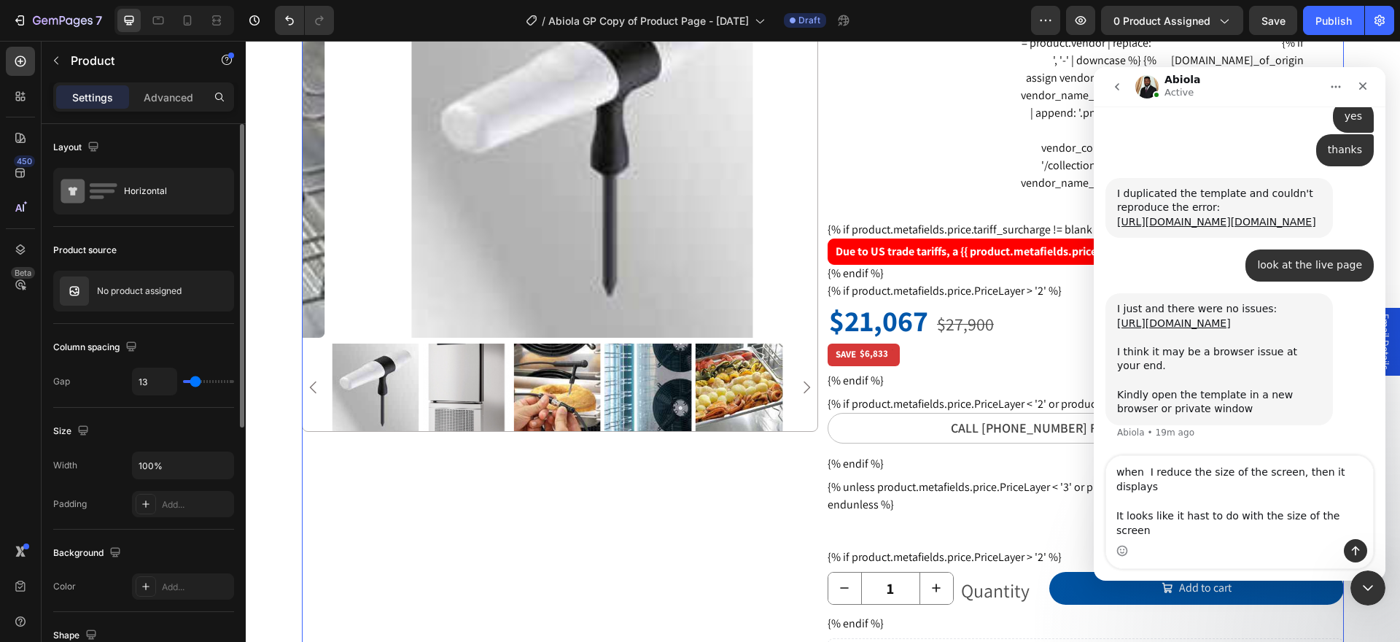
type input "12"
type input "27"
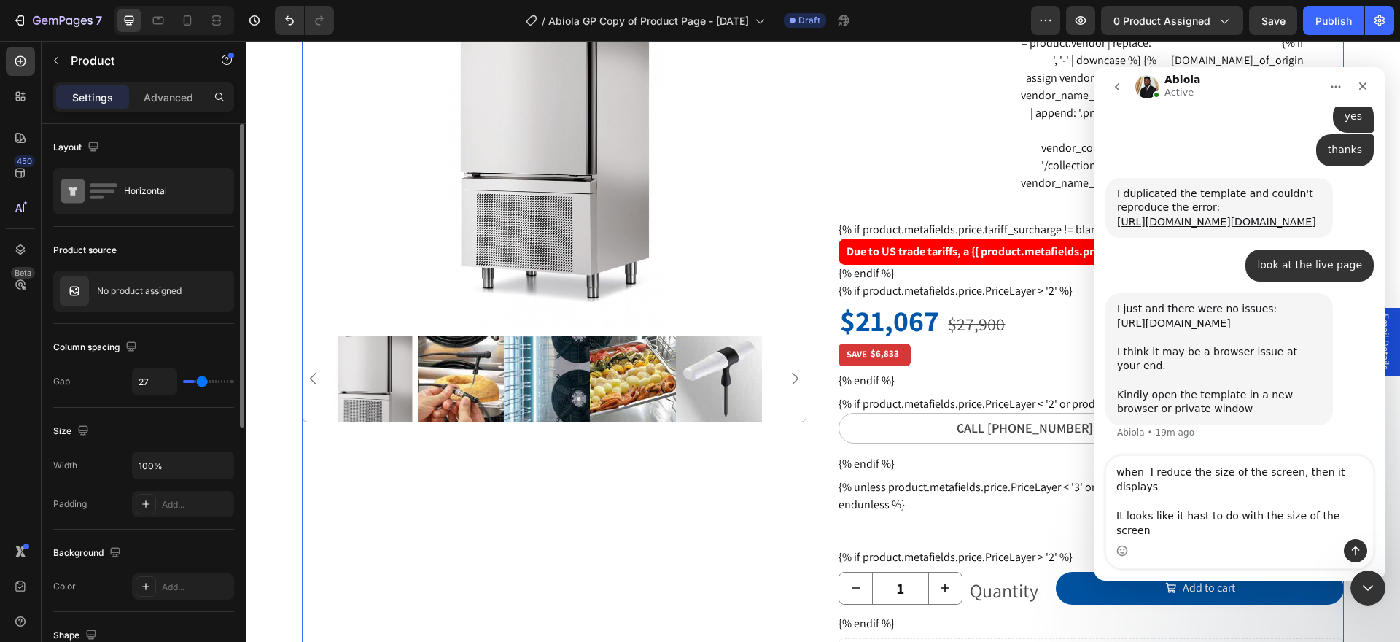
type input "44"
type input "47"
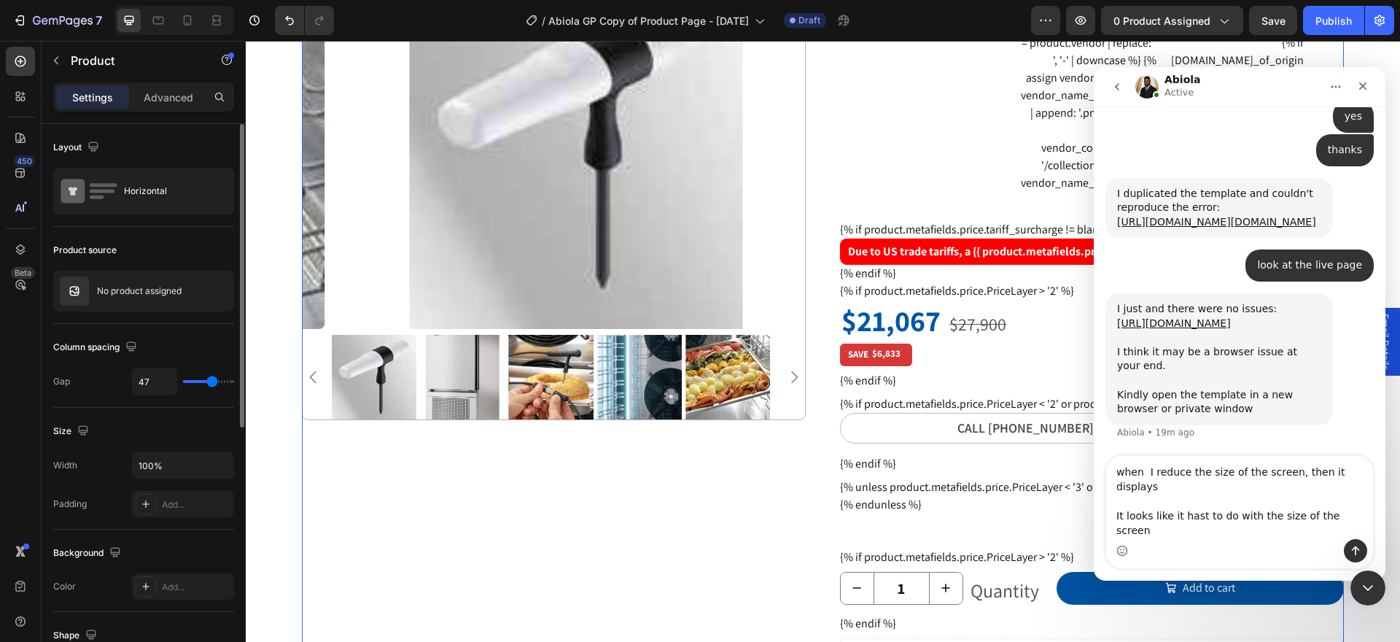
type input "44"
type input "43"
type input "53"
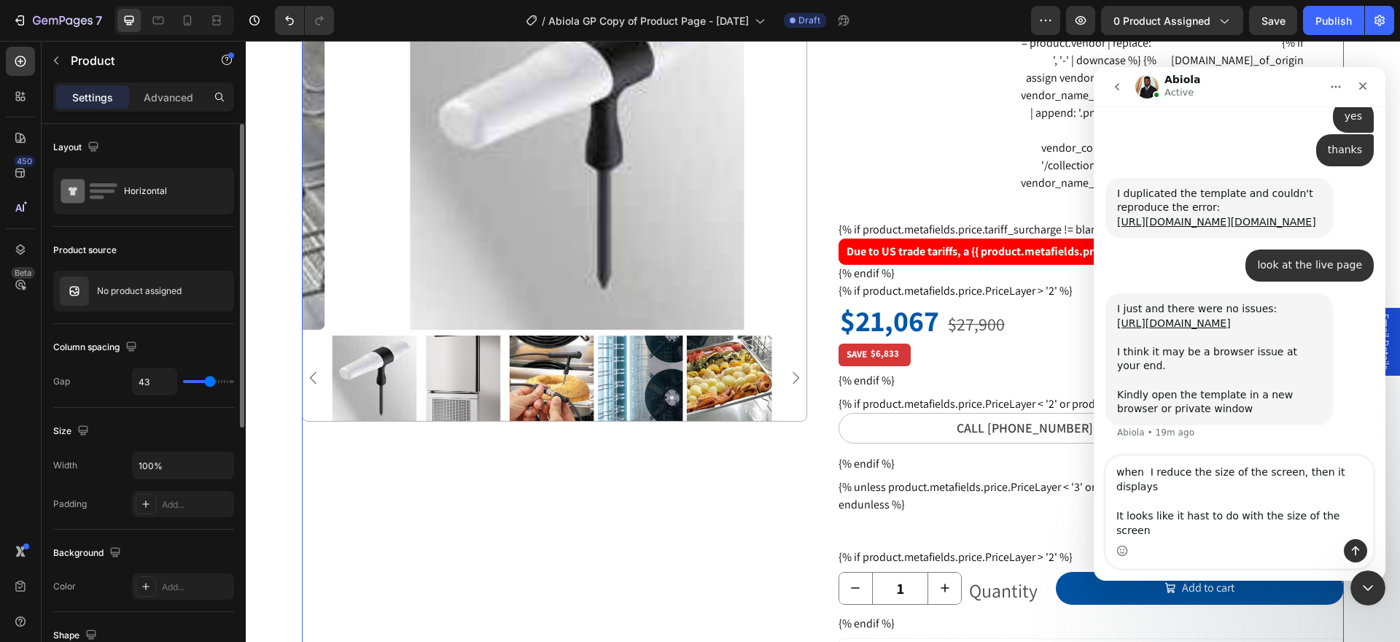
type input "53"
type input "62"
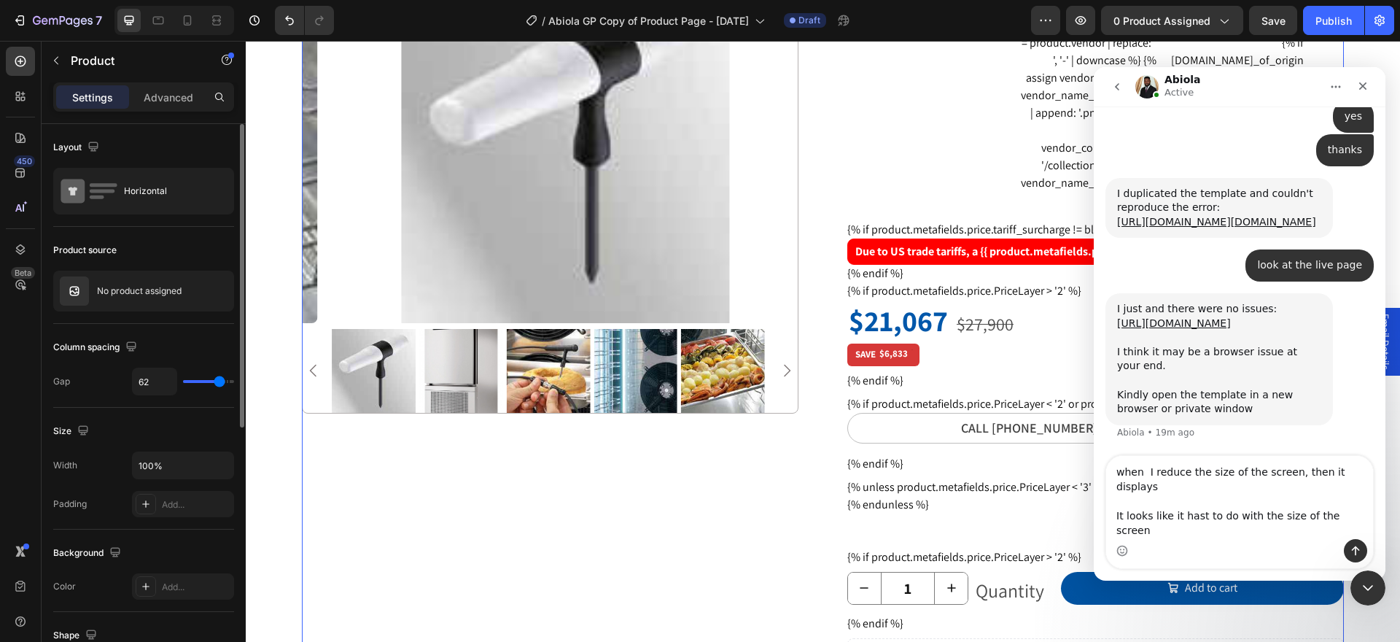
type input "67"
type input "70"
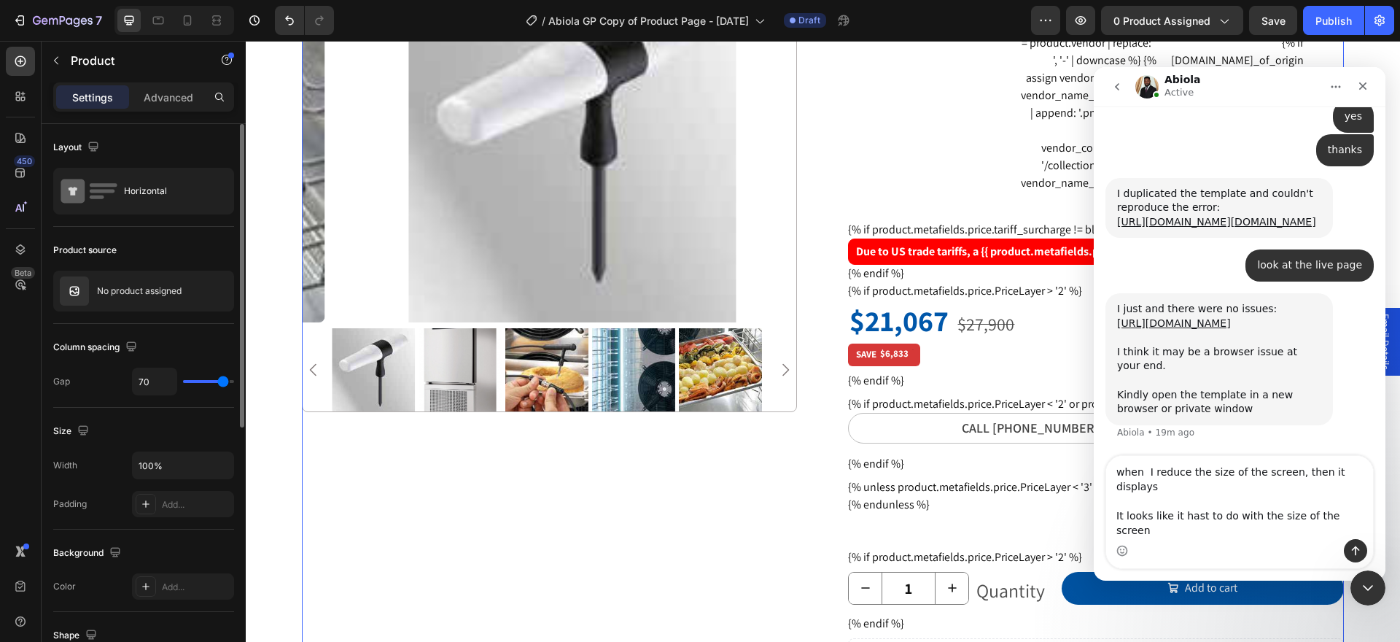
type input "80"
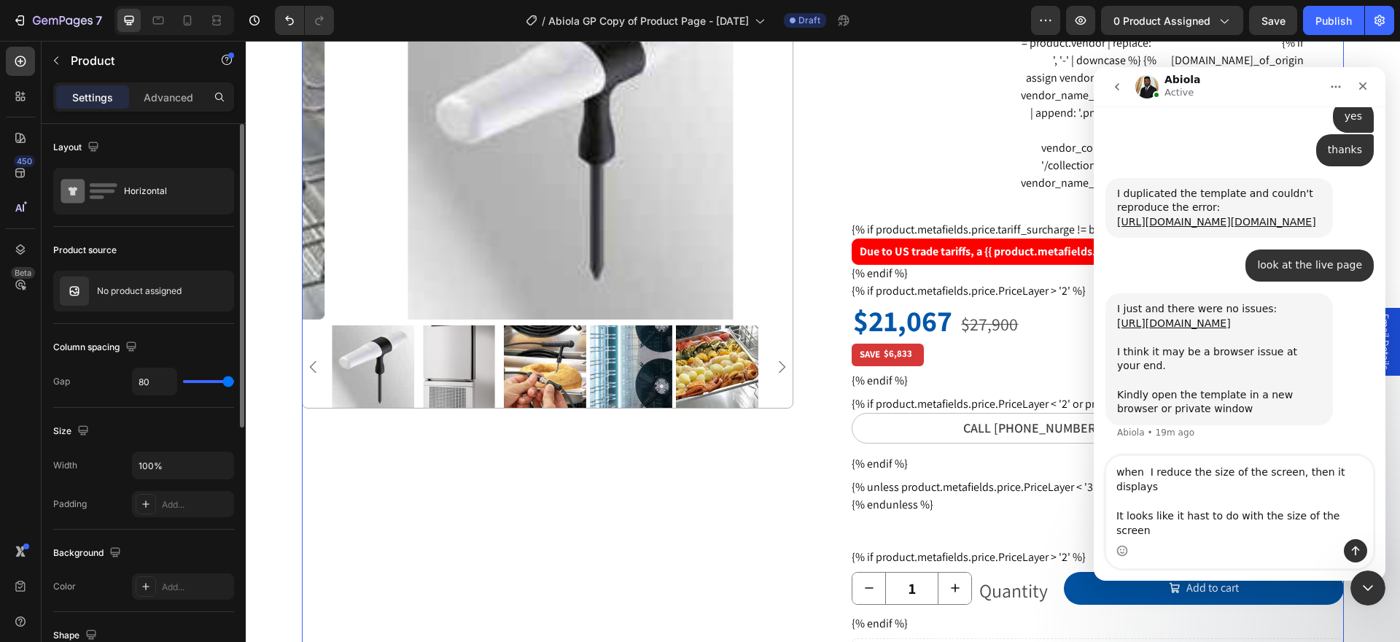
type input "76"
type input "71"
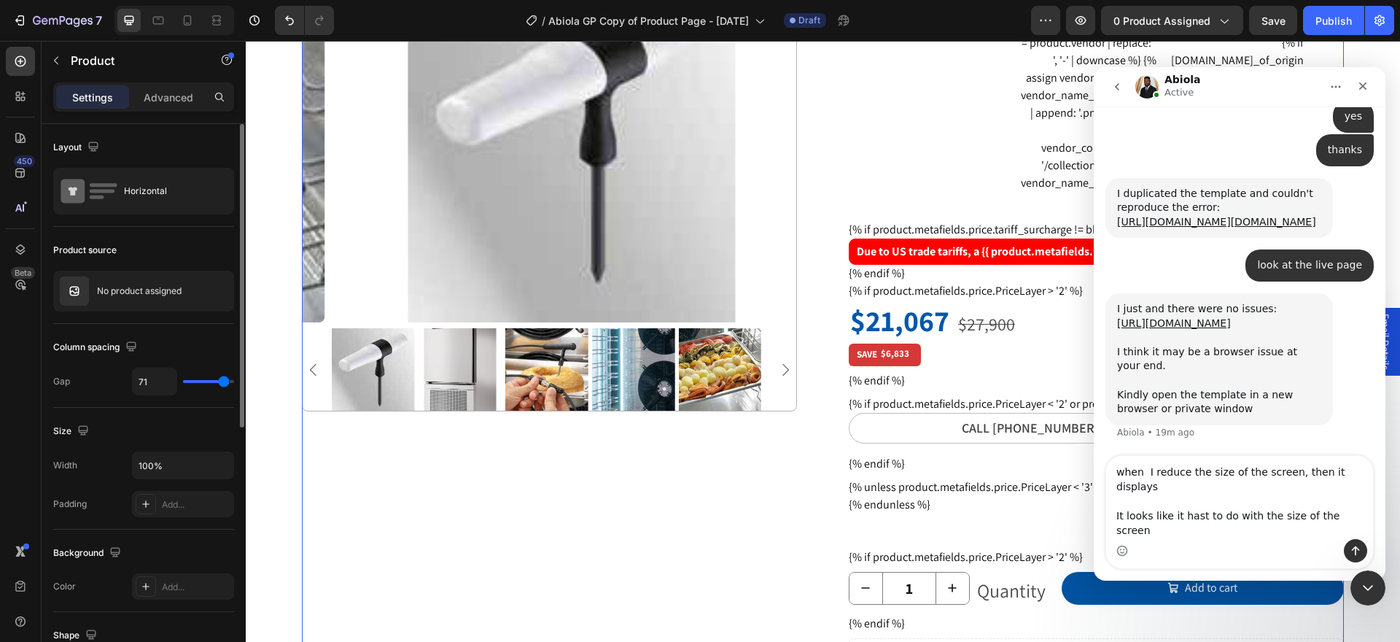
type input "46"
type input "44"
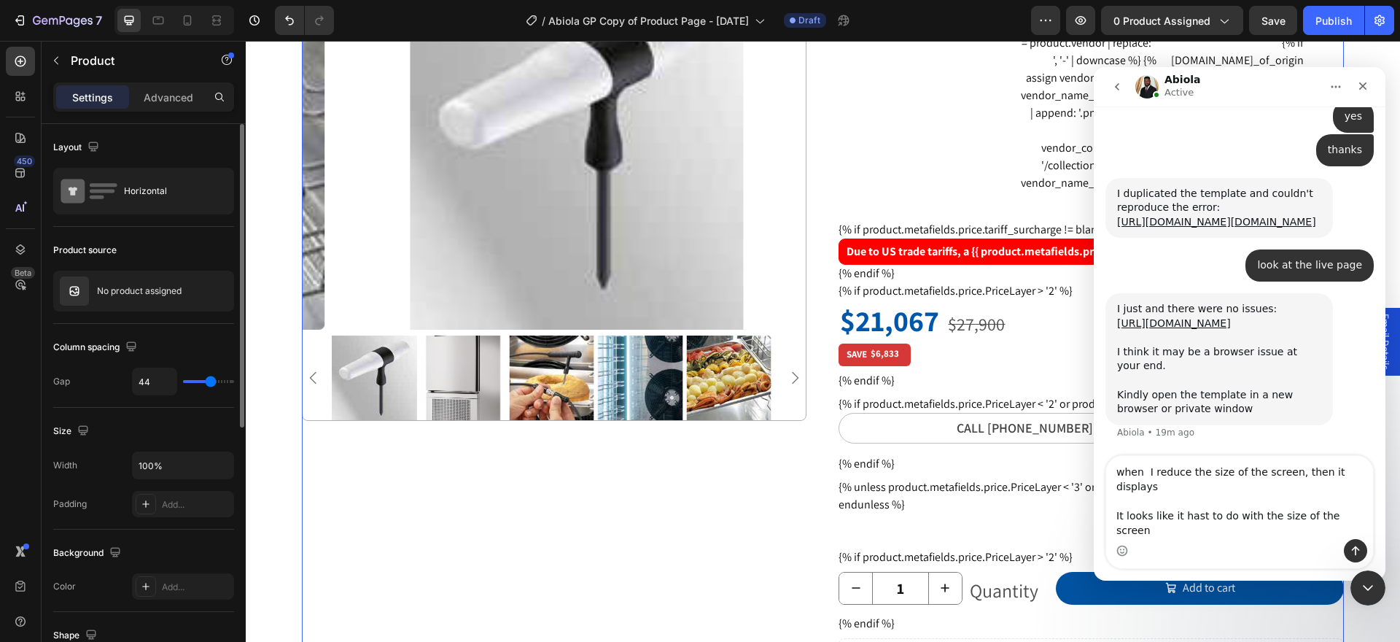
type input "56"
type input "59"
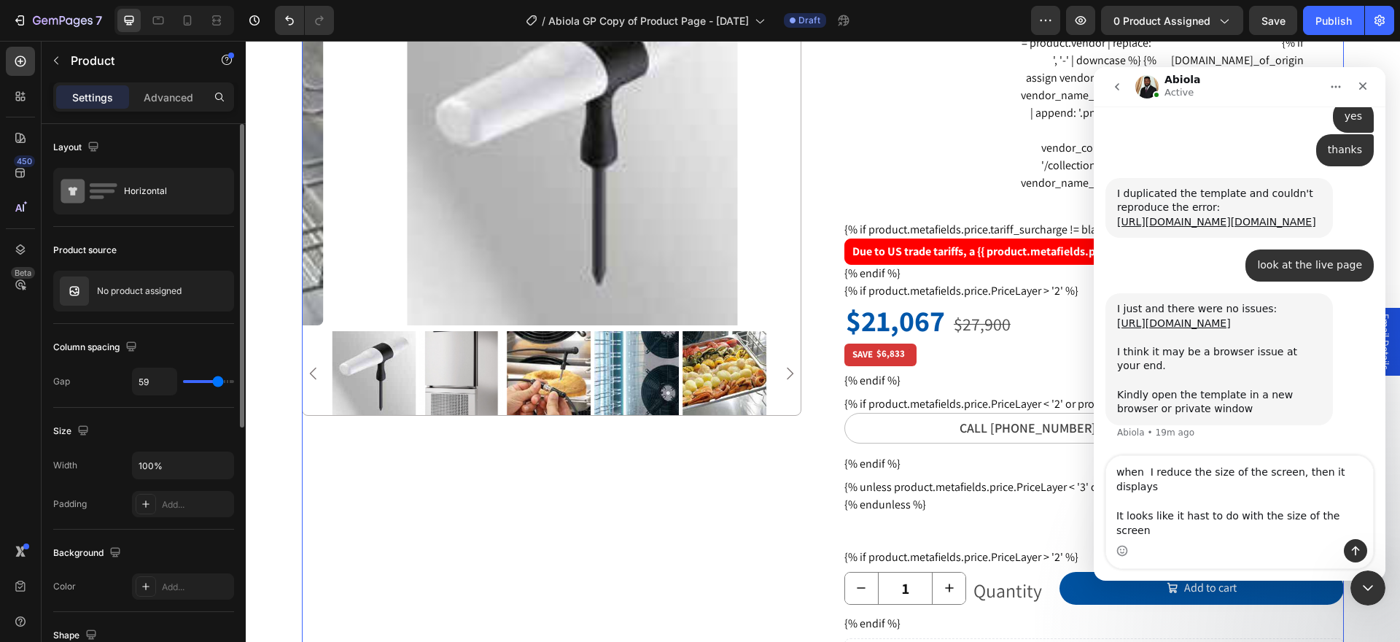
type input "61"
type input "62"
drag, startPoint x: 204, startPoint y: 378, endPoint x: 219, endPoint y: 392, distance: 21.1
type input "62"
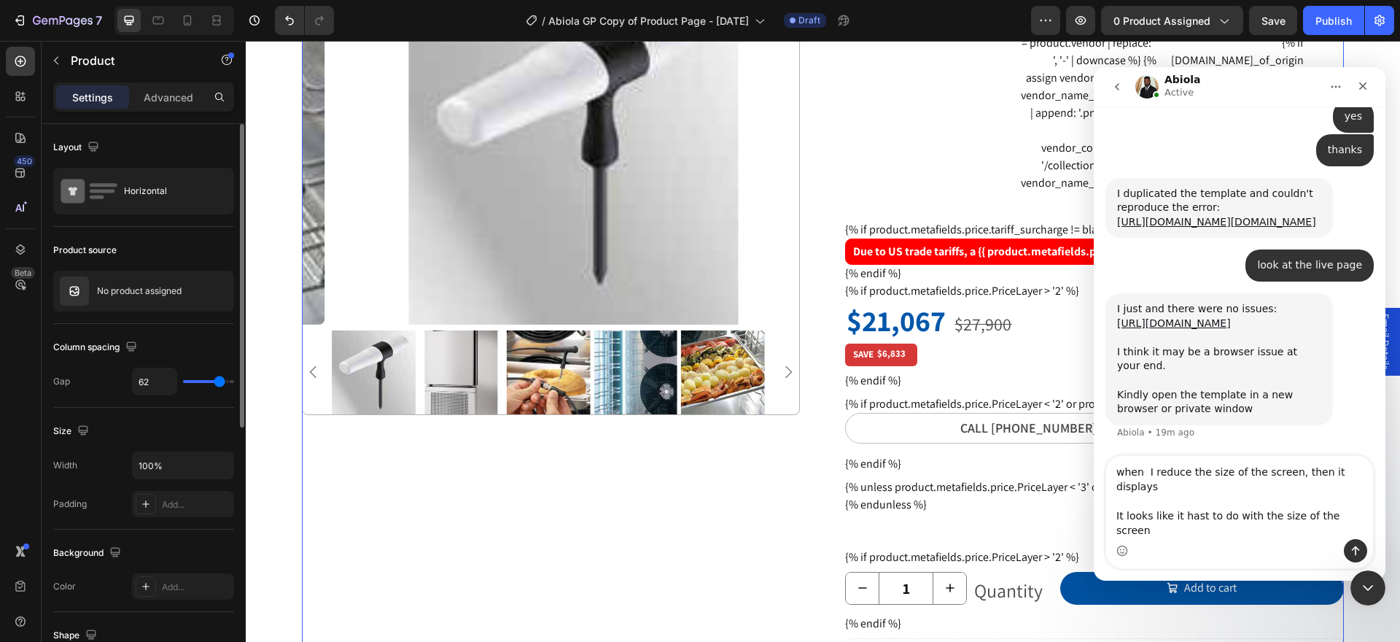
click at [219, 383] on input "range" at bounding box center [208, 381] width 51 height 3
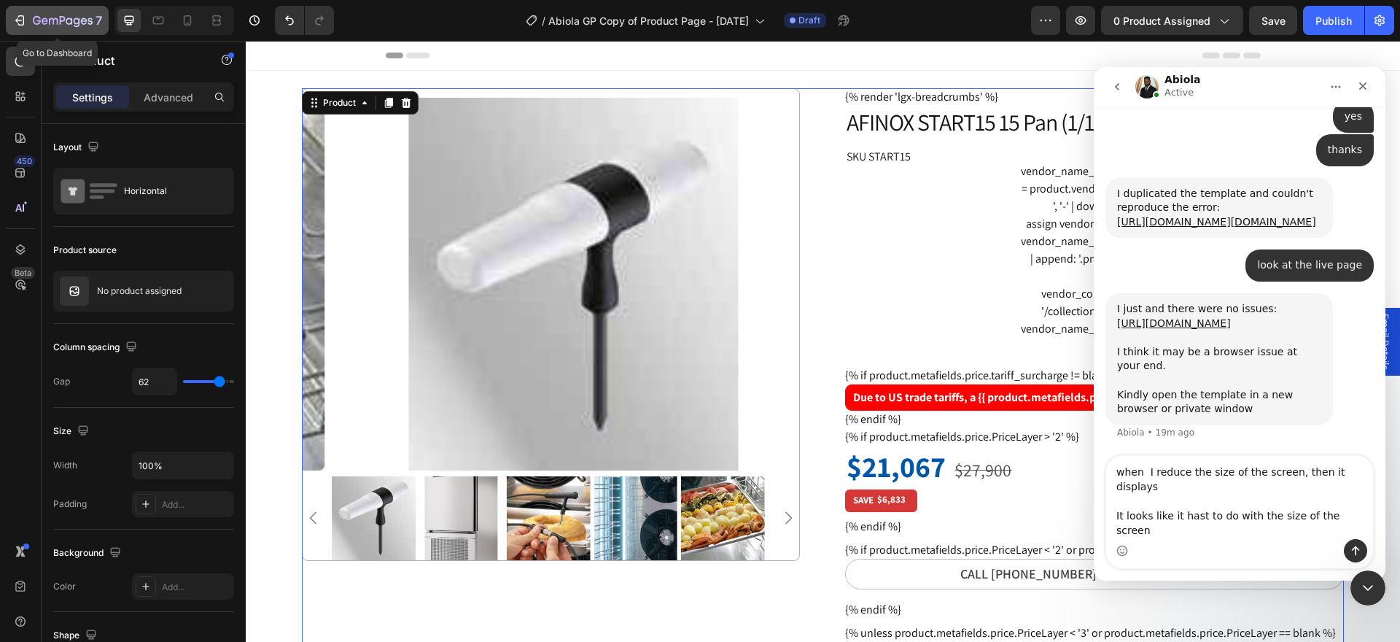
click at [9, 21] on button "7" at bounding box center [57, 20] width 103 height 29
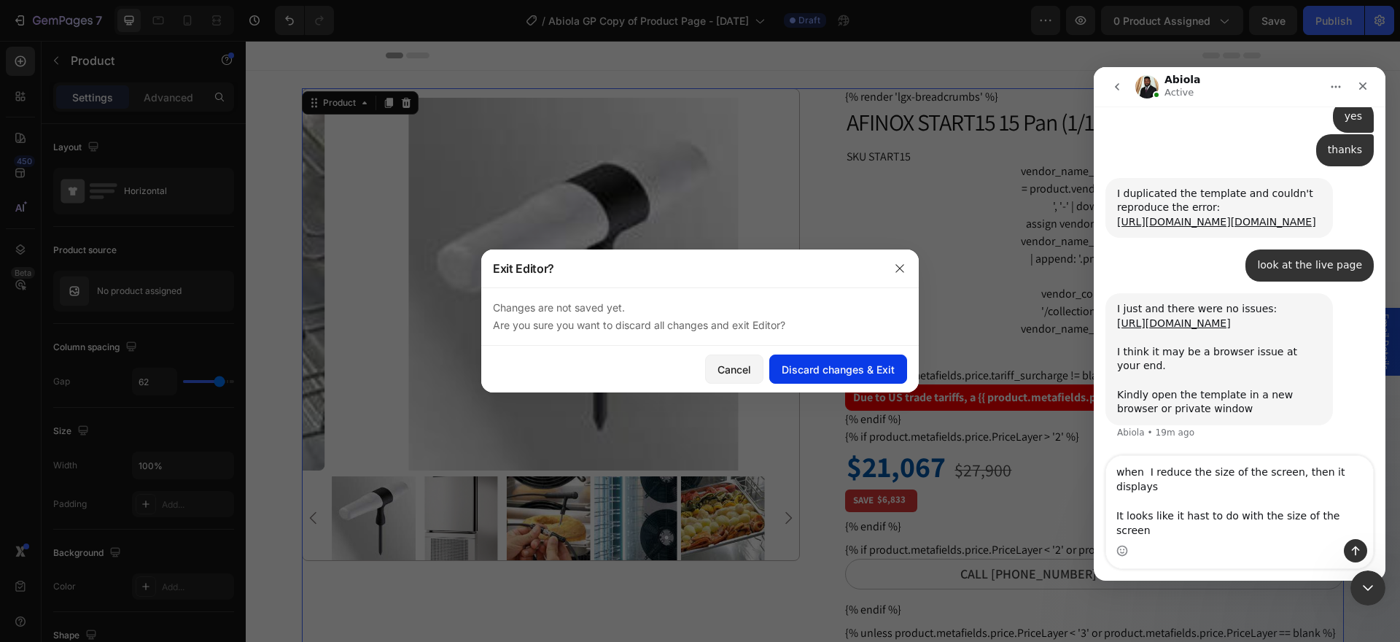
click at [824, 374] on div "Discard changes & Exit" at bounding box center [838, 369] width 113 height 15
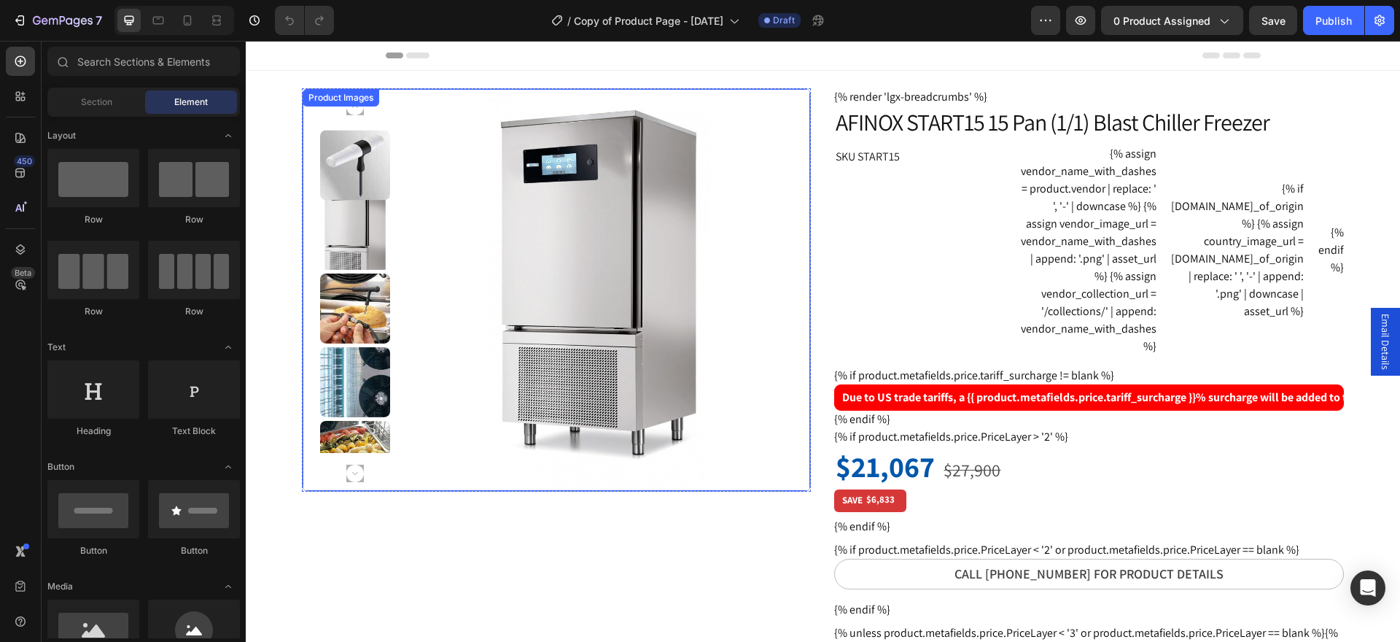
click at [359, 332] on img at bounding box center [355, 308] width 70 height 70
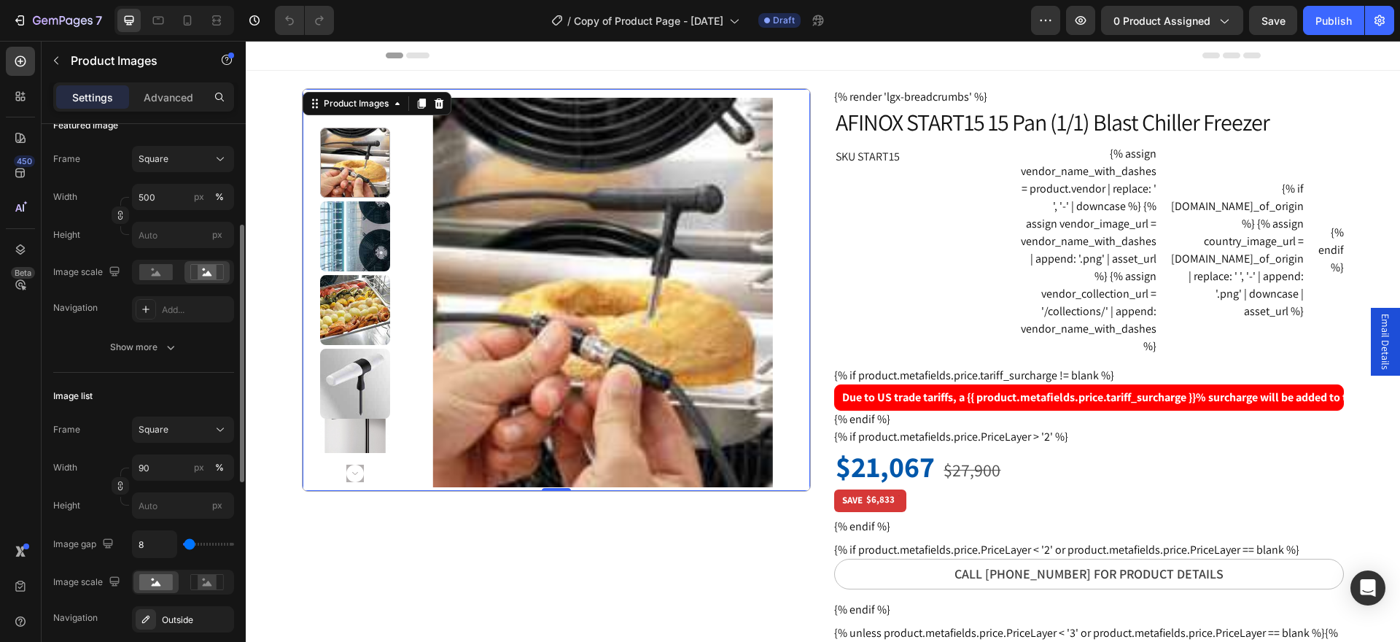
scroll to position [365, 0]
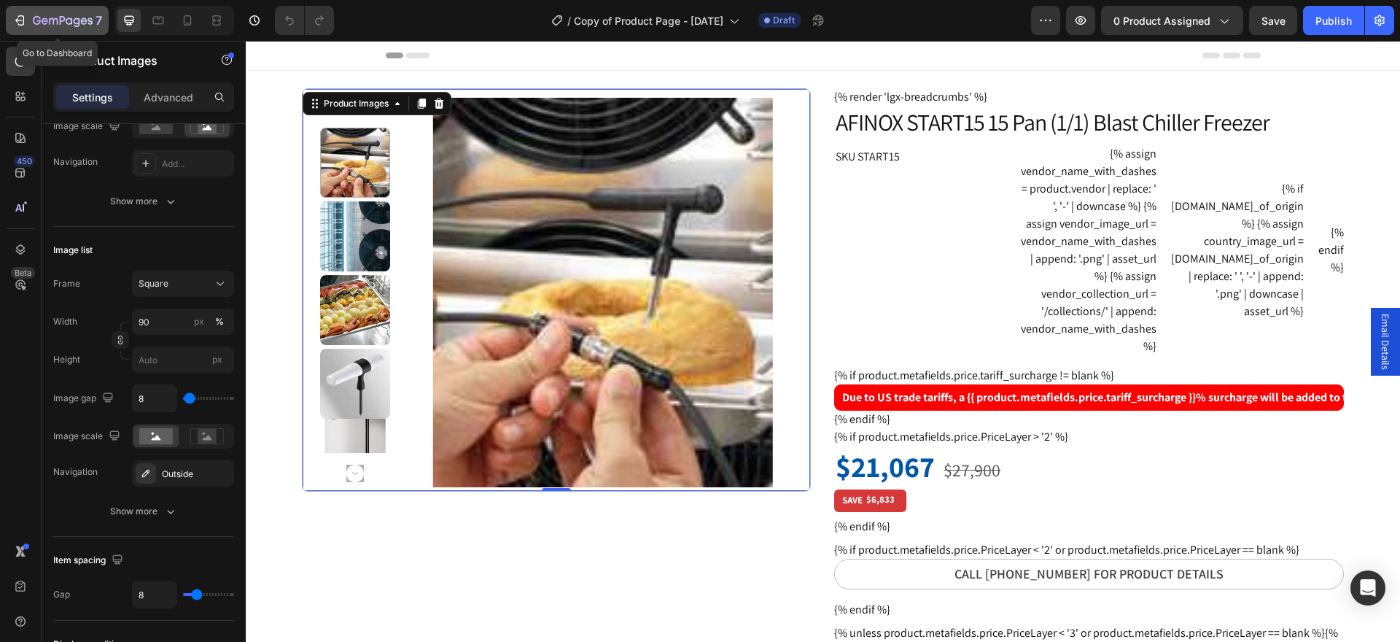
click at [17, 9] on button "7" at bounding box center [57, 20] width 103 height 29
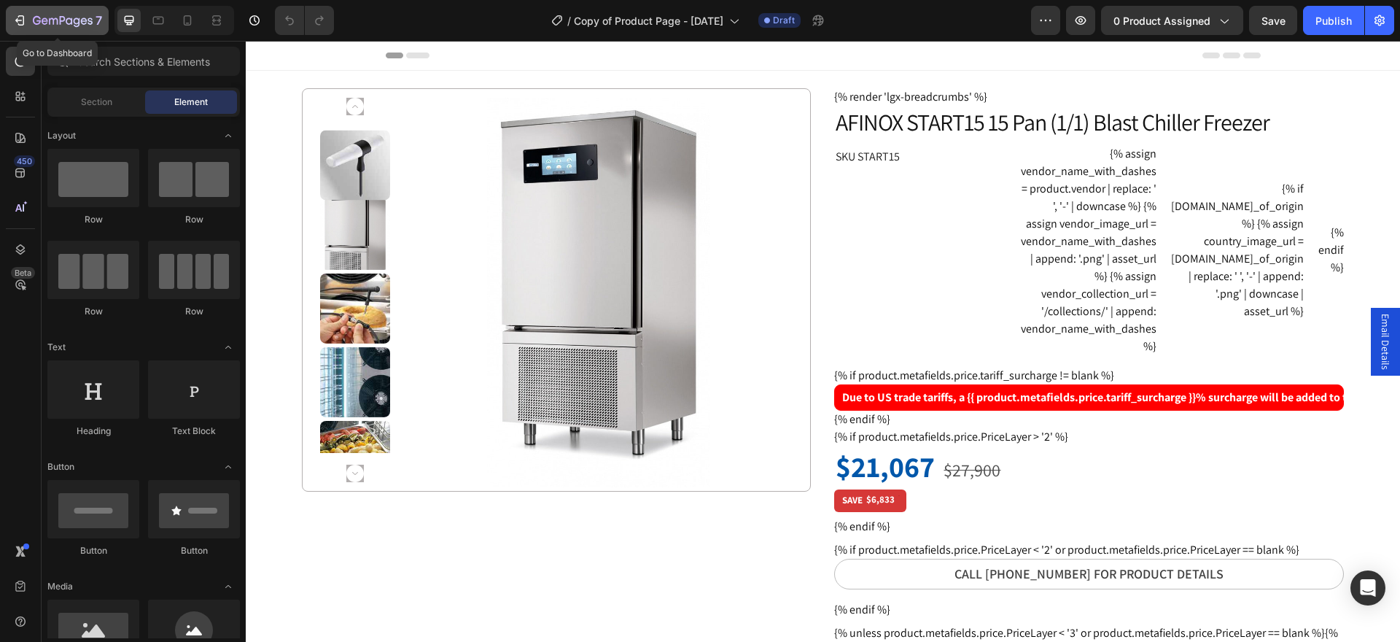
click at [66, 20] on icon "button" at bounding box center [69, 20] width 7 height 7
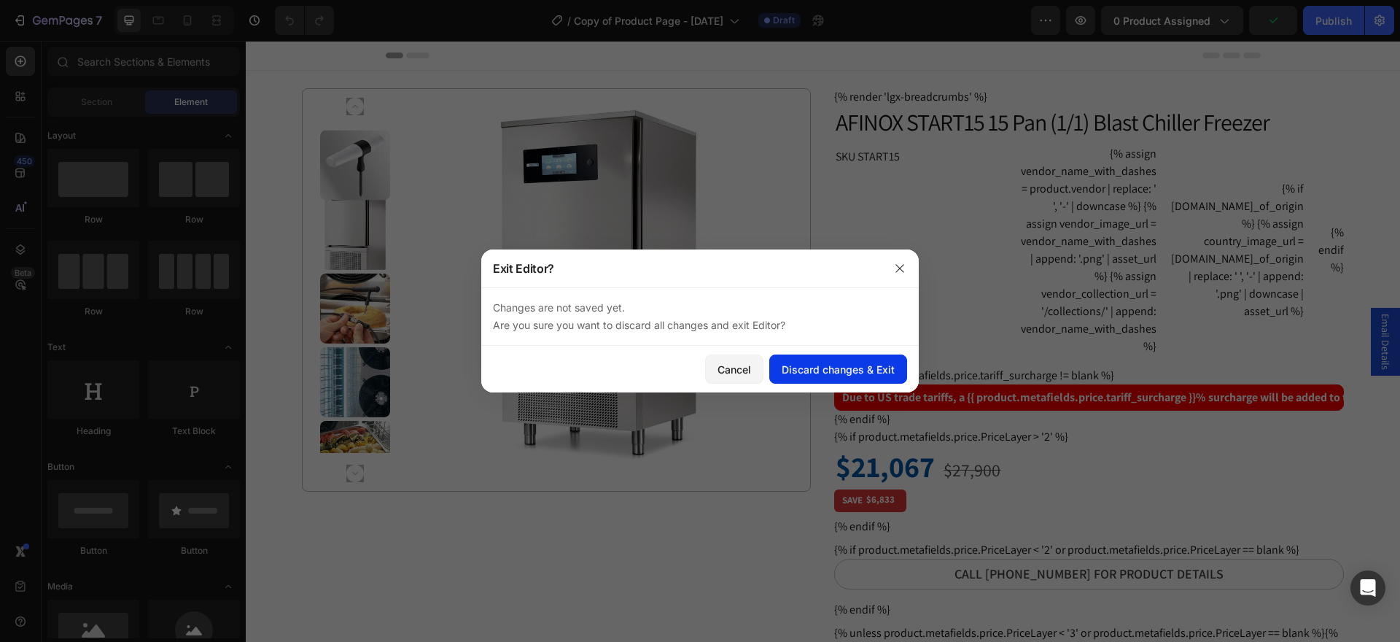
click at [838, 370] on div "Discard changes & Exit" at bounding box center [838, 369] width 113 height 15
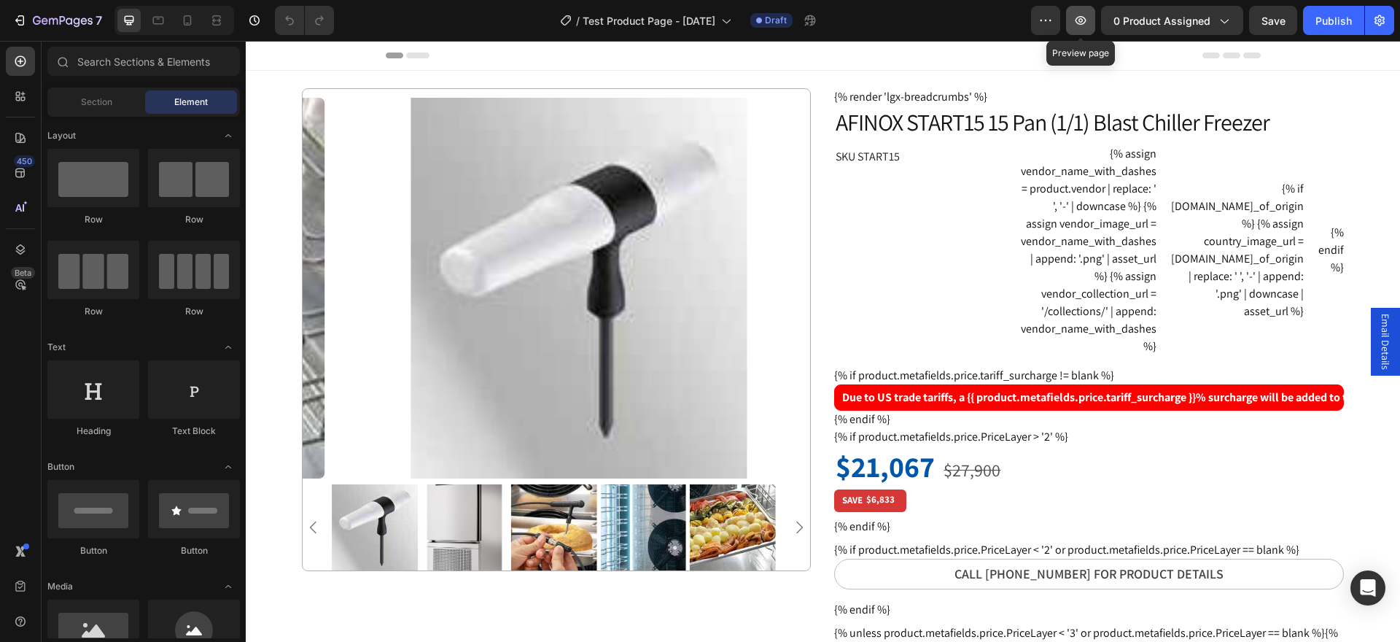
click at [1076, 23] on icon "button" at bounding box center [1080, 20] width 15 height 15
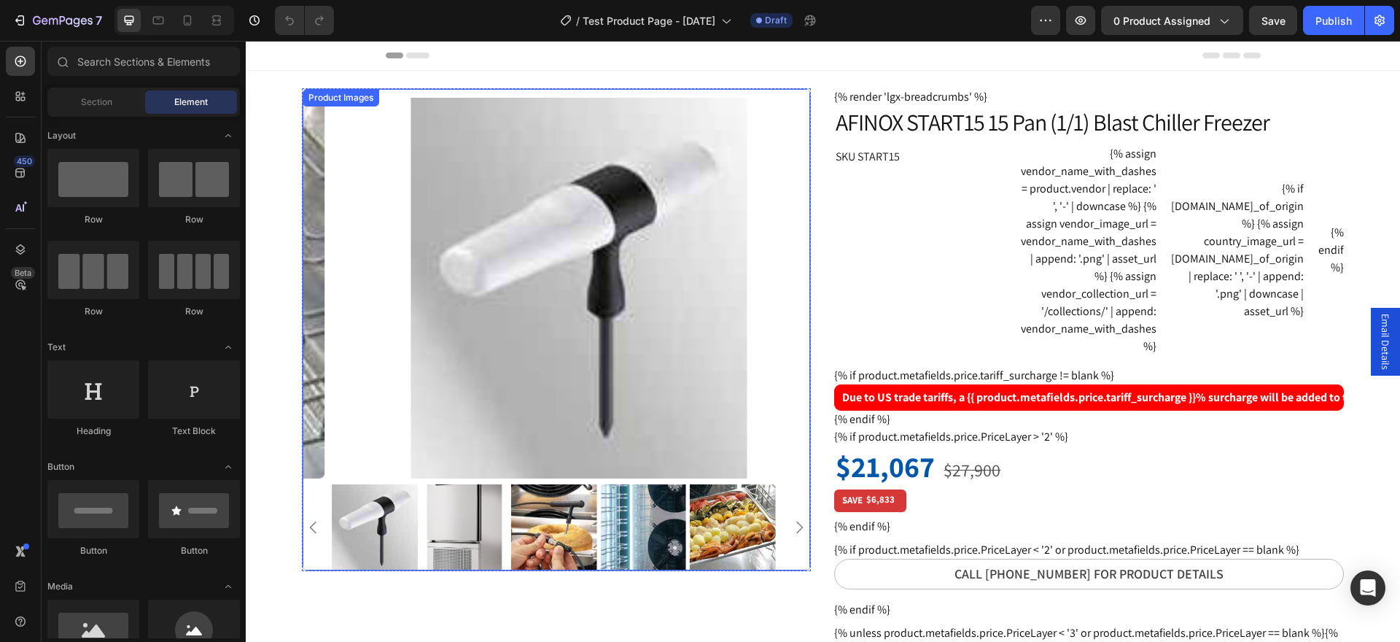
click at [713, 512] on img at bounding box center [733, 527] width 86 height 86
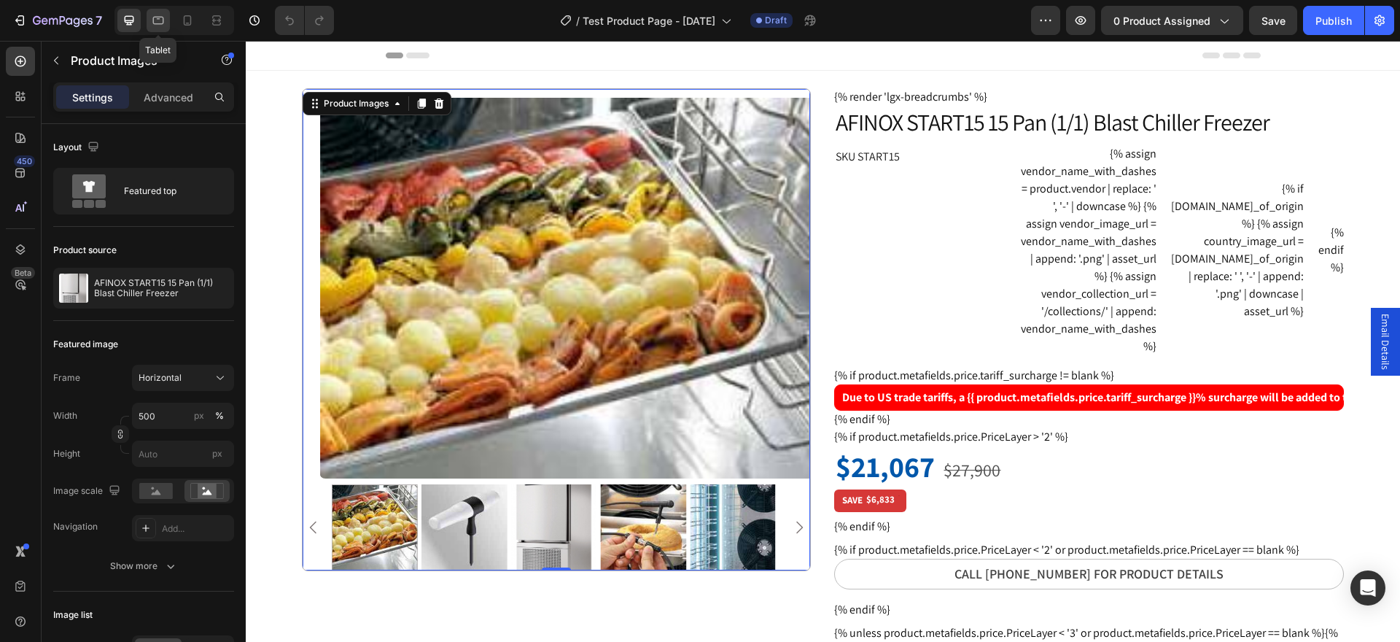
click at [155, 21] on icon at bounding box center [158, 20] width 15 height 15
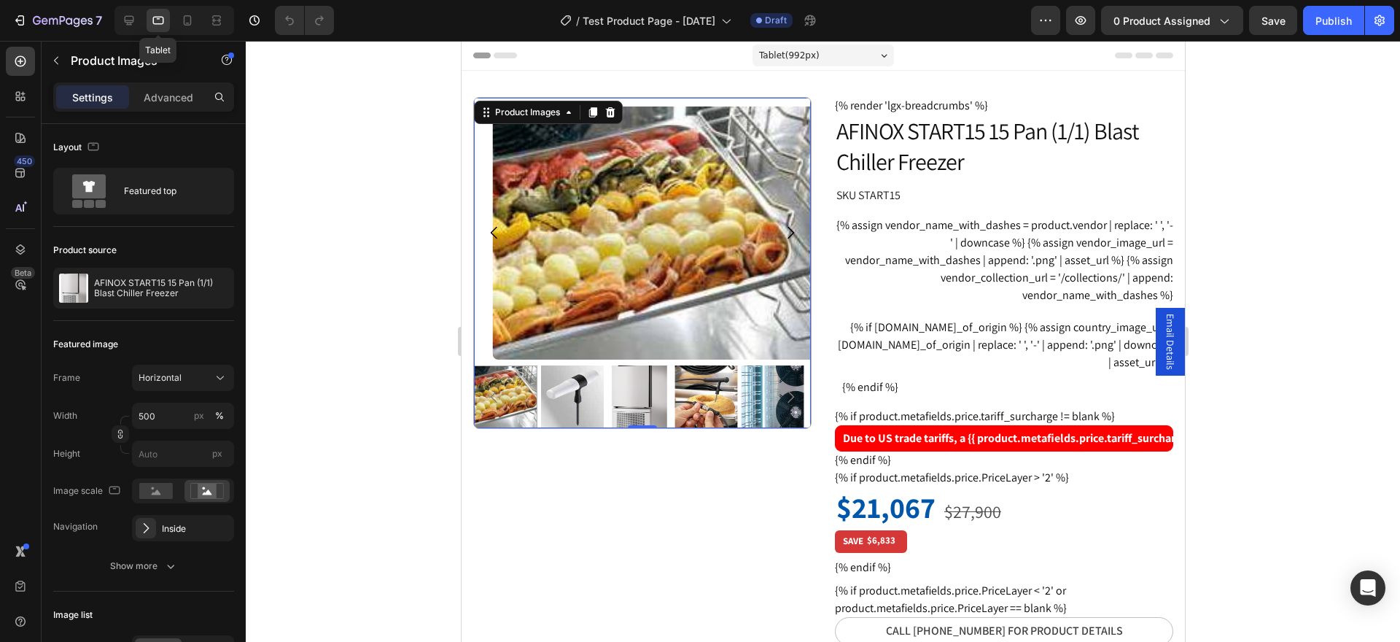
scroll to position [5, 0]
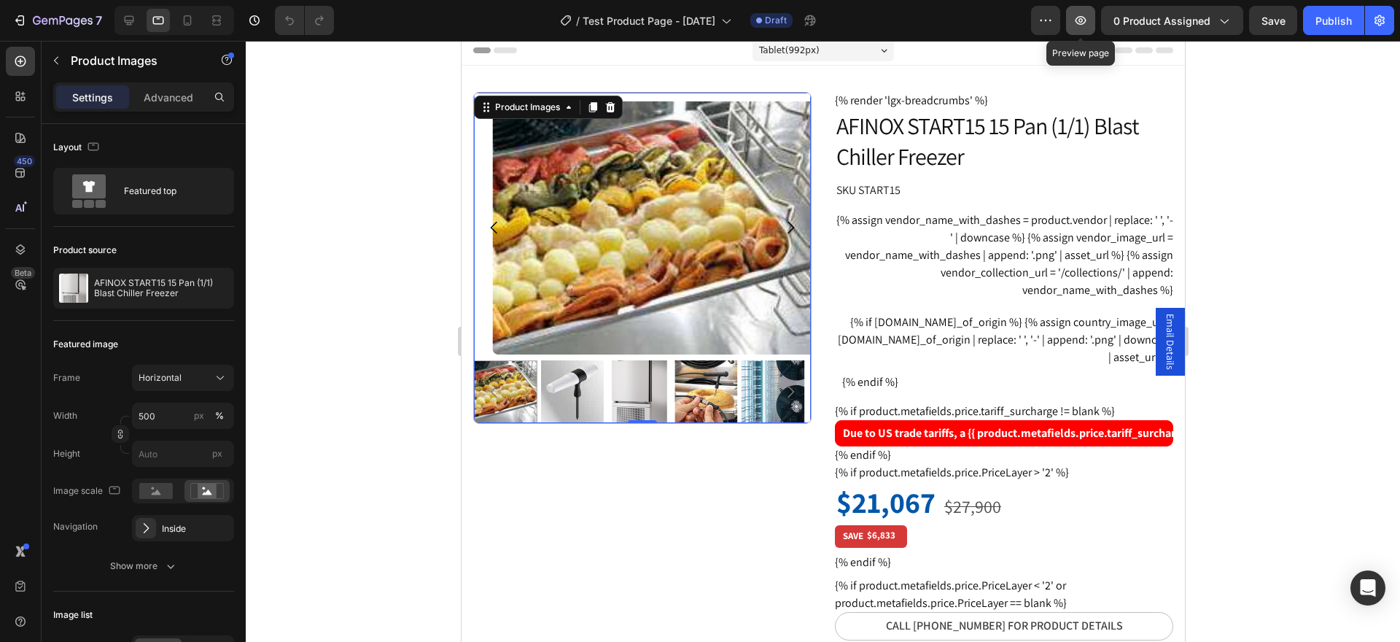
click at [1078, 26] on icon "button" at bounding box center [1080, 20] width 15 height 15
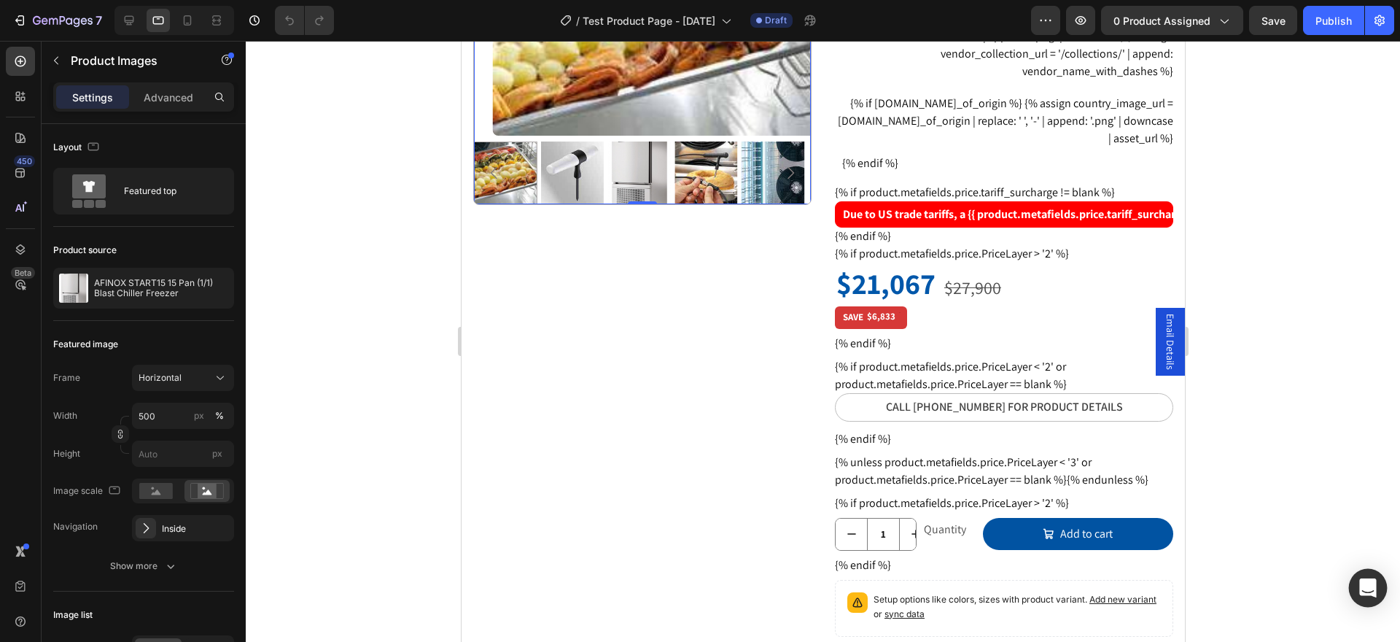
click at [1367, 591] on icon "Open Intercom Messenger" at bounding box center [1367, 587] width 19 height 19
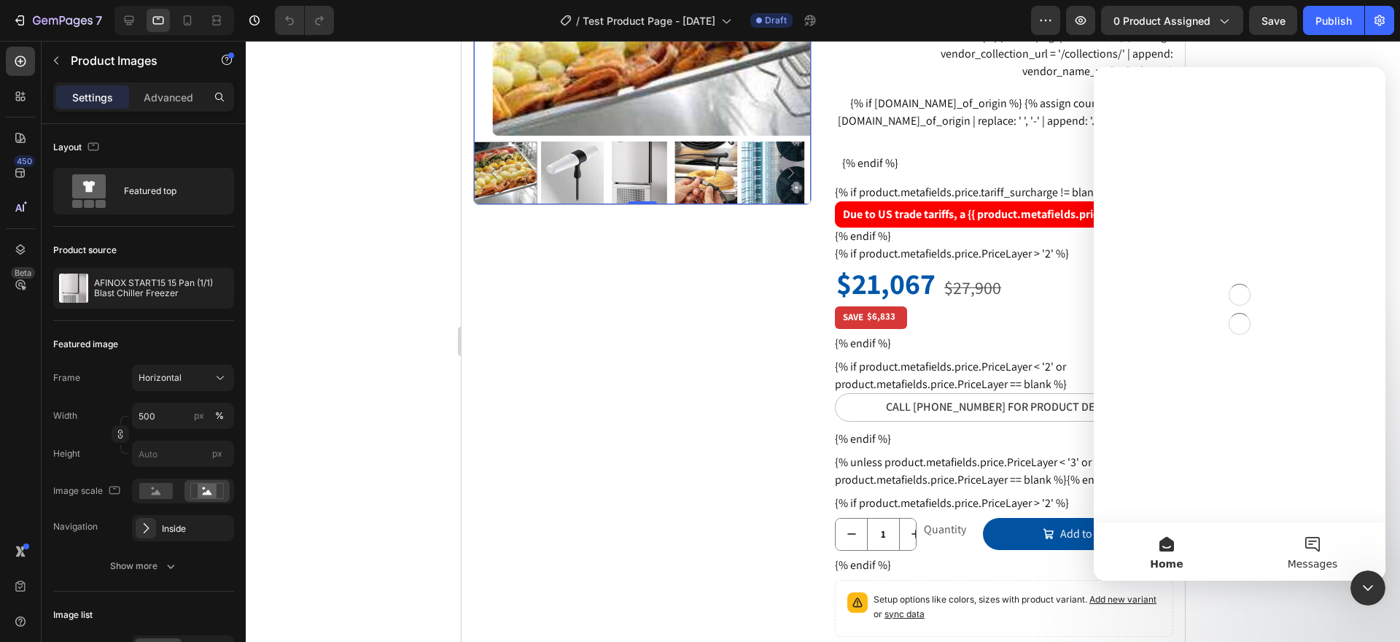
scroll to position [0, 0]
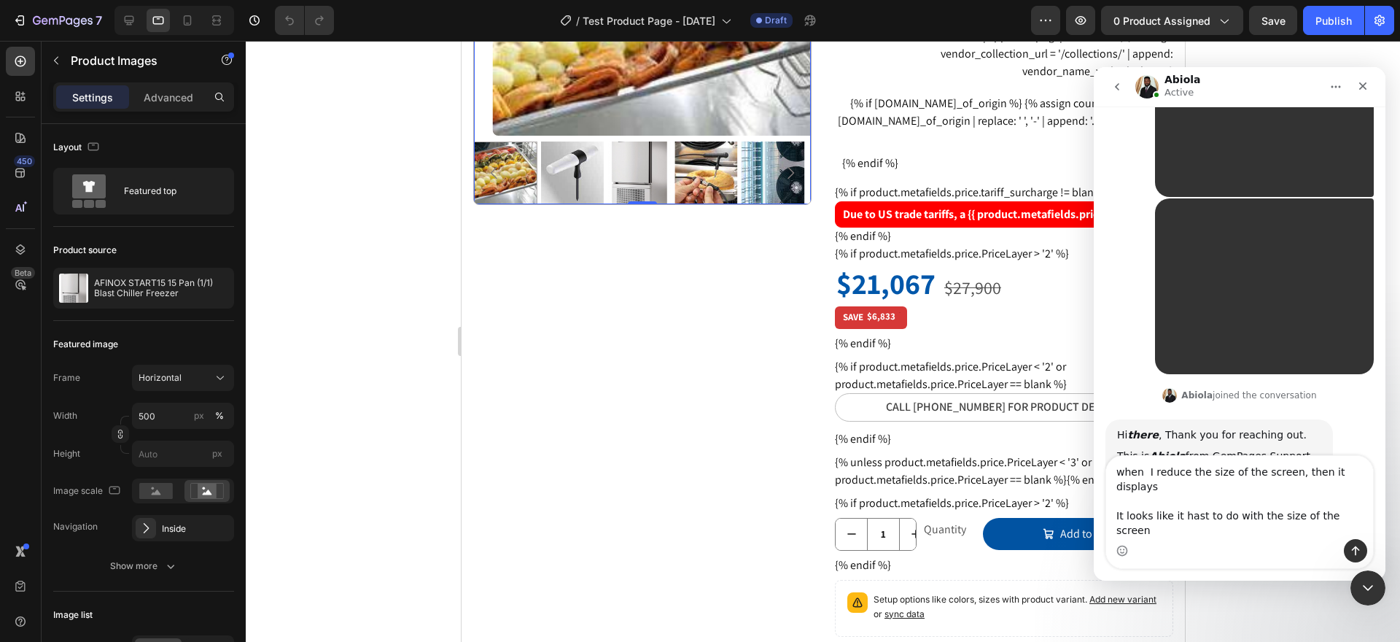
scroll to position [1404, 0]
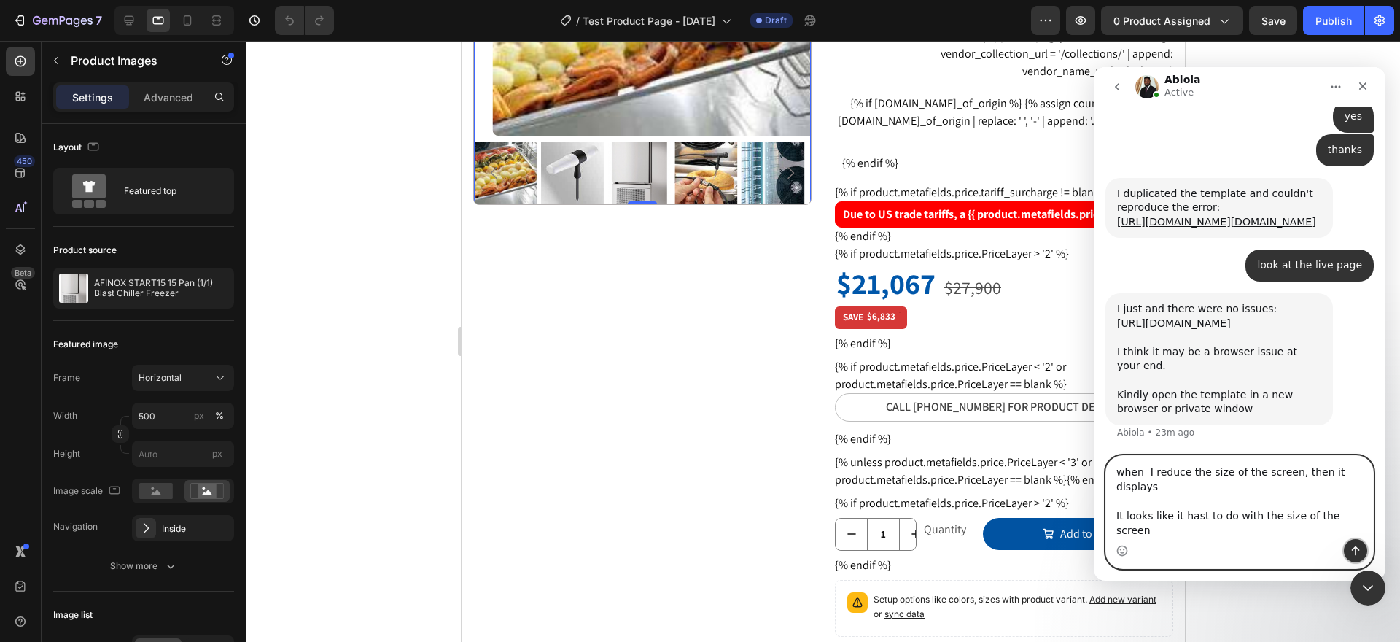
click at [1357, 550] on icon "Send a message…" at bounding box center [1355, 551] width 12 height 12
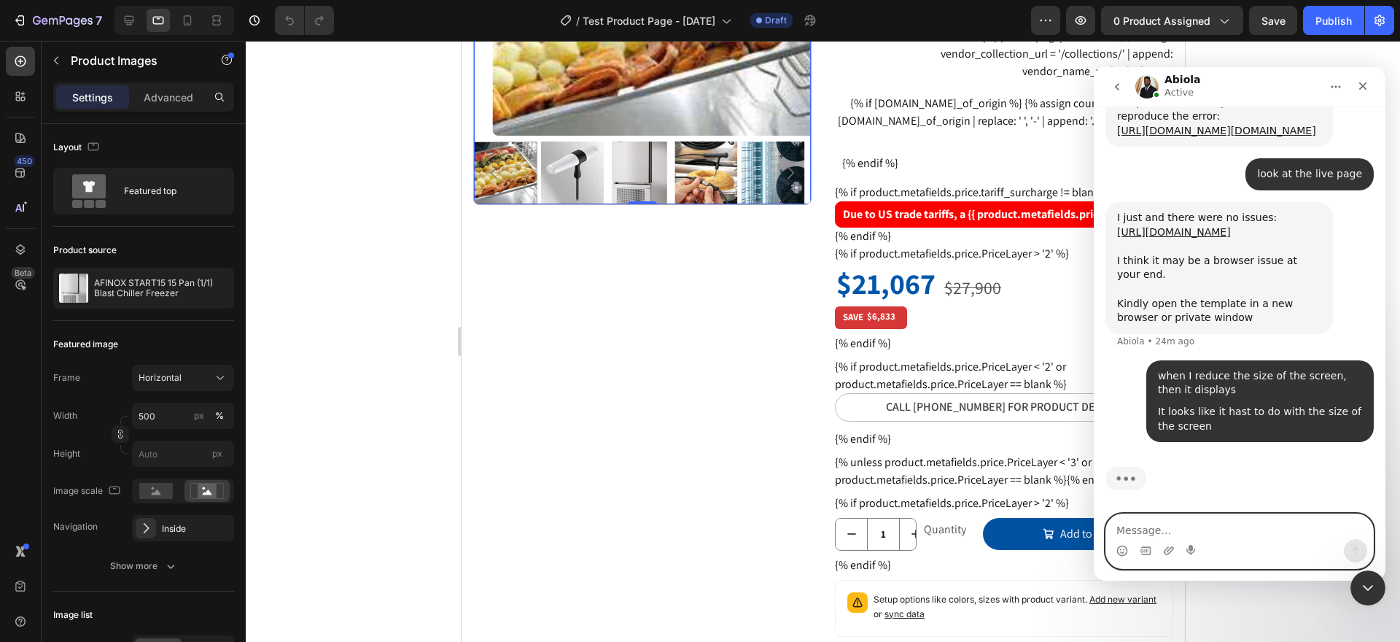
scroll to position [1469, 0]
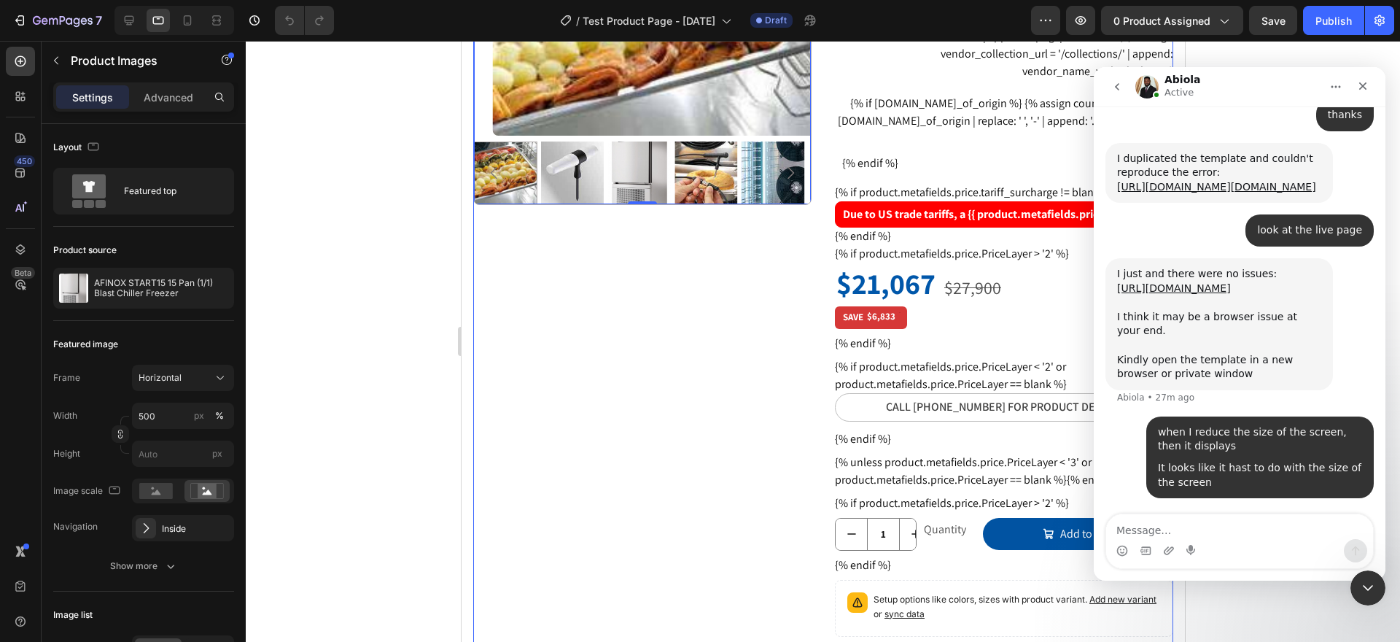
click at [663, 411] on div "Product Images 0 Row" at bounding box center [641, 557] width 338 height 1369
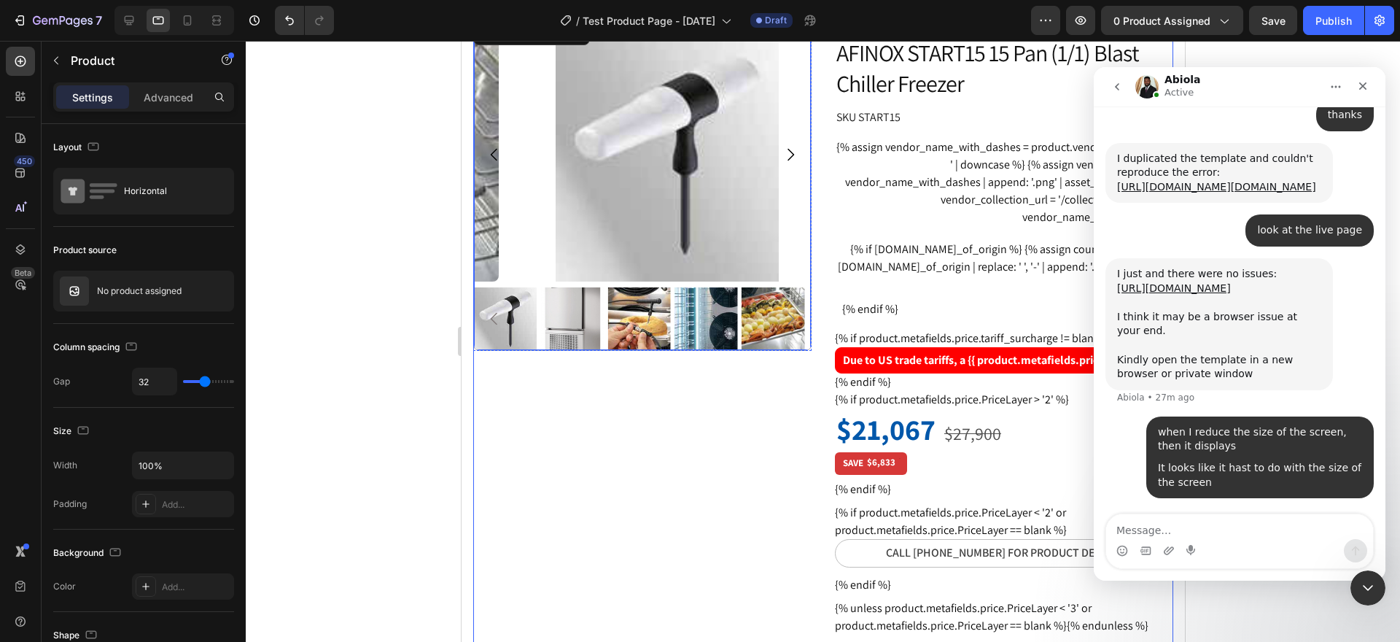
scroll to position [5, 0]
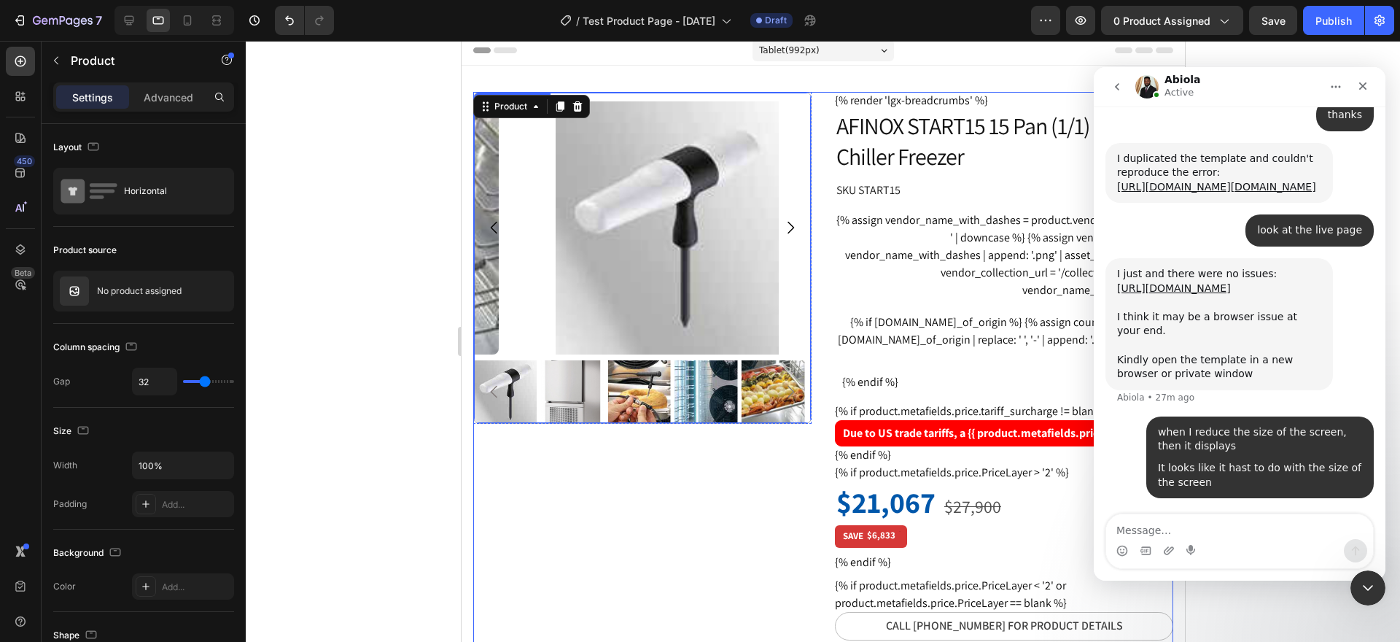
click at [687, 382] on img at bounding box center [705, 391] width 63 height 63
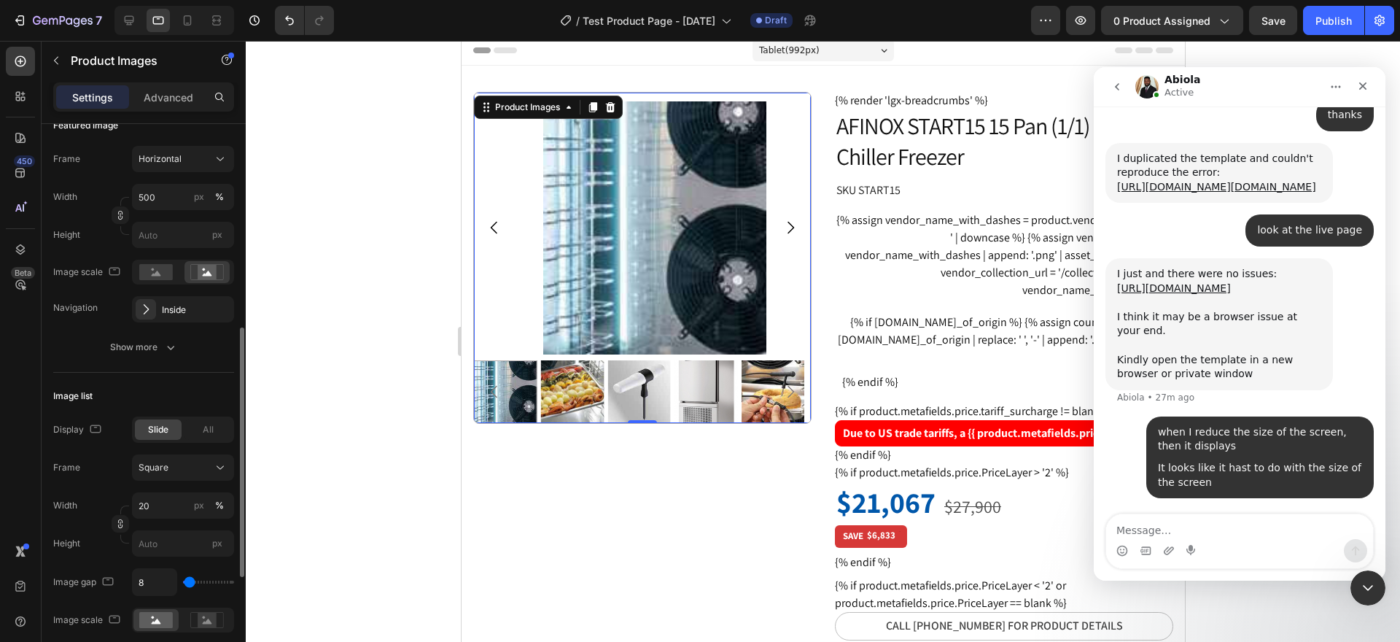
scroll to position [292, 0]
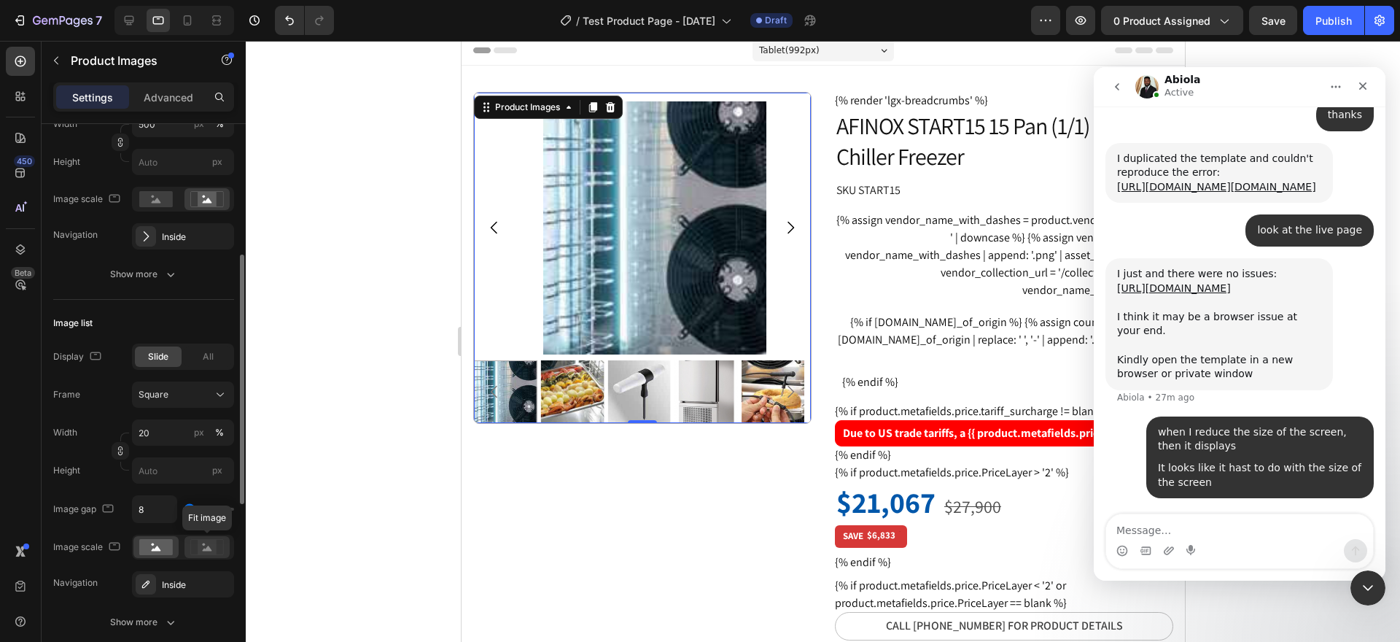
click at [216, 545] on rect at bounding box center [207, 546] width 19 height 15
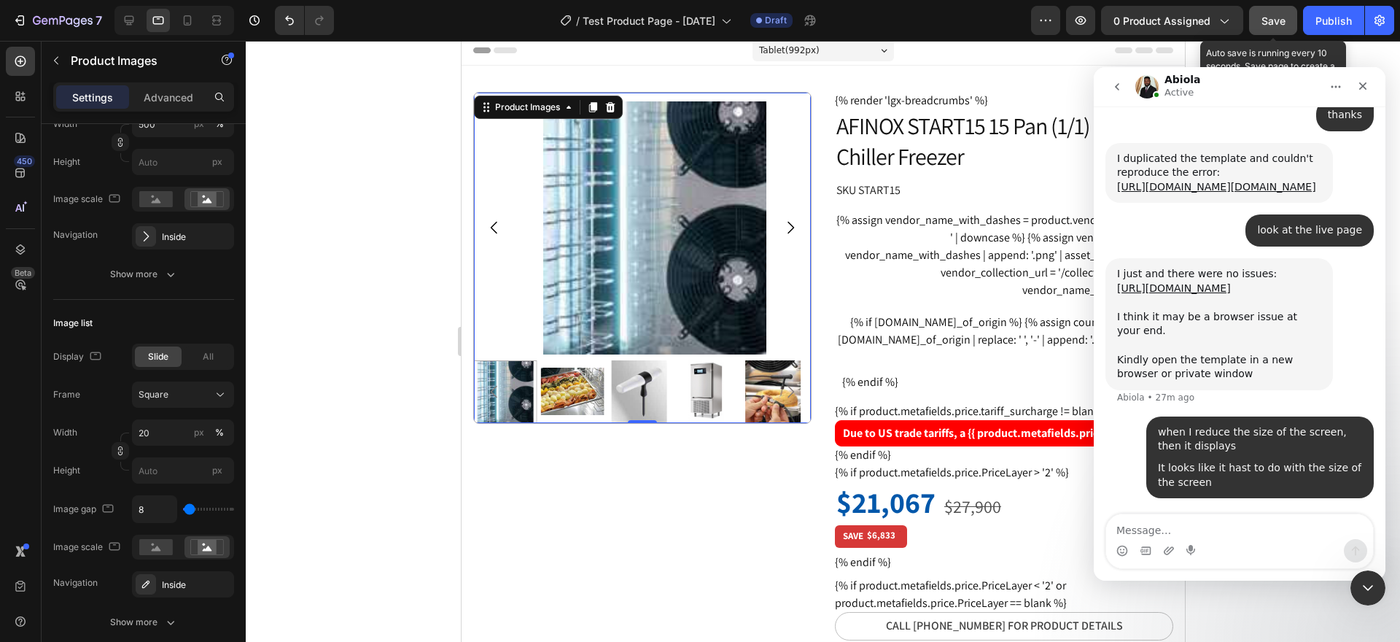
click at [1260, 20] on button "Save" at bounding box center [1273, 20] width 48 height 29
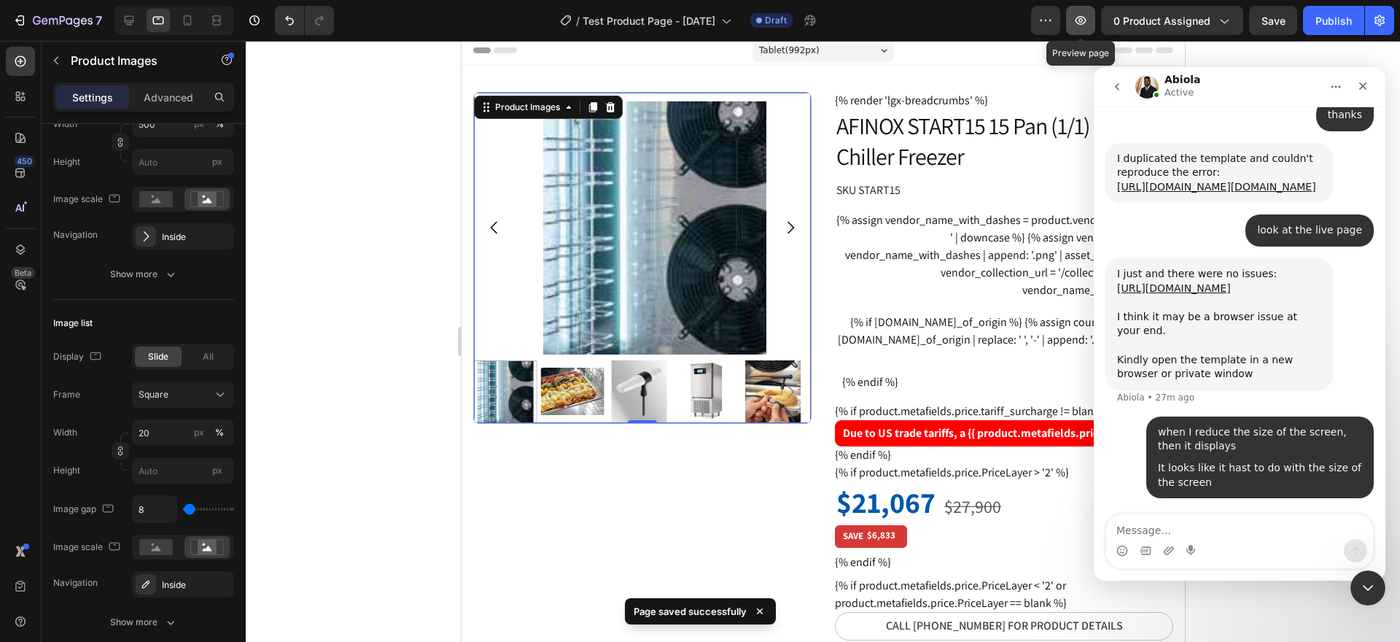
click at [1080, 19] on icon "button" at bounding box center [1080, 20] width 11 height 9
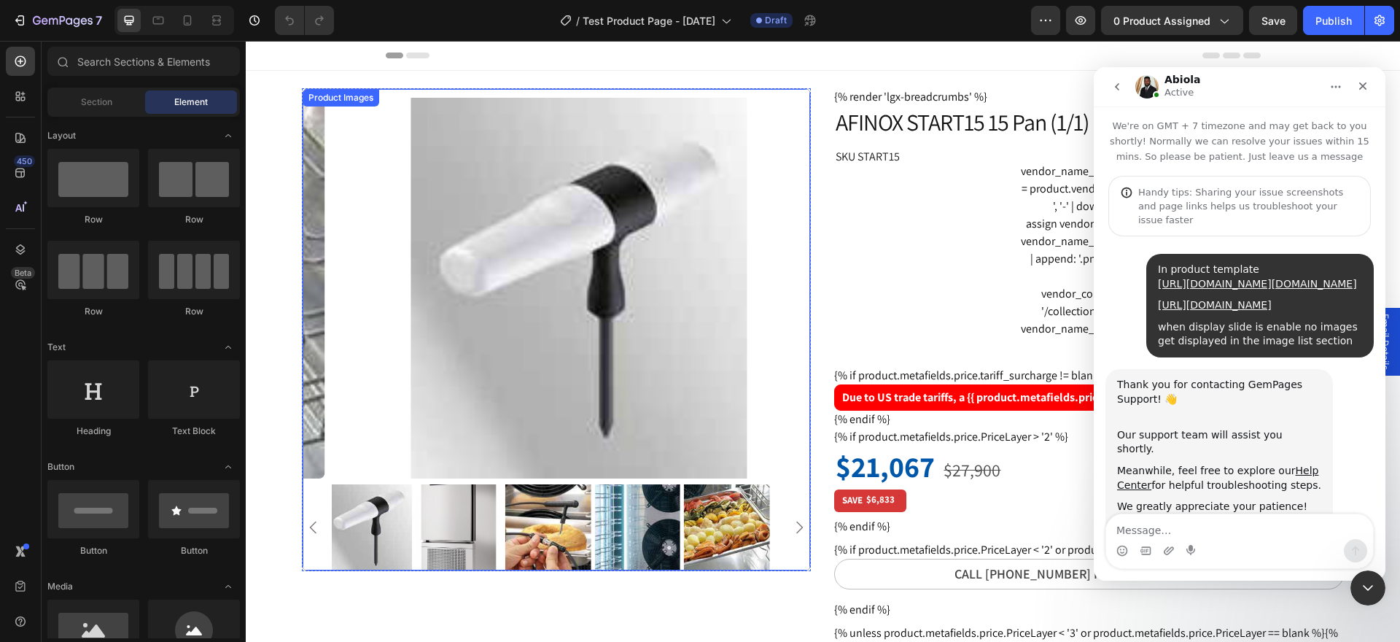
scroll to position [1469, 0]
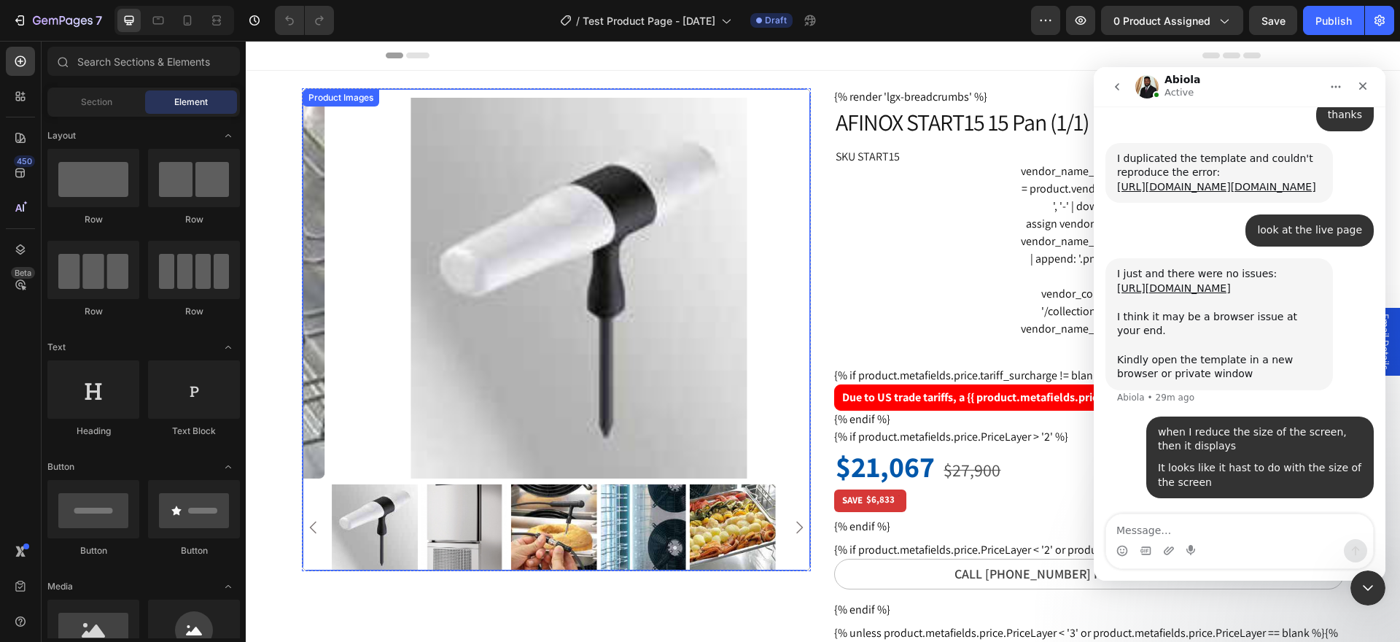
click at [531, 269] on img at bounding box center [578, 288] width 507 height 381
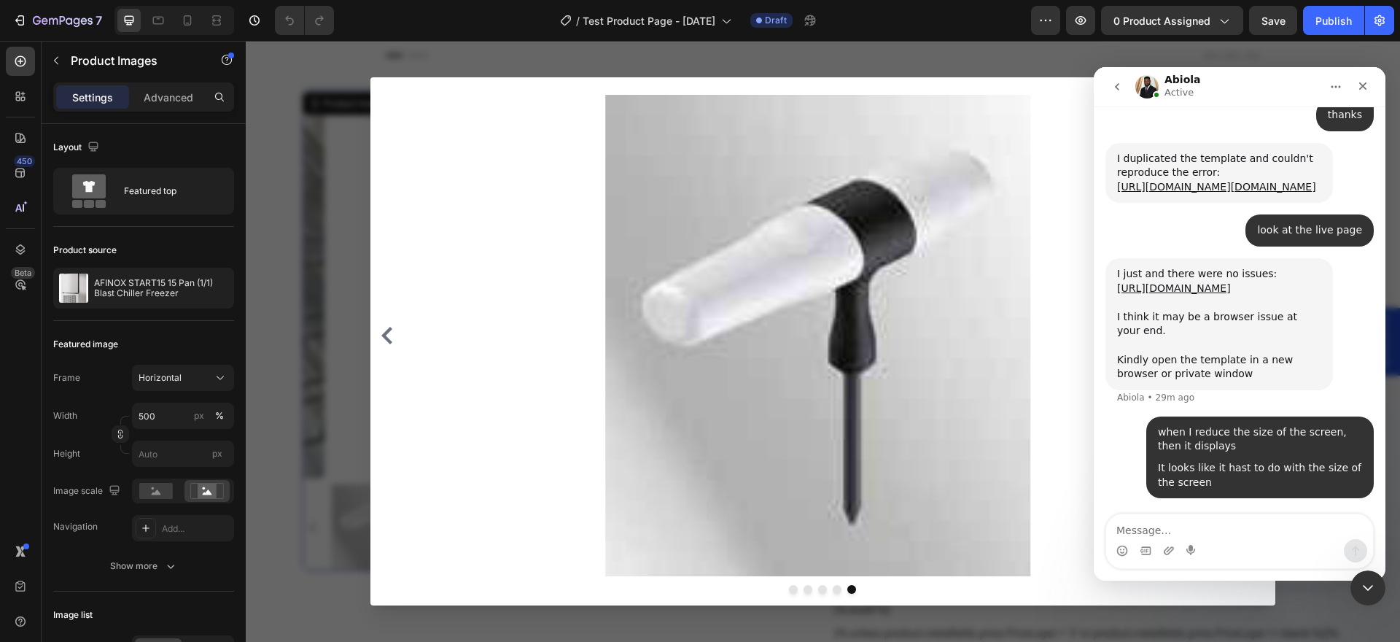
click at [283, 260] on div at bounding box center [823, 341] width 1154 height 601
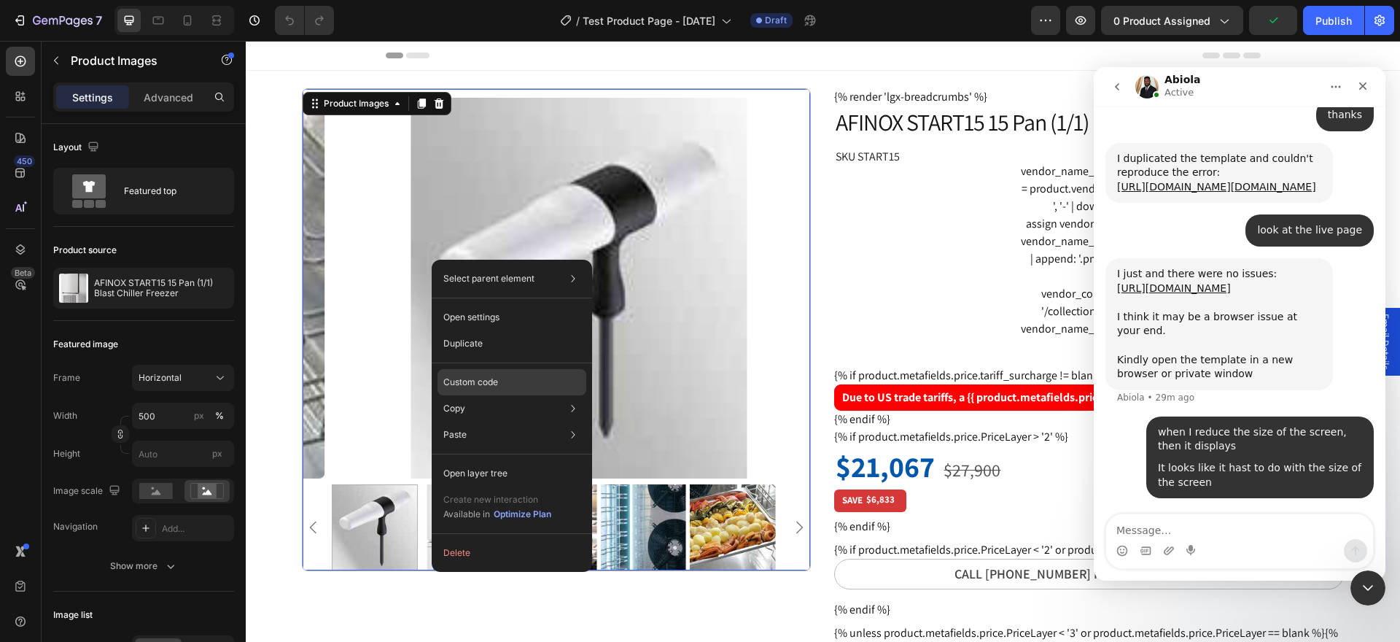
click at [515, 421] on div "Custom code" at bounding box center [511, 434] width 149 height 26
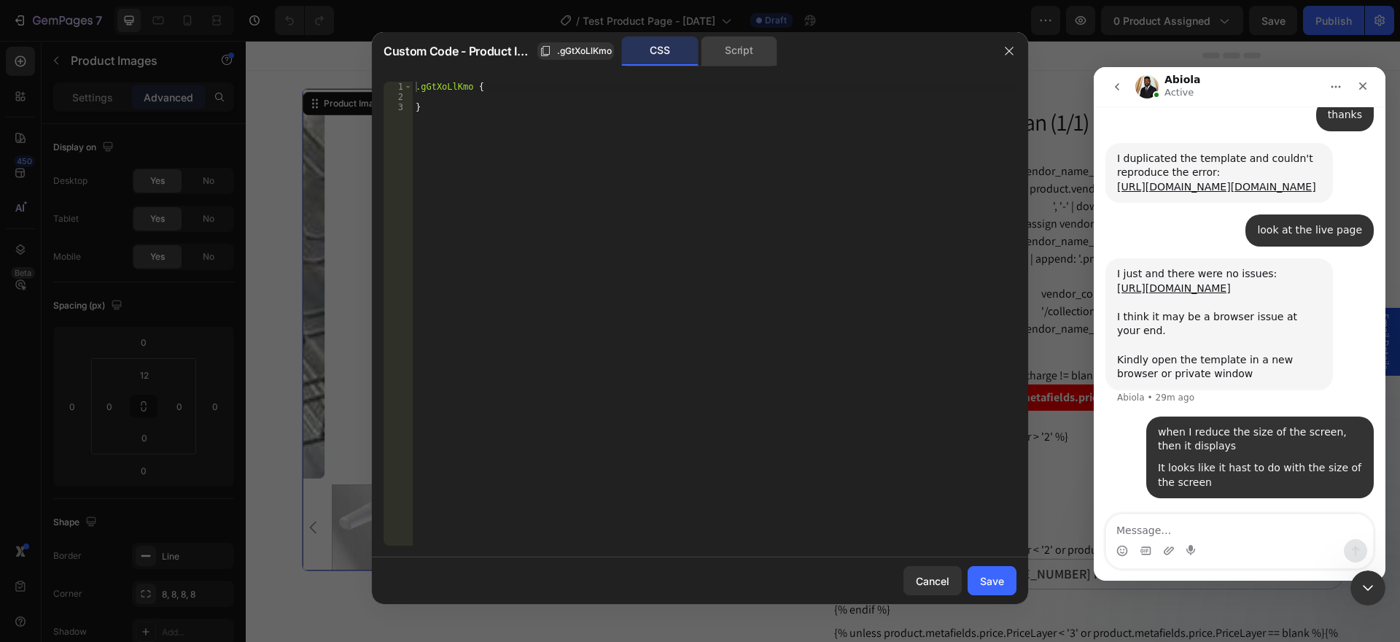
click at [742, 56] on div "Script" at bounding box center [739, 50] width 77 height 29
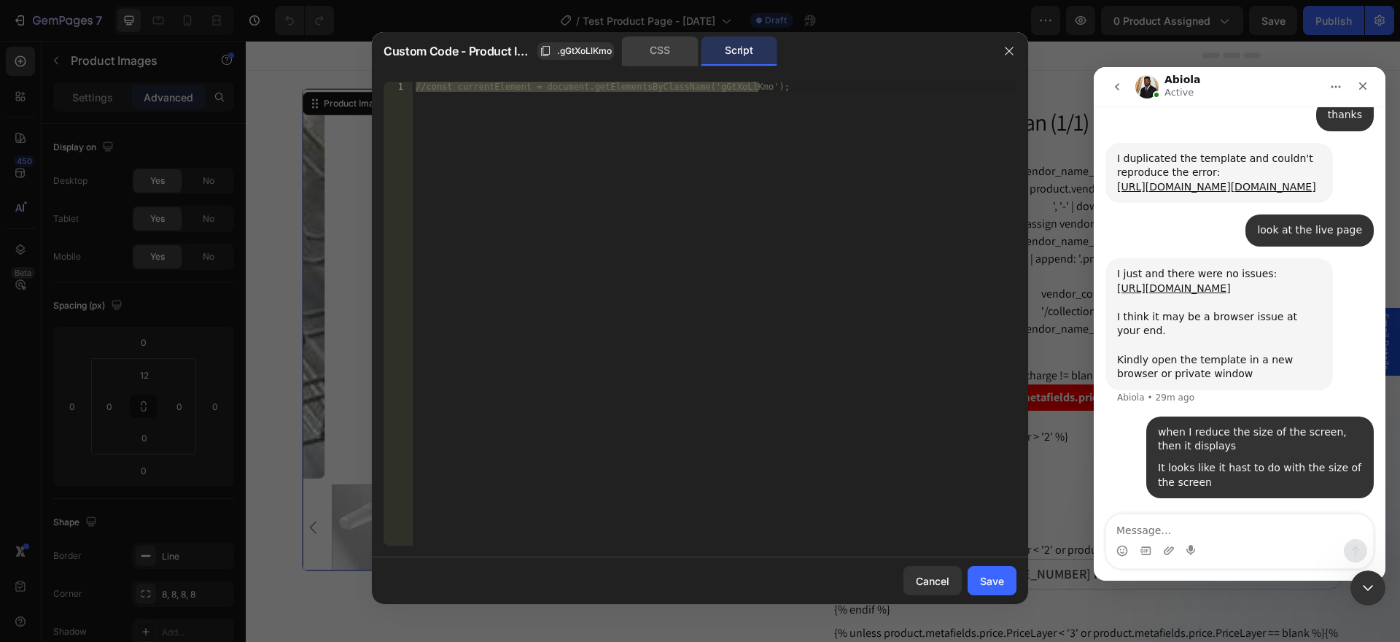
drag, startPoint x: 672, startPoint y: 52, endPoint x: 648, endPoint y: 53, distance: 24.1
click at [671, 52] on div "CSS" at bounding box center [660, 50] width 77 height 29
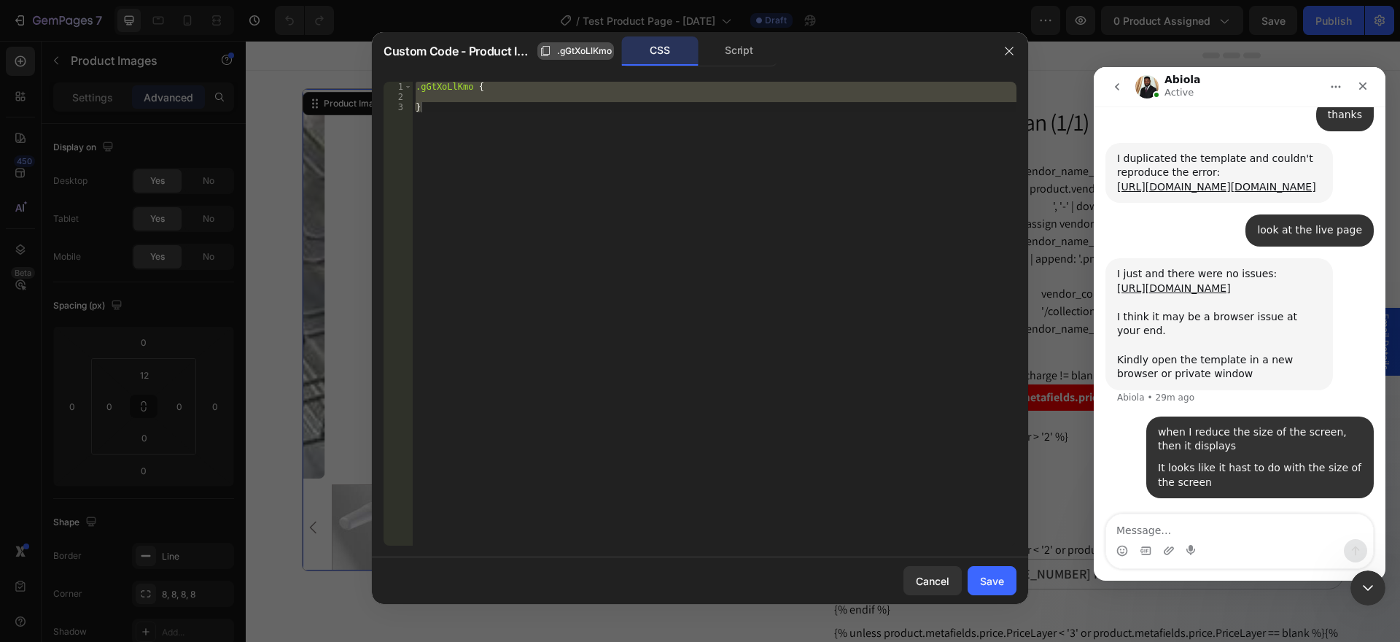
click at [588, 48] on span ".gGtXoLlKmo" at bounding box center [584, 50] width 55 height 13
click at [926, 581] on div "Cancel" at bounding box center [933, 580] width 34 height 15
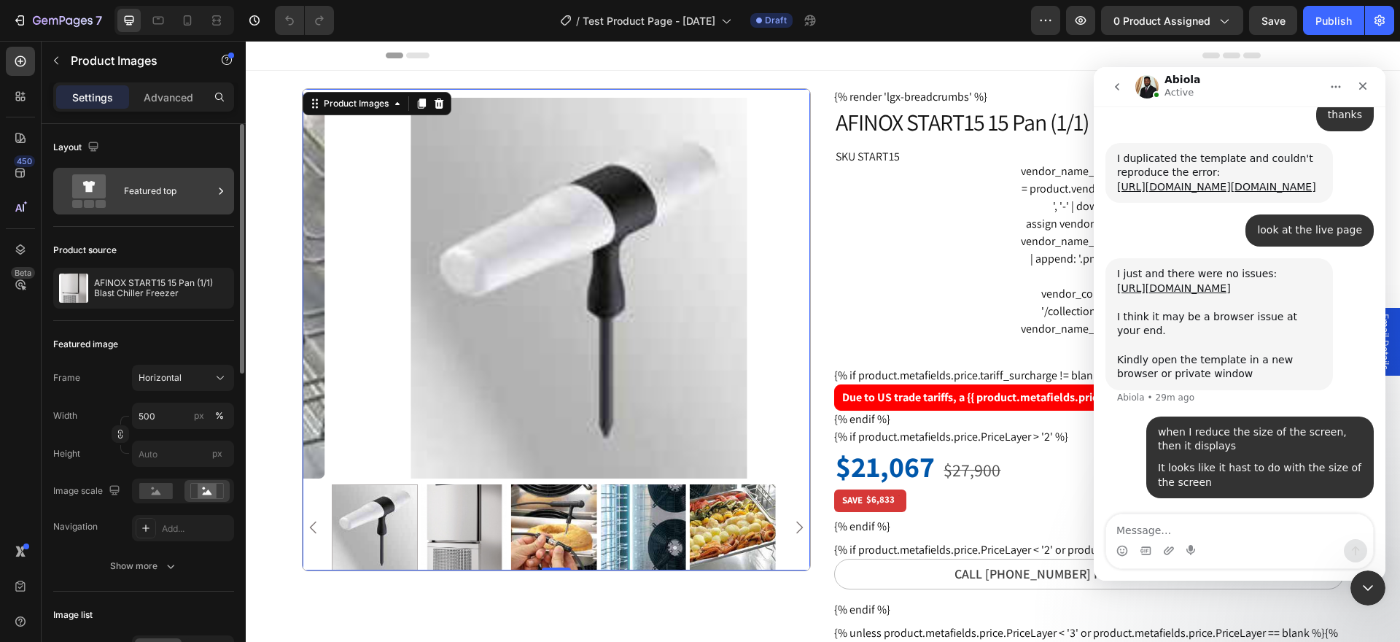
click at [111, 198] on icon at bounding box center [89, 191] width 58 height 34
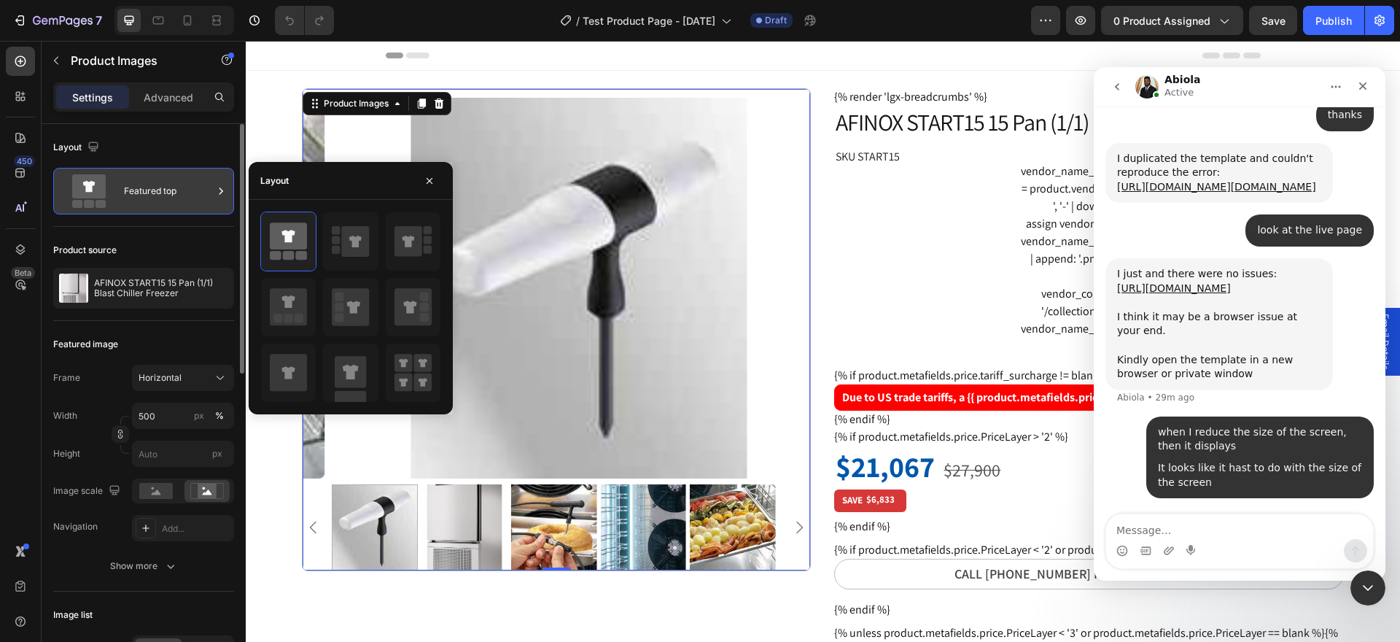
click at [110, 198] on icon at bounding box center [89, 191] width 58 height 34
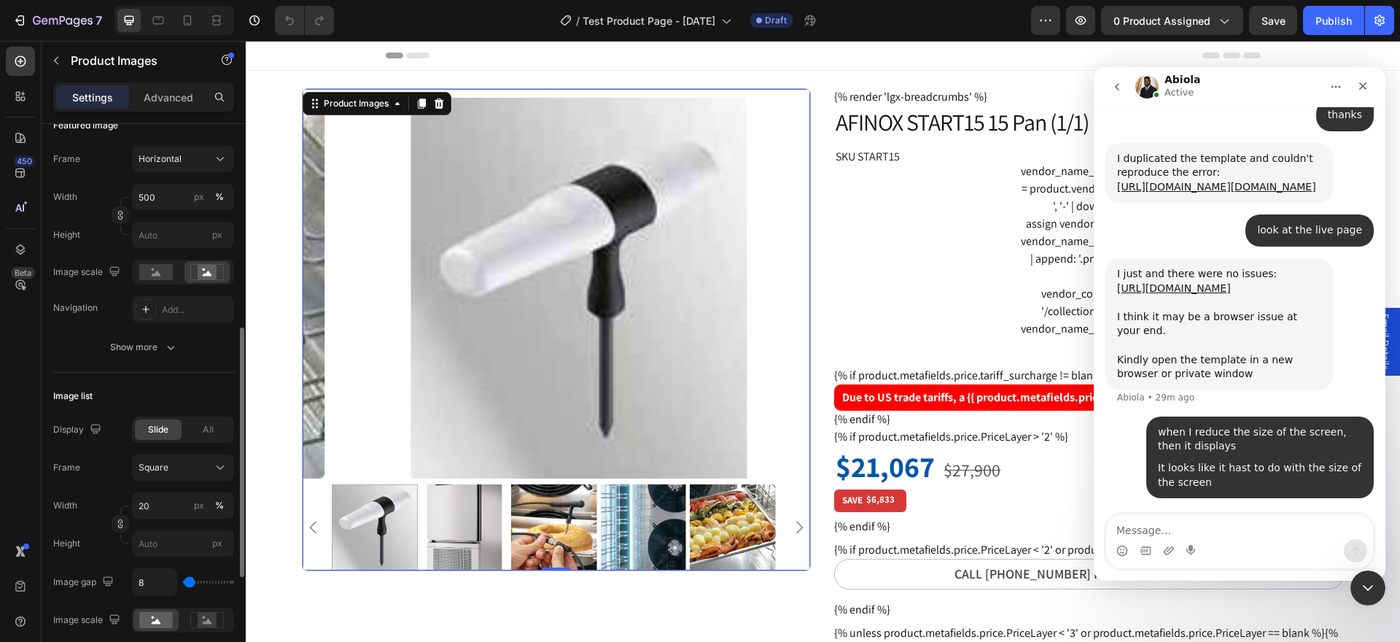
scroll to position [292, 0]
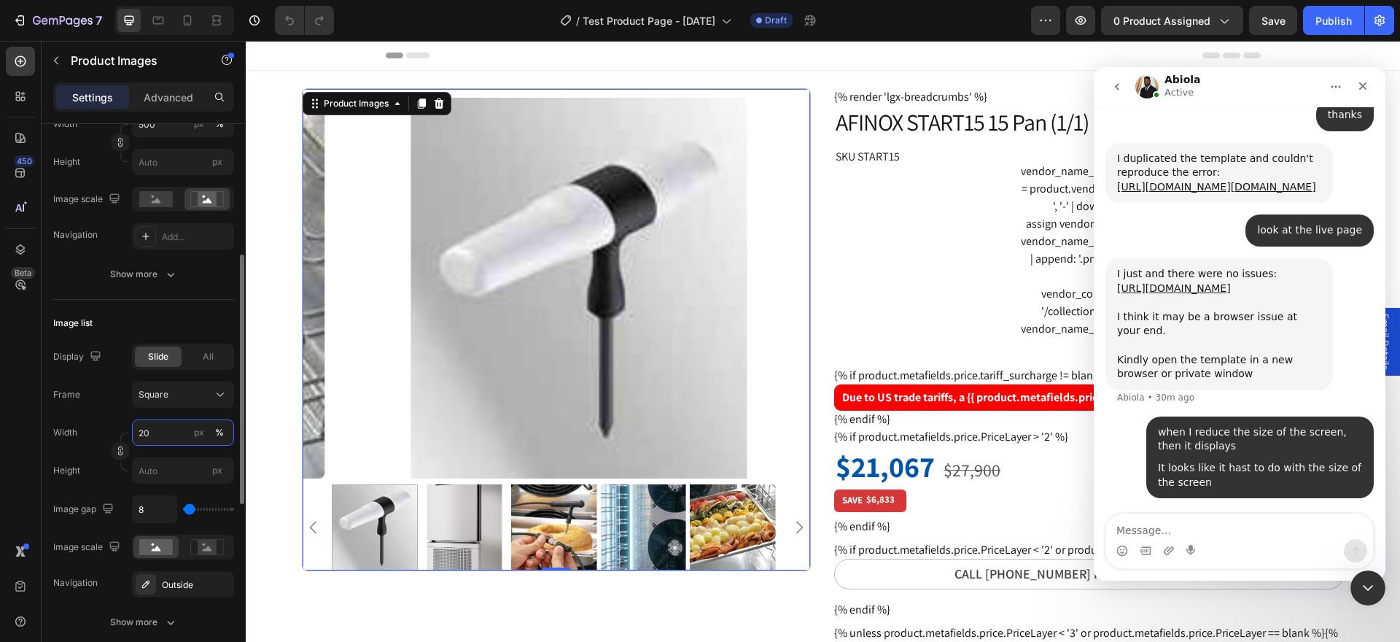
click at [160, 430] on input "20" at bounding box center [183, 432] width 102 height 26
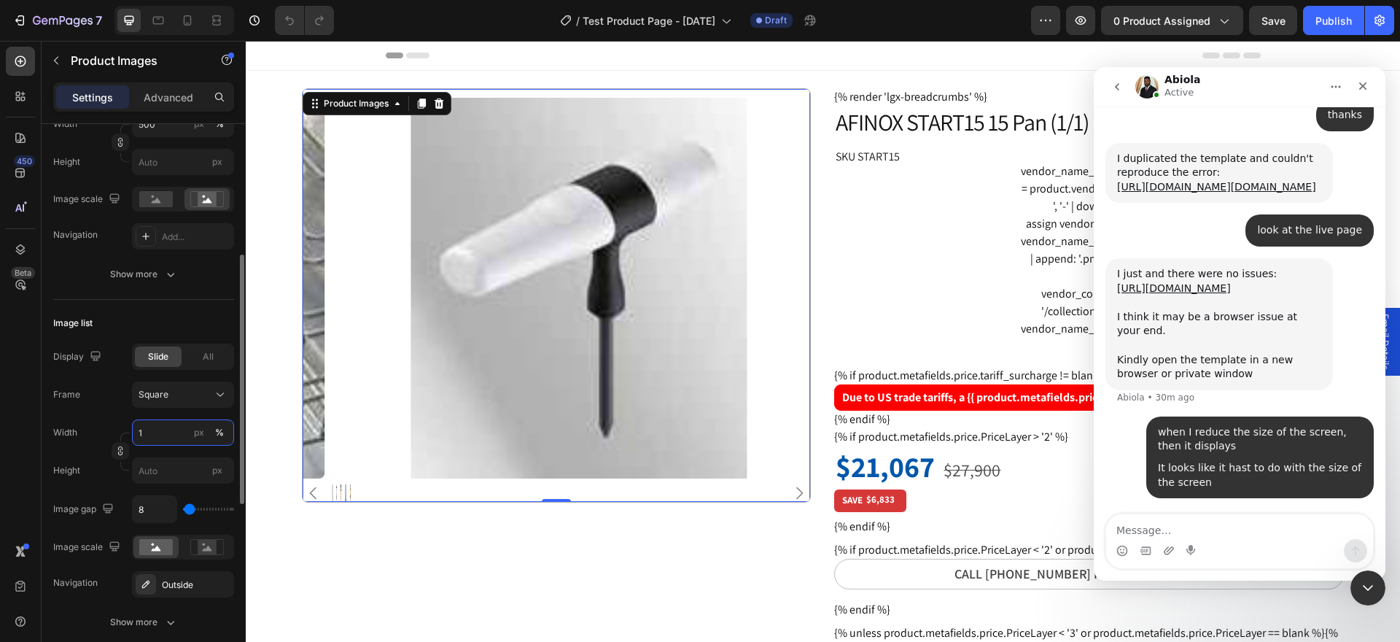
type input "10"
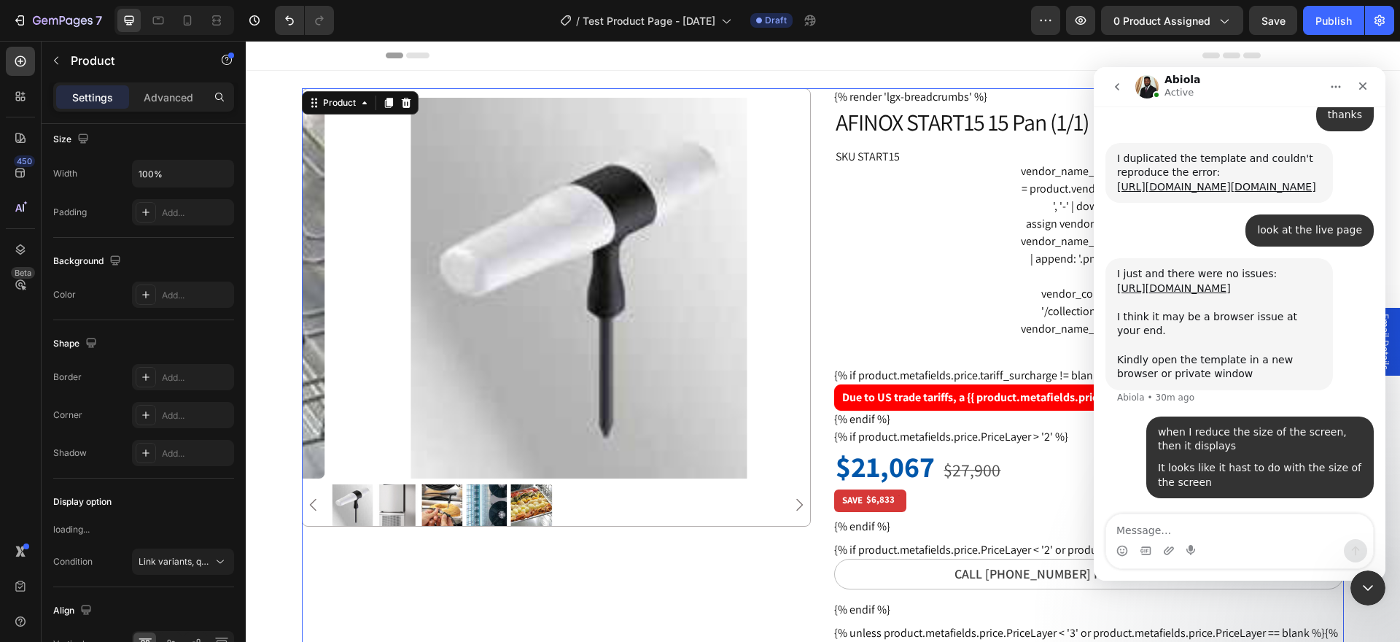
scroll to position [0, 0]
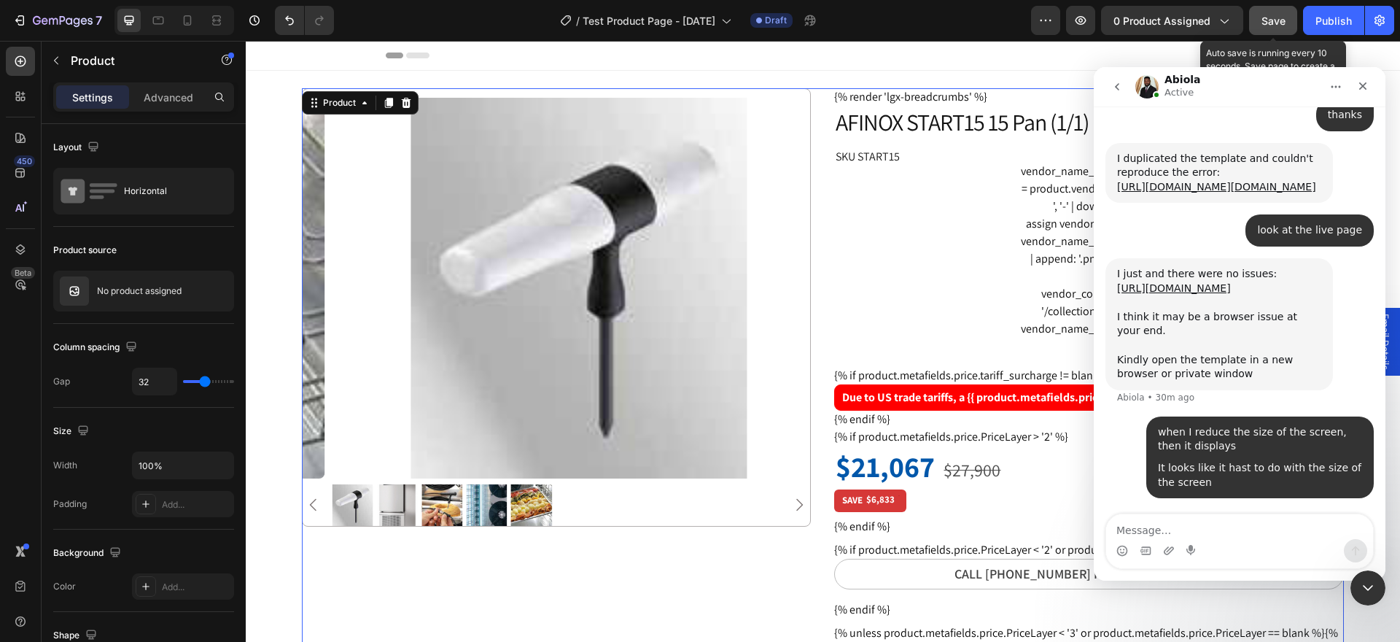
click at [1261, 28] on div "Save" at bounding box center [1273, 20] width 24 height 15
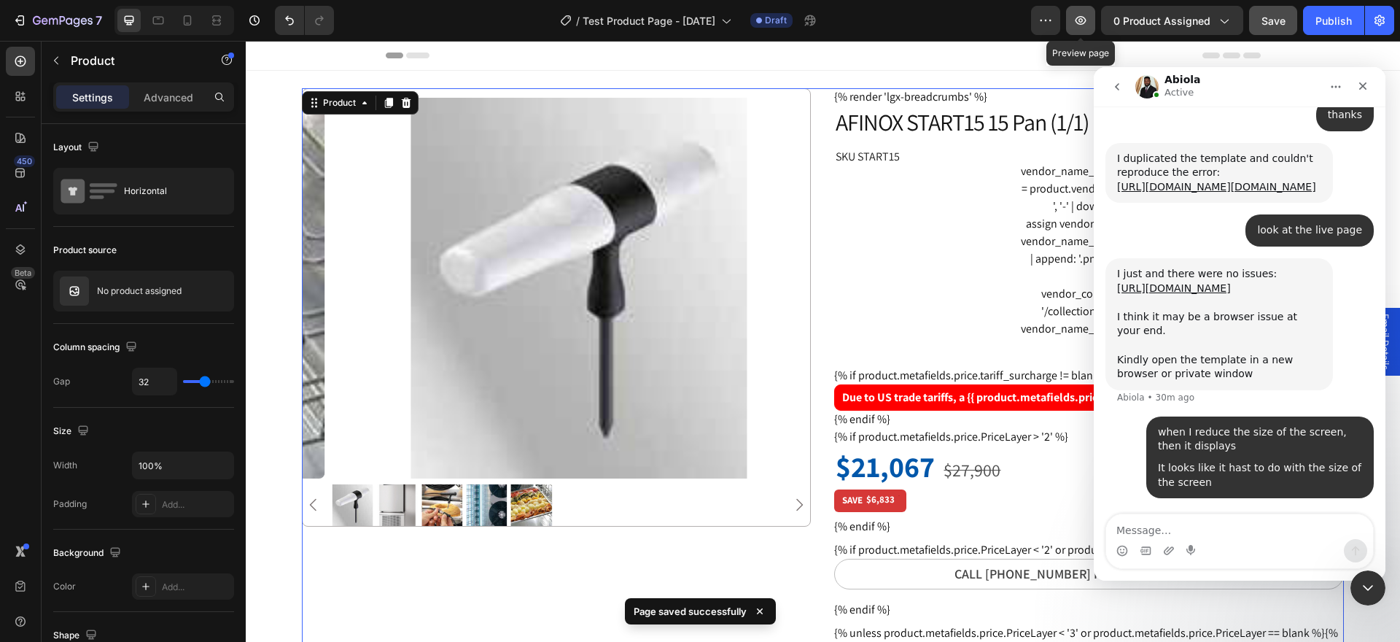
click at [1086, 23] on icon "button" at bounding box center [1080, 20] width 15 height 15
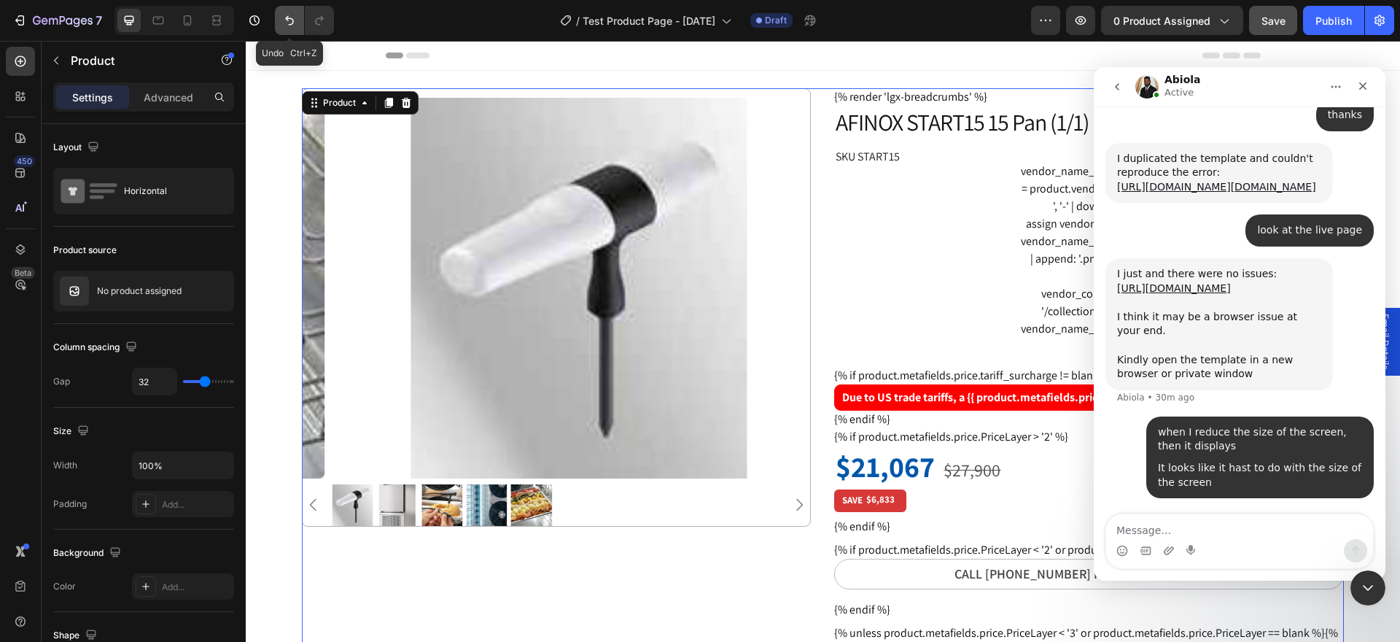
click at [284, 20] on icon "Undo/Redo" at bounding box center [289, 20] width 15 height 15
click at [130, 346] on icon "button" at bounding box center [130, 345] width 9 height 9
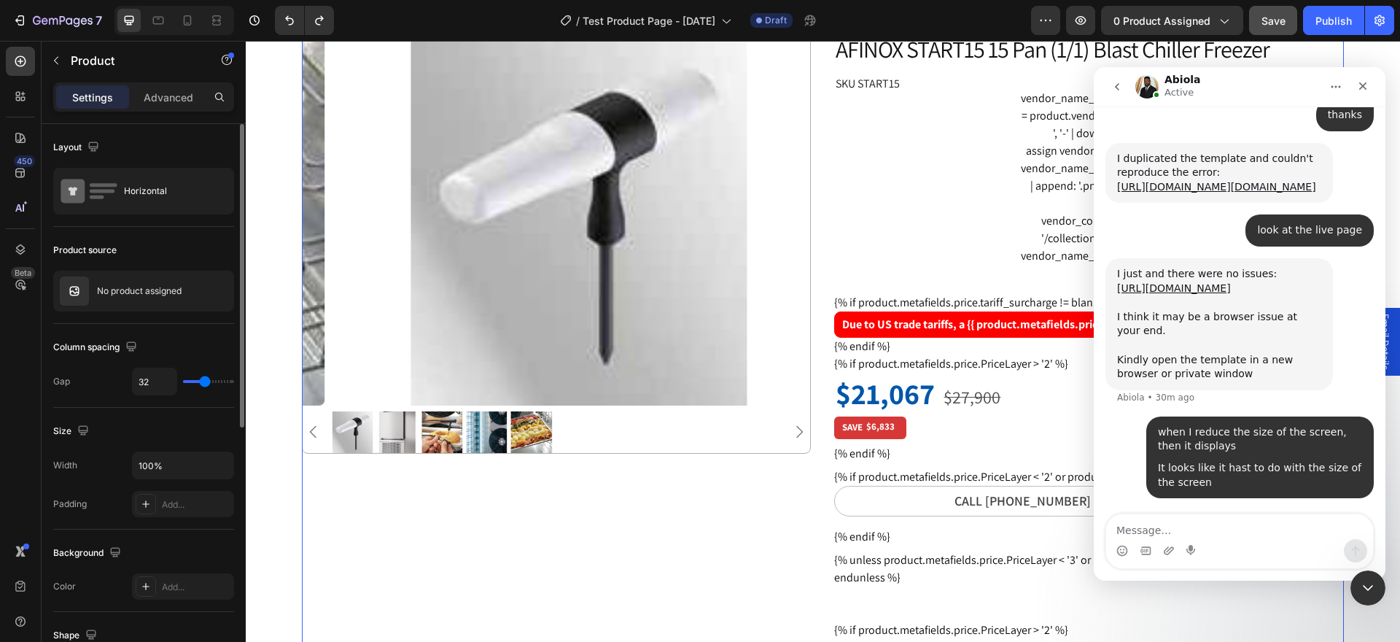
scroll to position [146, 0]
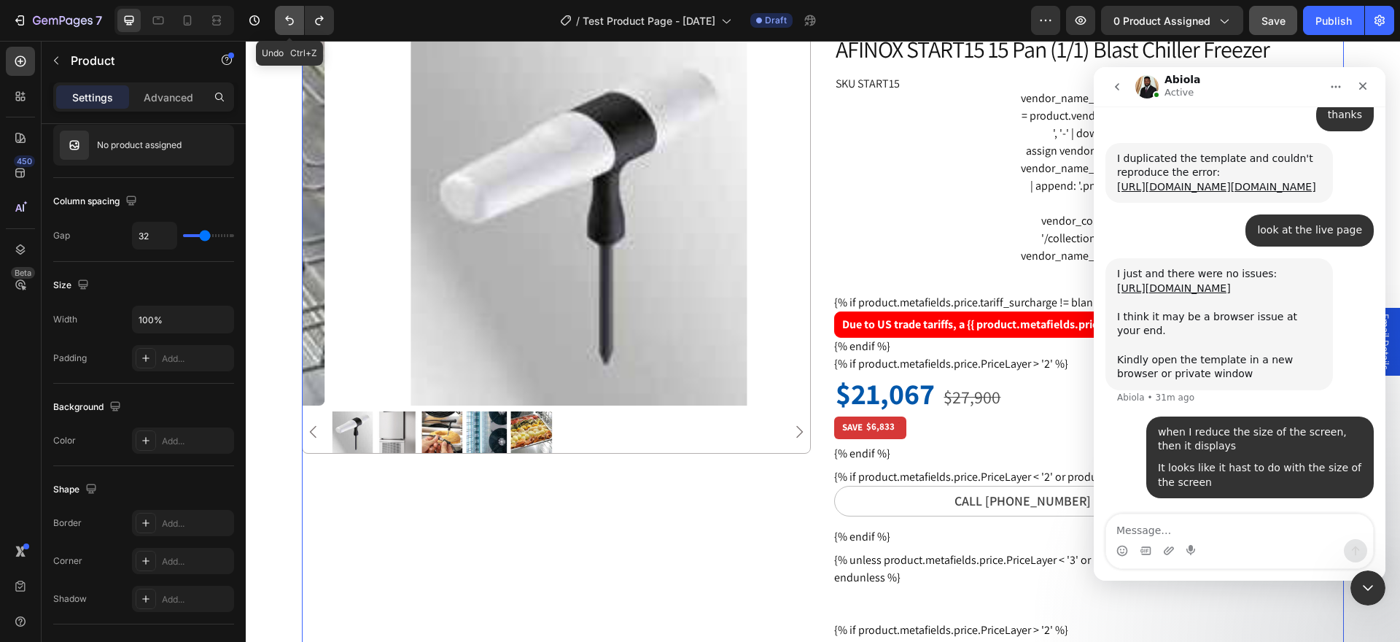
click at [286, 24] on icon "Undo/Redo" at bounding box center [289, 20] width 15 height 15
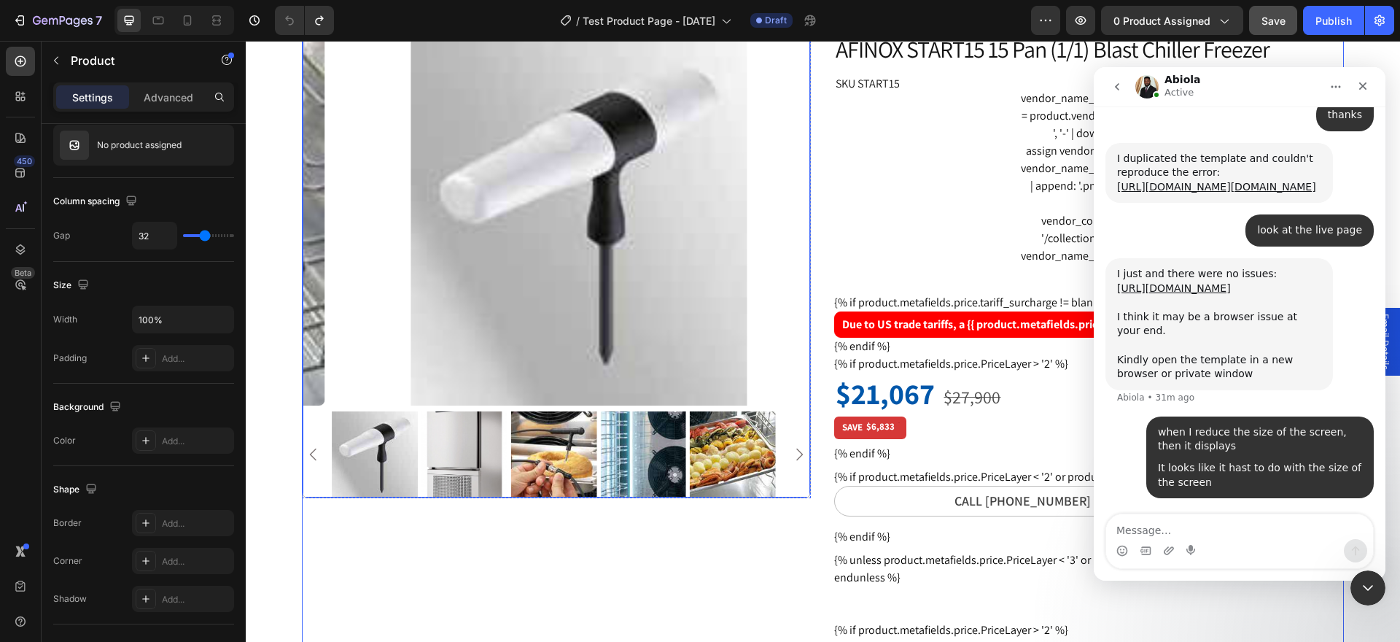
click at [463, 402] on div at bounding box center [556, 261] width 507 height 472
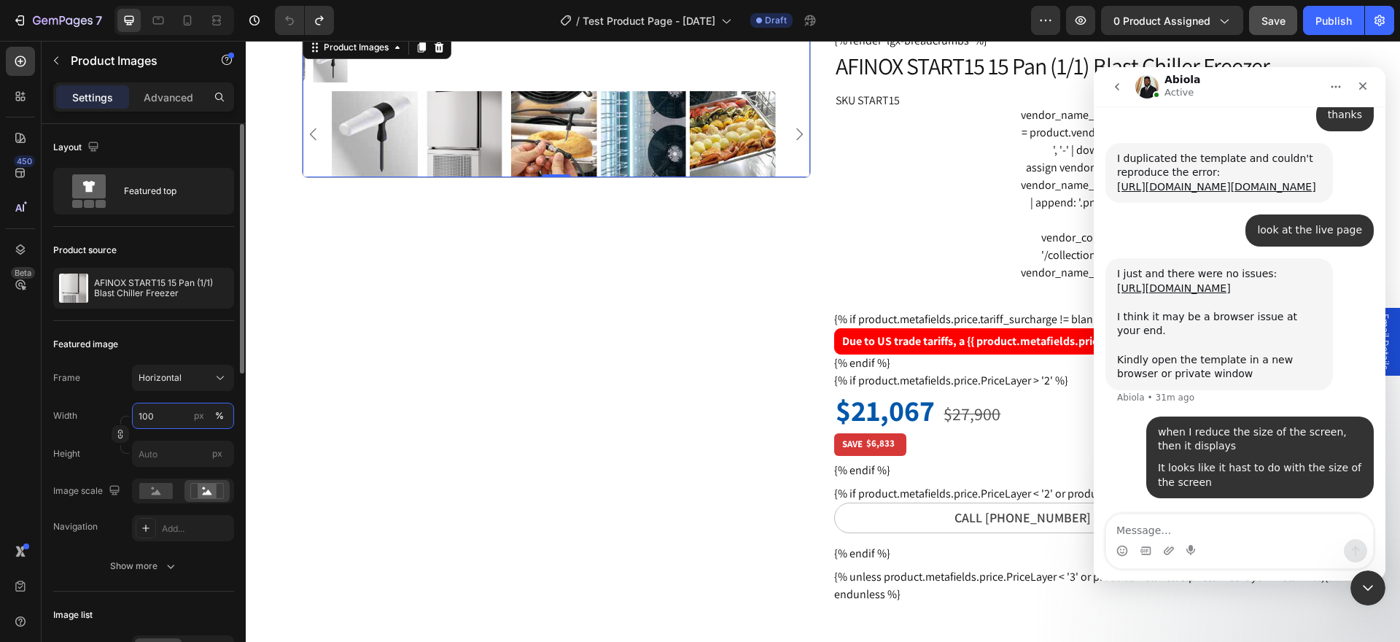
scroll to position [53, 0]
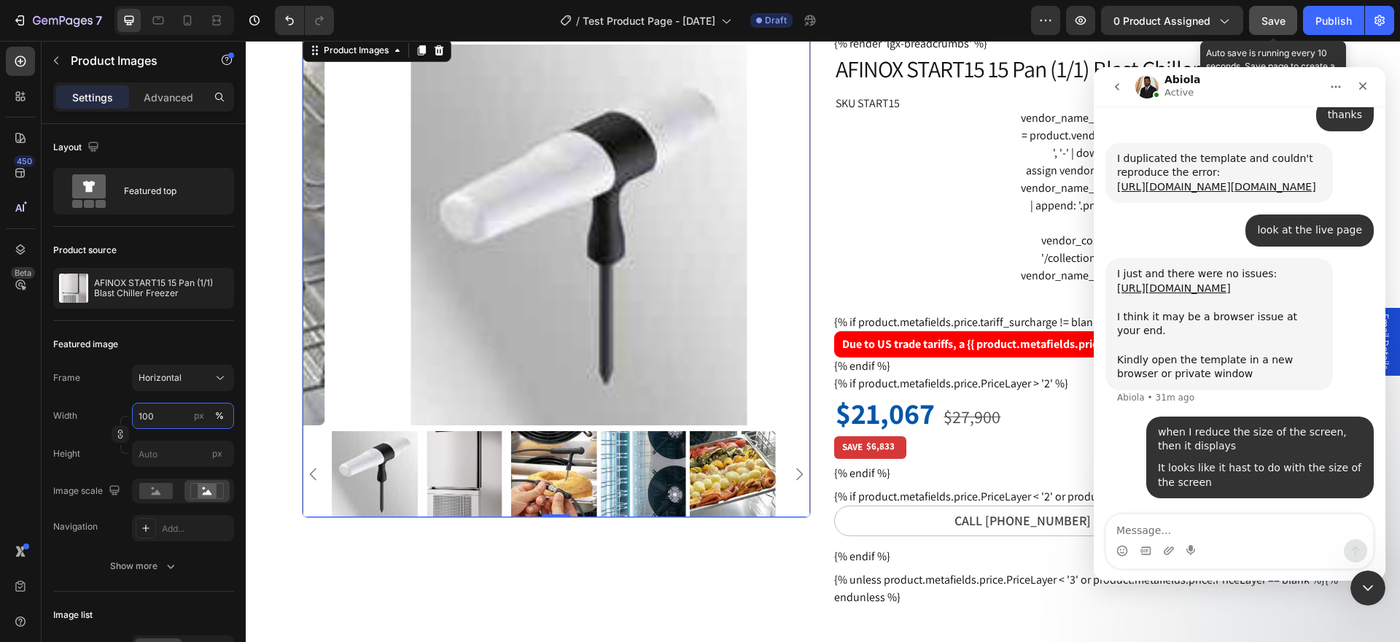
type input "100"
click at [1264, 15] on span "Save" at bounding box center [1273, 21] width 24 height 12
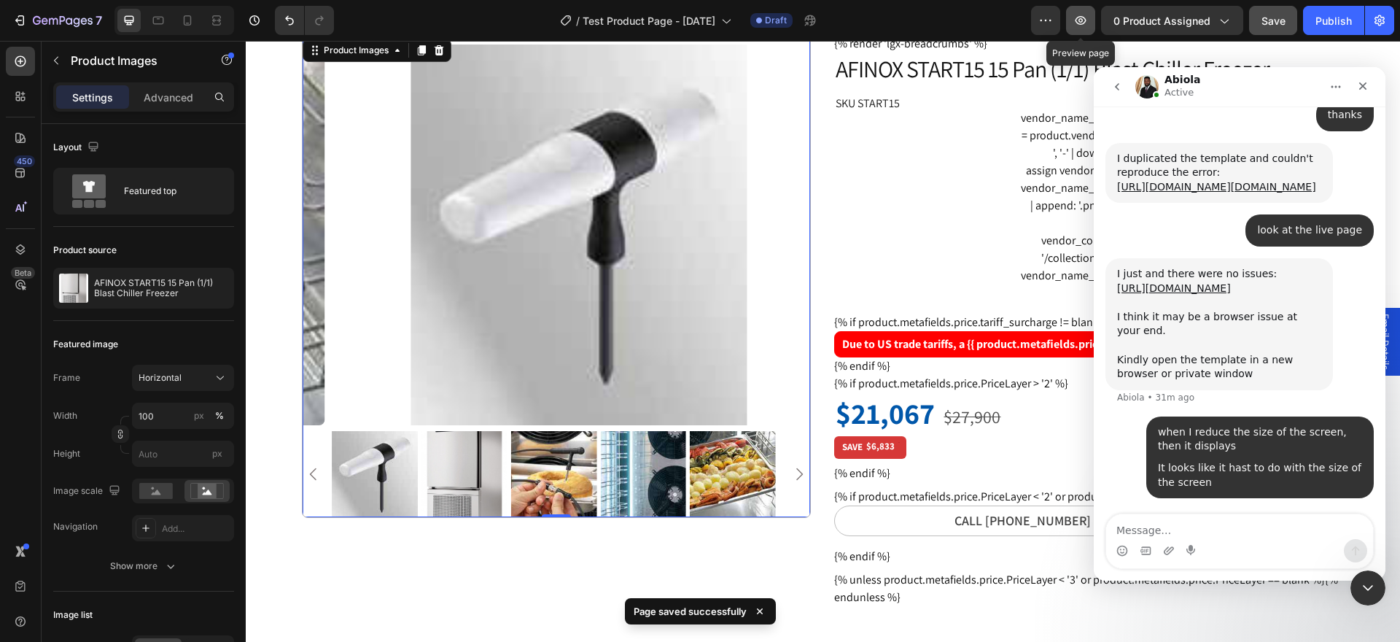
click at [1077, 26] on icon "button" at bounding box center [1080, 20] width 15 height 15
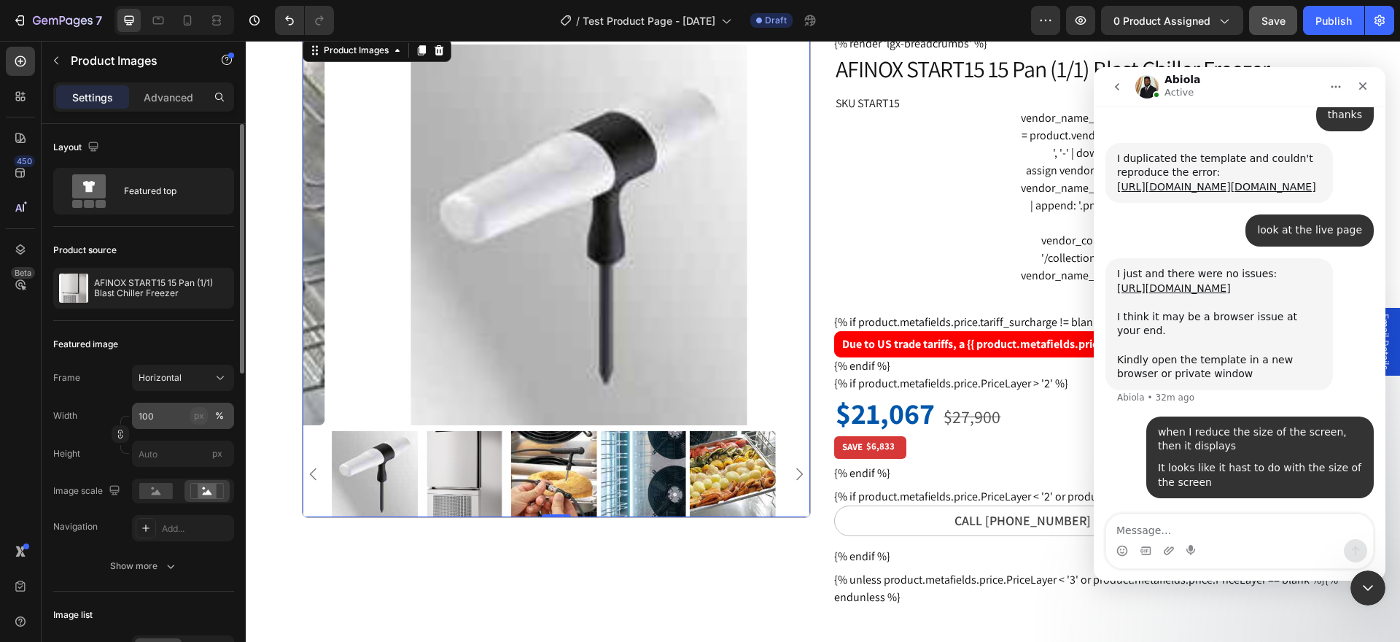
click at [200, 416] on div "px" at bounding box center [199, 415] width 10 height 13
type input "75"
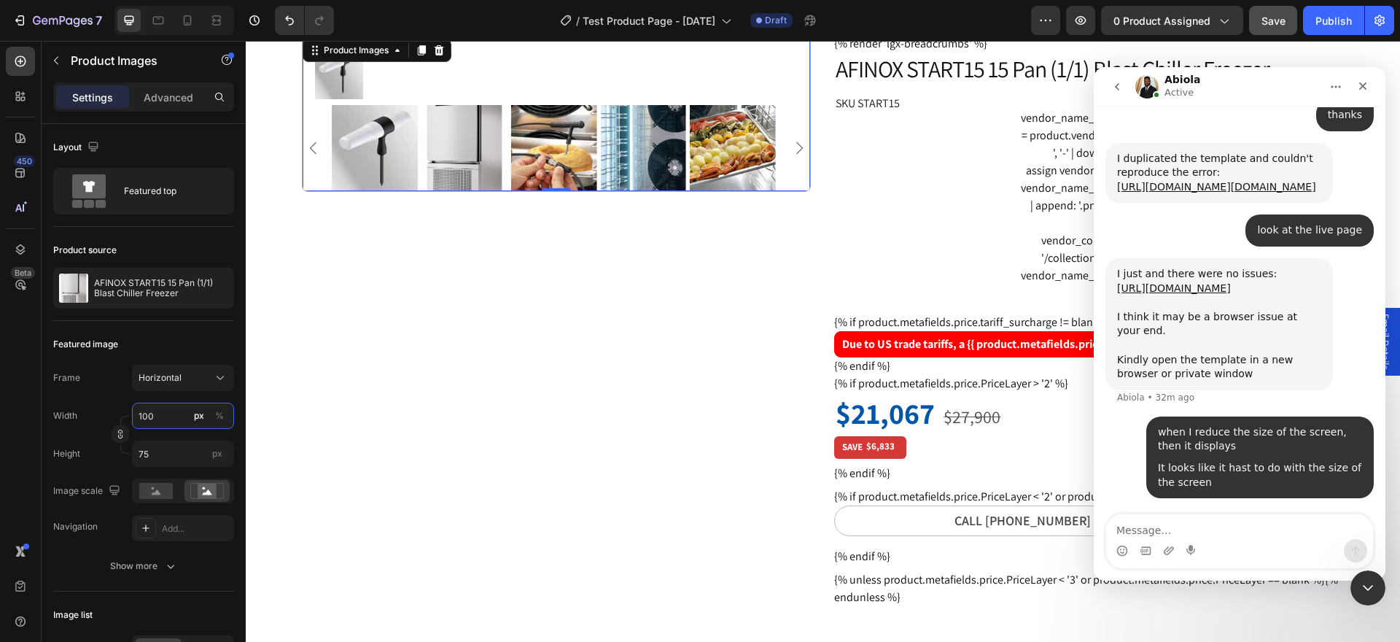
scroll to position [0, 0]
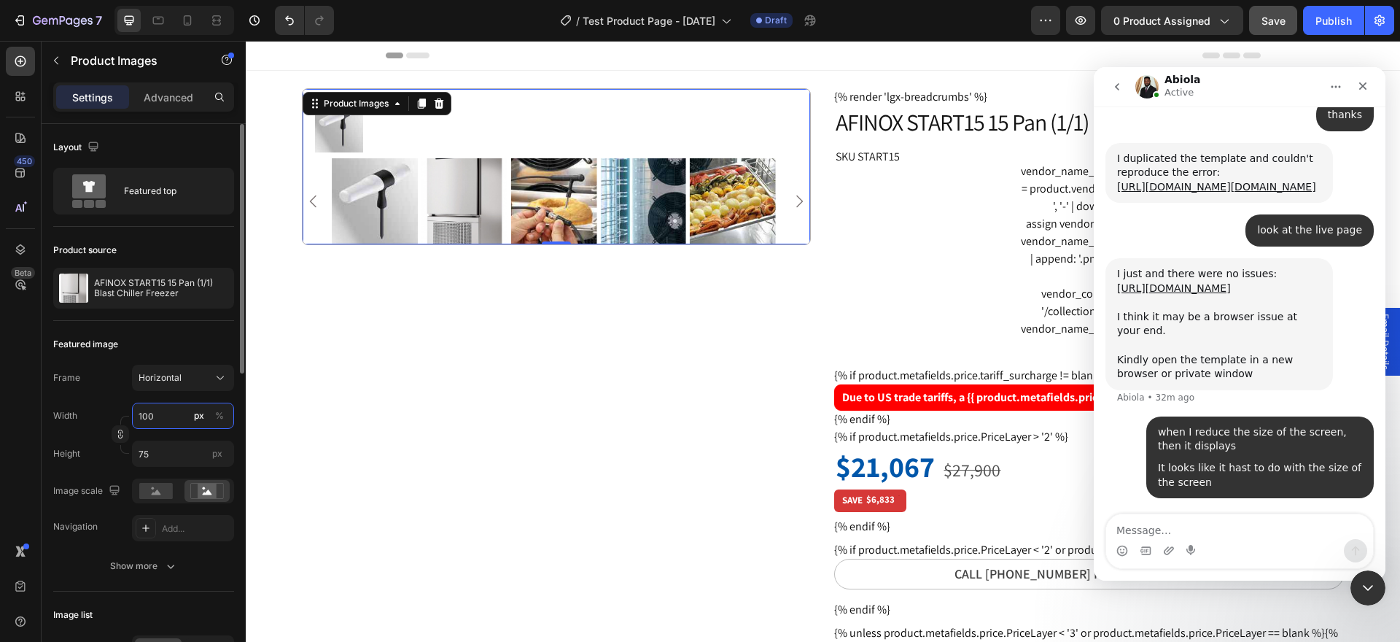
type input "3"
type input "2"
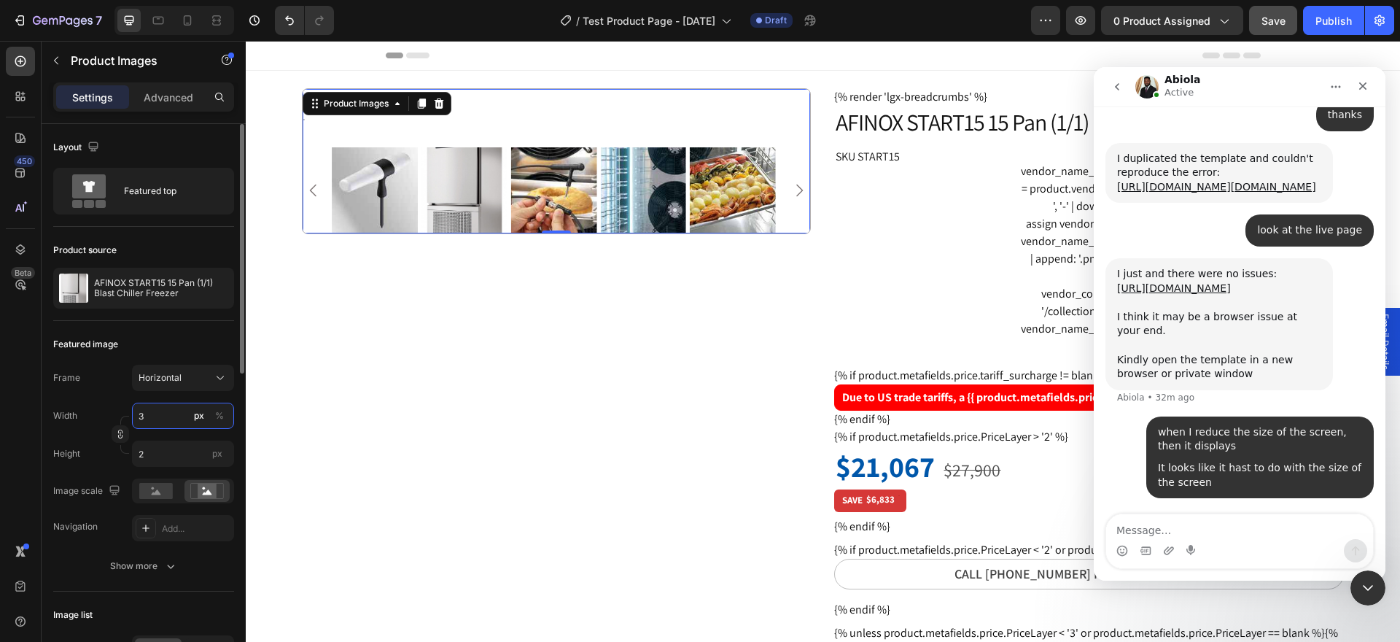
type input "30"
type input "23"
type input "300"
type input "225"
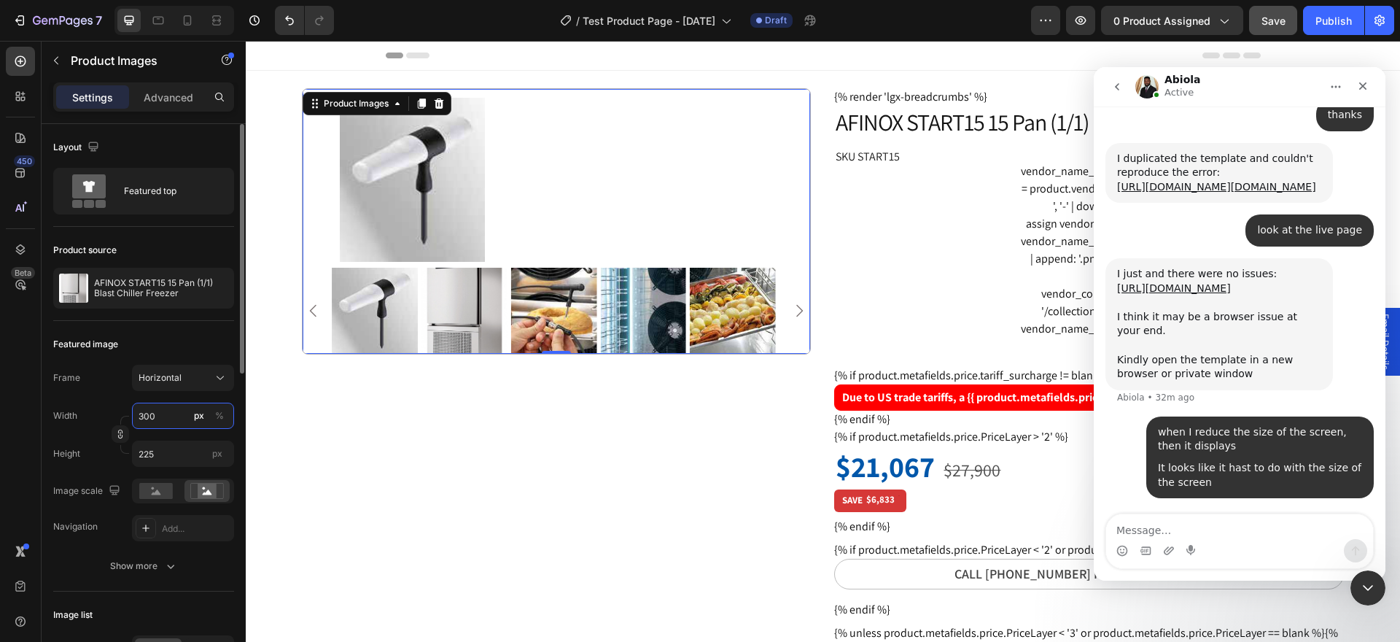
click at [139, 429] on div "Width 300 px % Height 225 px" at bounding box center [143, 434] width 181 height 64
click at [121, 433] on icon "button" at bounding box center [120, 434] width 10 height 10
click at [165, 420] on input "300" at bounding box center [183, 415] width 102 height 26
click at [163, 452] on p "Full 100%" at bounding box center [180, 450] width 85 height 13
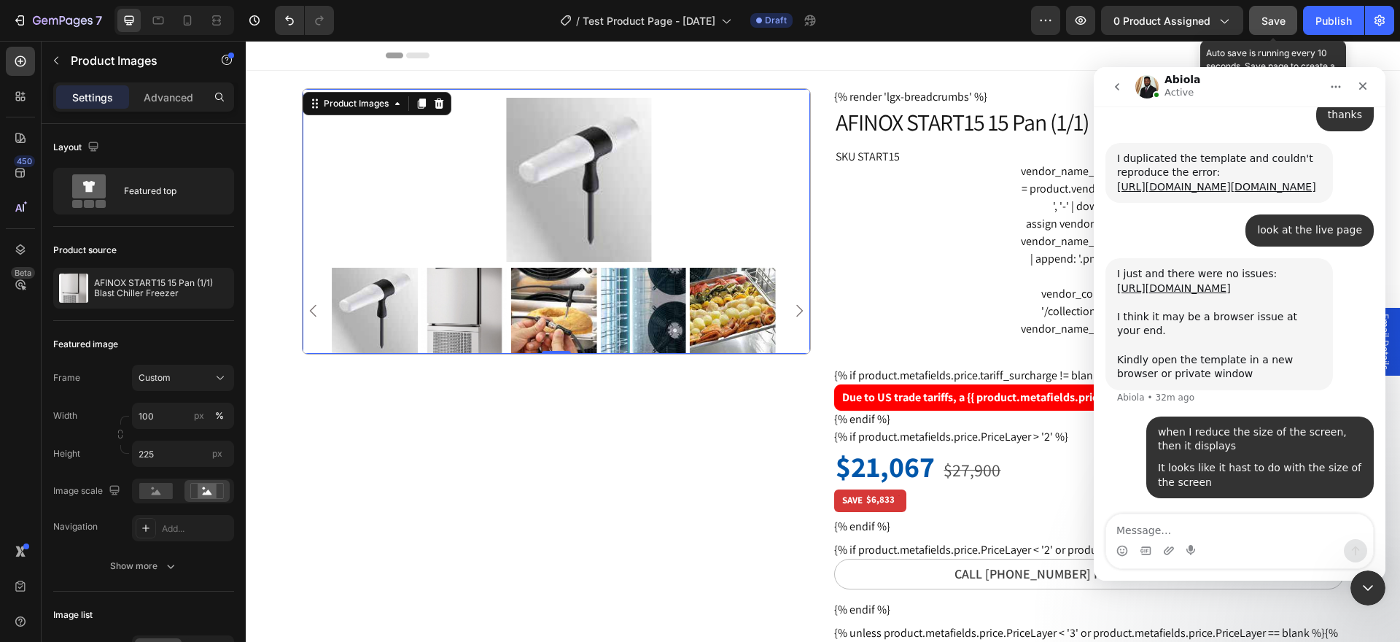
click at [1272, 29] on button "Save" at bounding box center [1273, 20] width 48 height 29
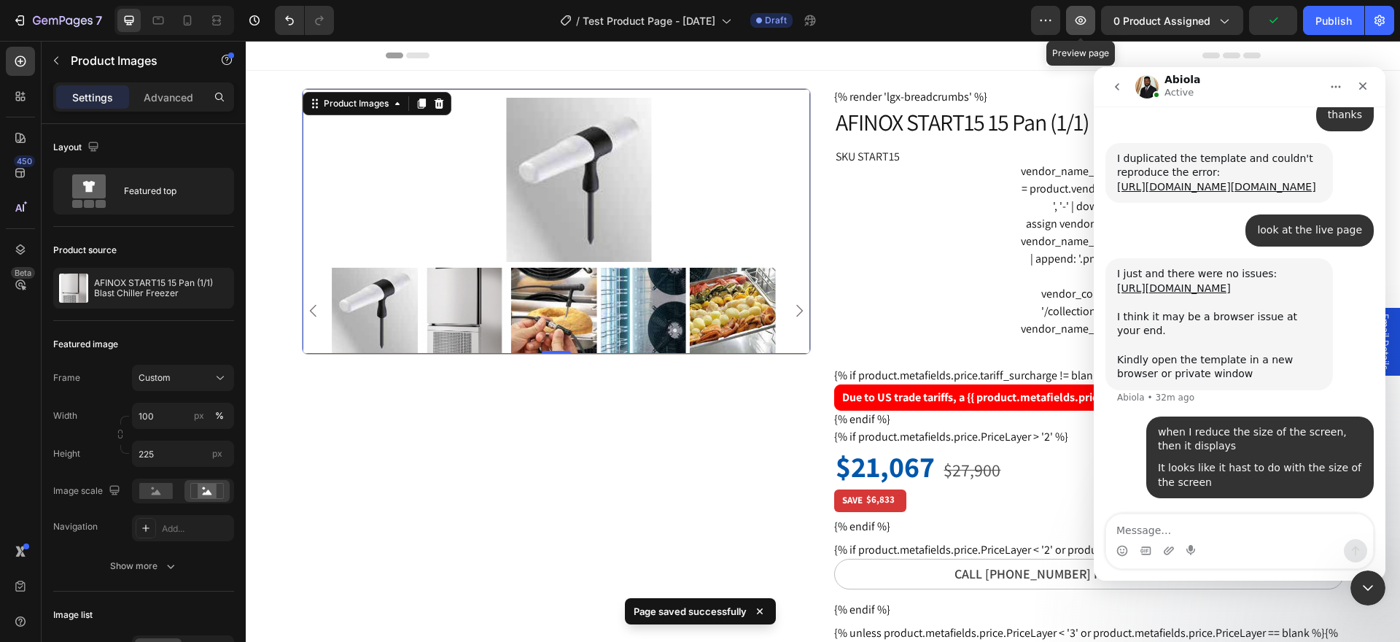
click at [1083, 28] on button "button" at bounding box center [1080, 20] width 29 height 29
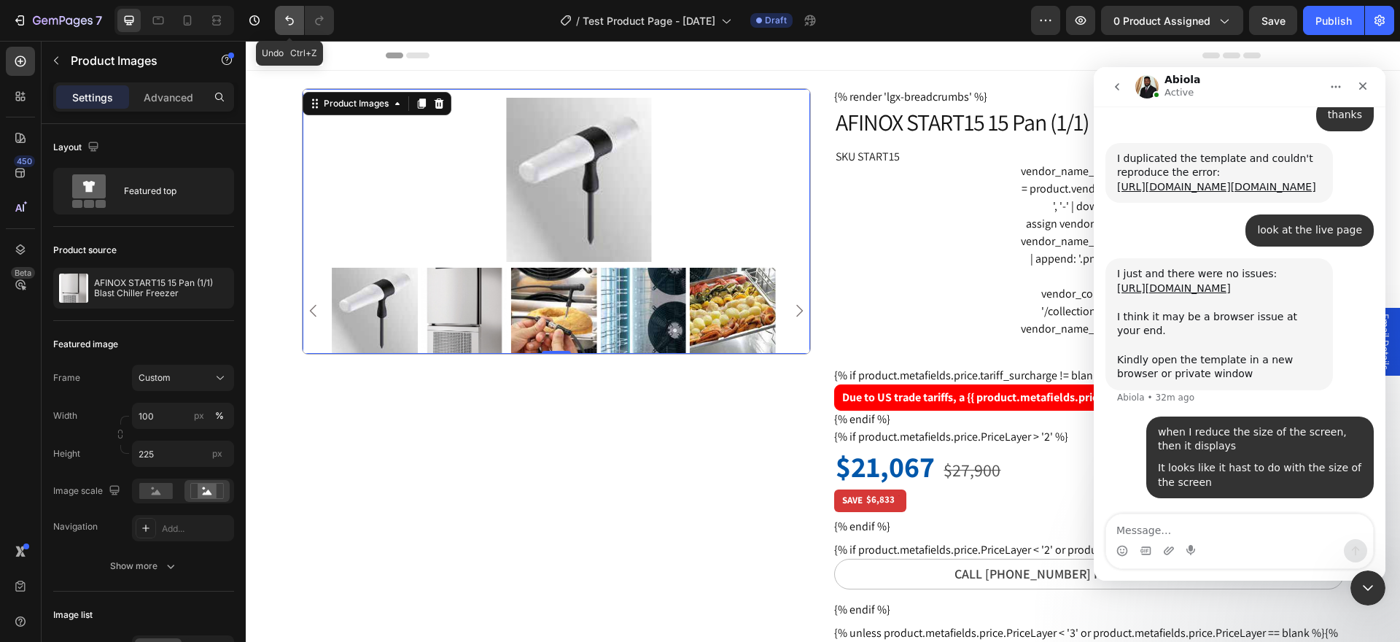
click at [286, 26] on icon "Undo/Redo" at bounding box center [289, 20] width 15 height 15
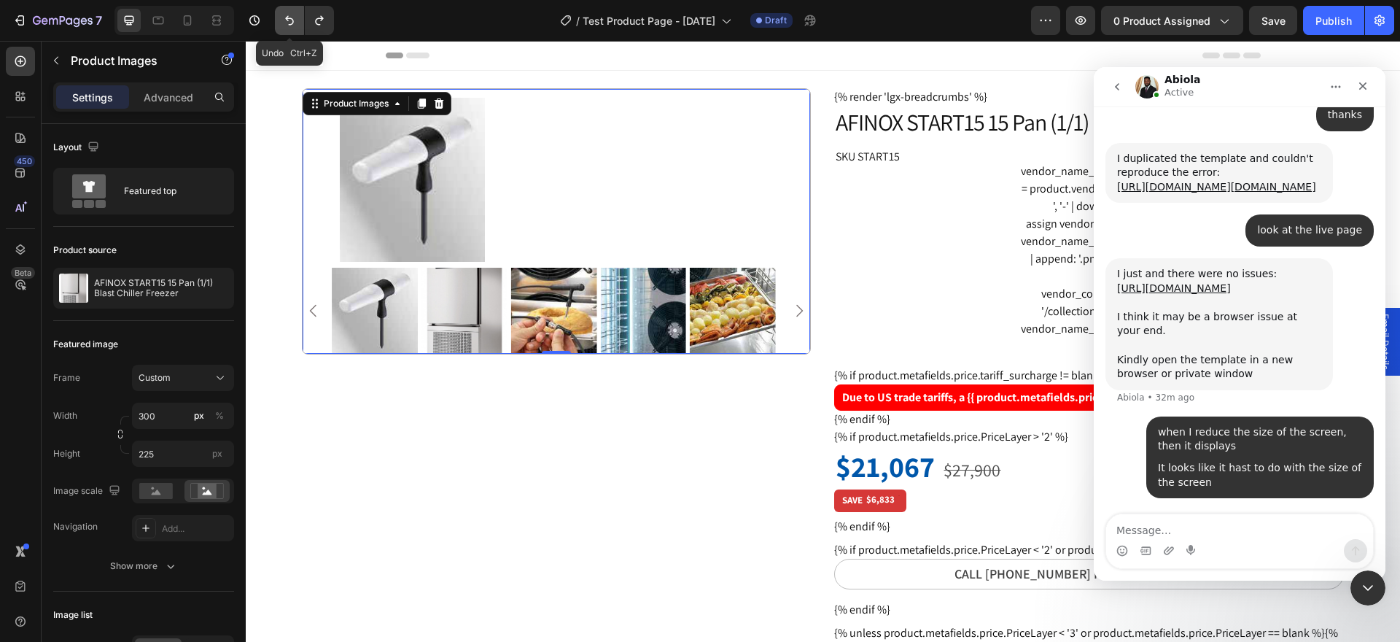
click at [286, 26] on icon "Undo/Redo" at bounding box center [289, 20] width 15 height 15
click at [291, 29] on button "Undo/Redo" at bounding box center [289, 20] width 29 height 29
type input "100"
type input "75"
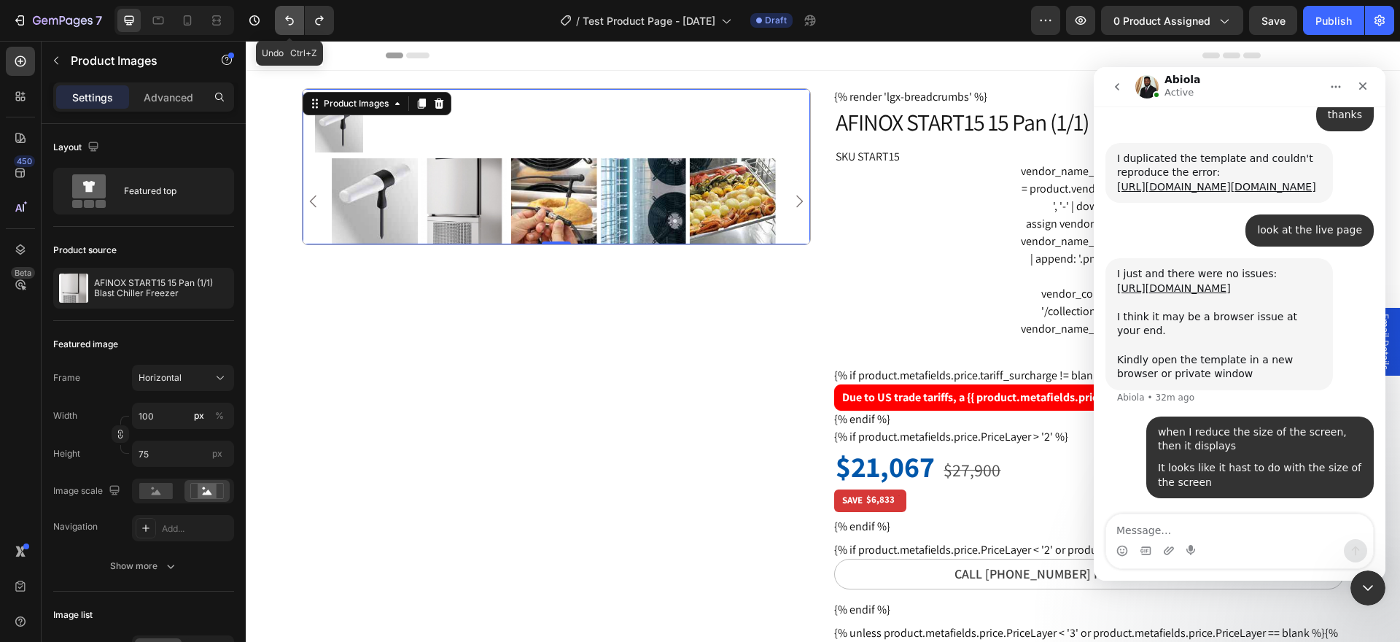
click at [291, 28] on button "Undo/Redo" at bounding box center [289, 20] width 29 height 29
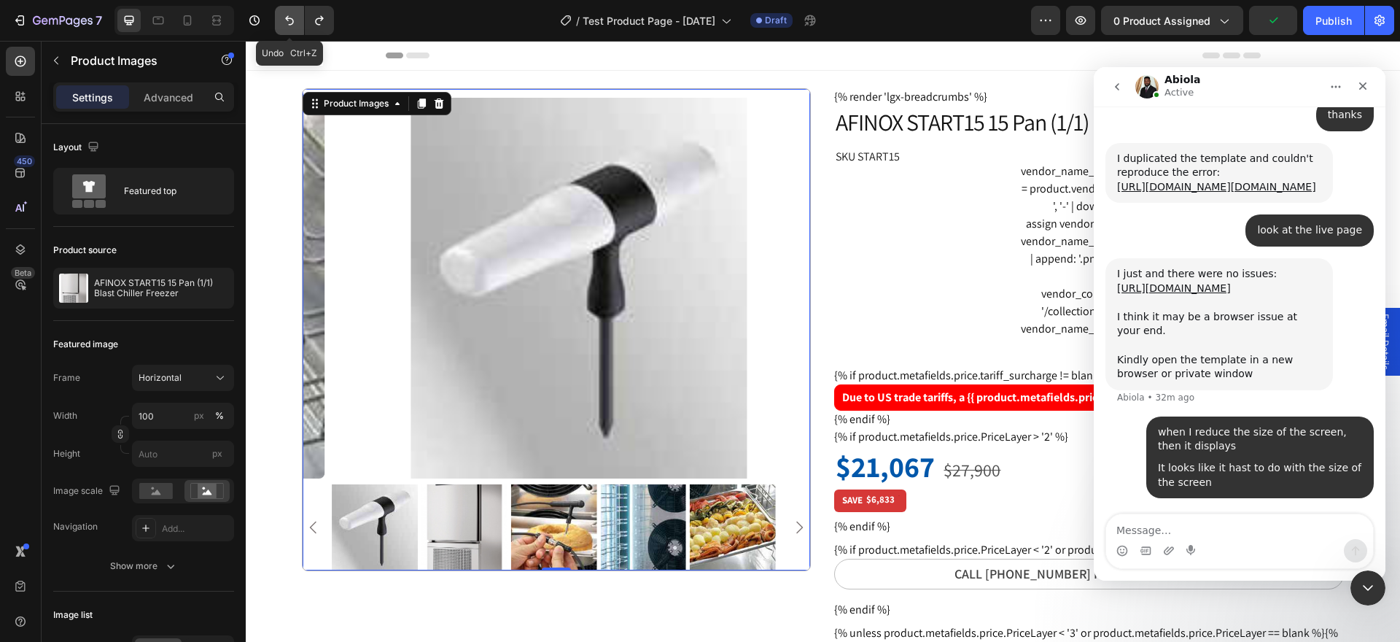
click at [291, 27] on button "Undo/Redo" at bounding box center [289, 20] width 29 height 29
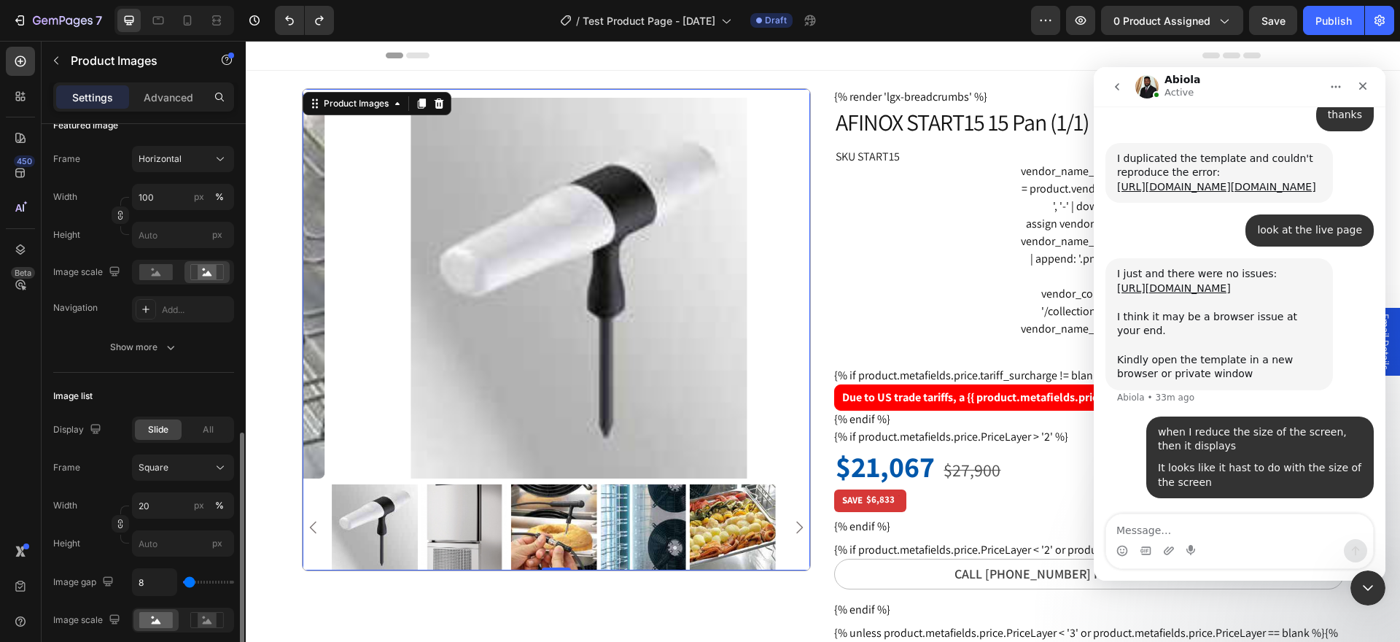
scroll to position [365, 0]
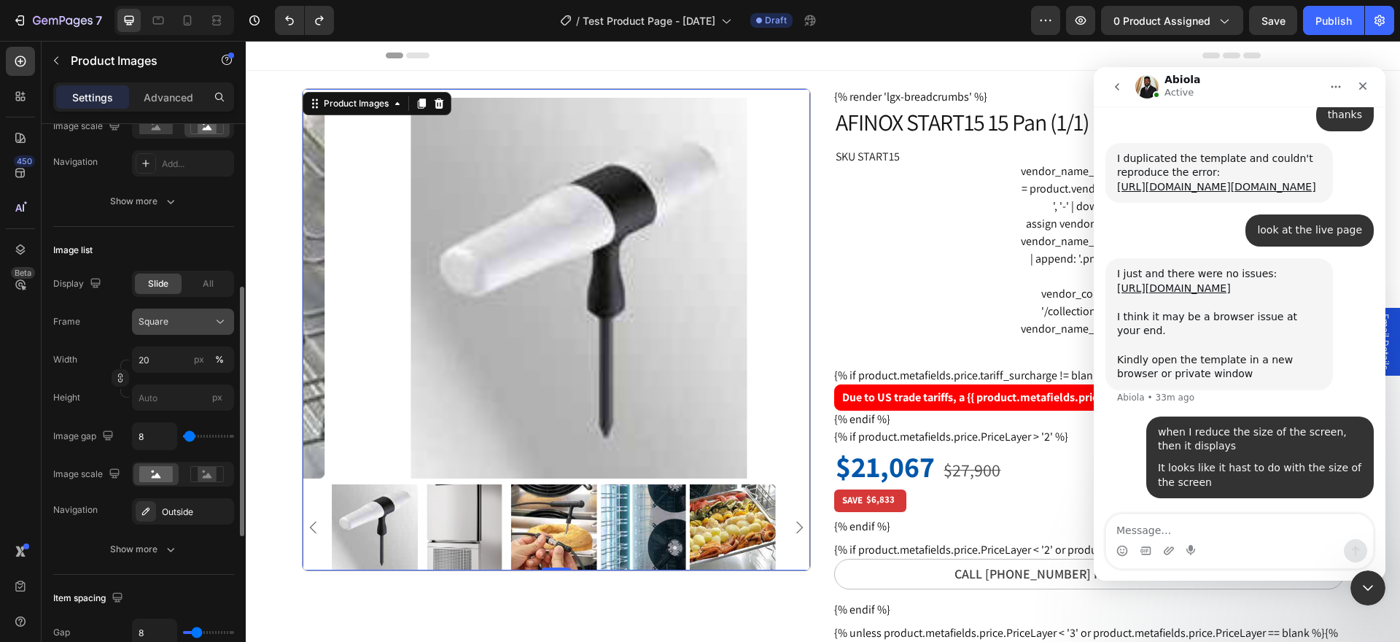
click at [222, 323] on icon at bounding box center [220, 321] width 15 height 15
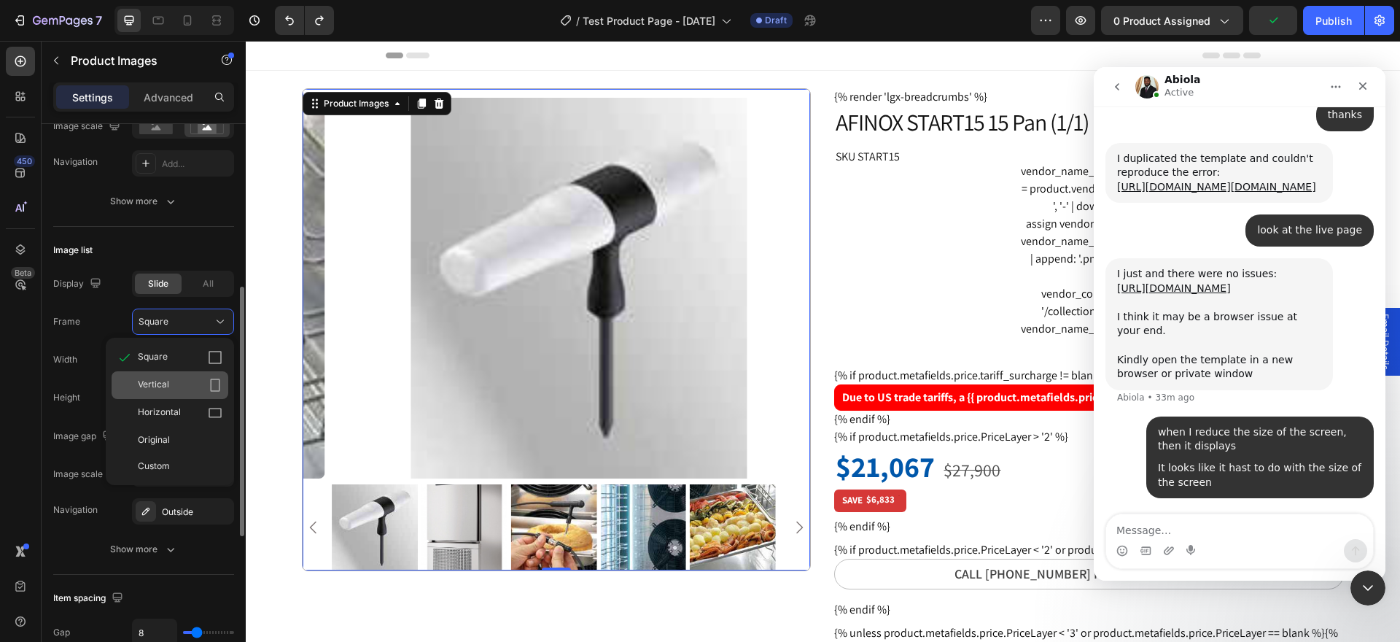
click at [185, 387] on div "Vertical" at bounding box center [180, 385] width 85 height 15
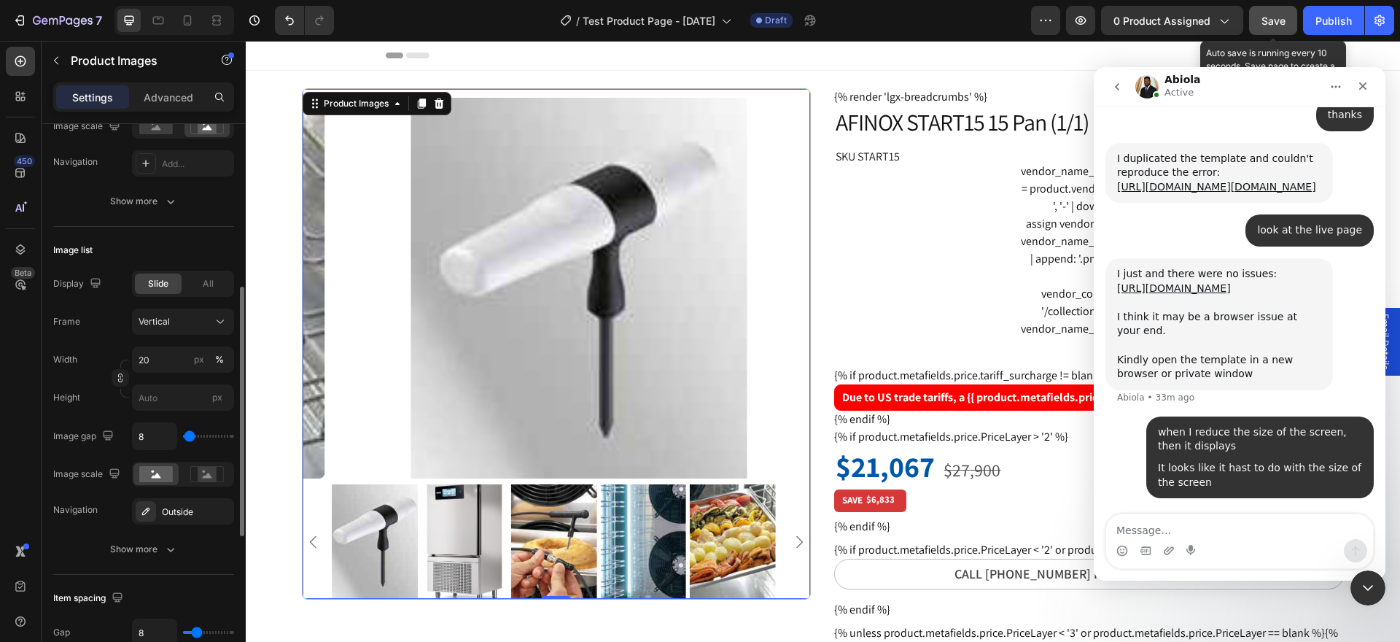
click at [1270, 29] on button "Save" at bounding box center [1273, 20] width 48 height 29
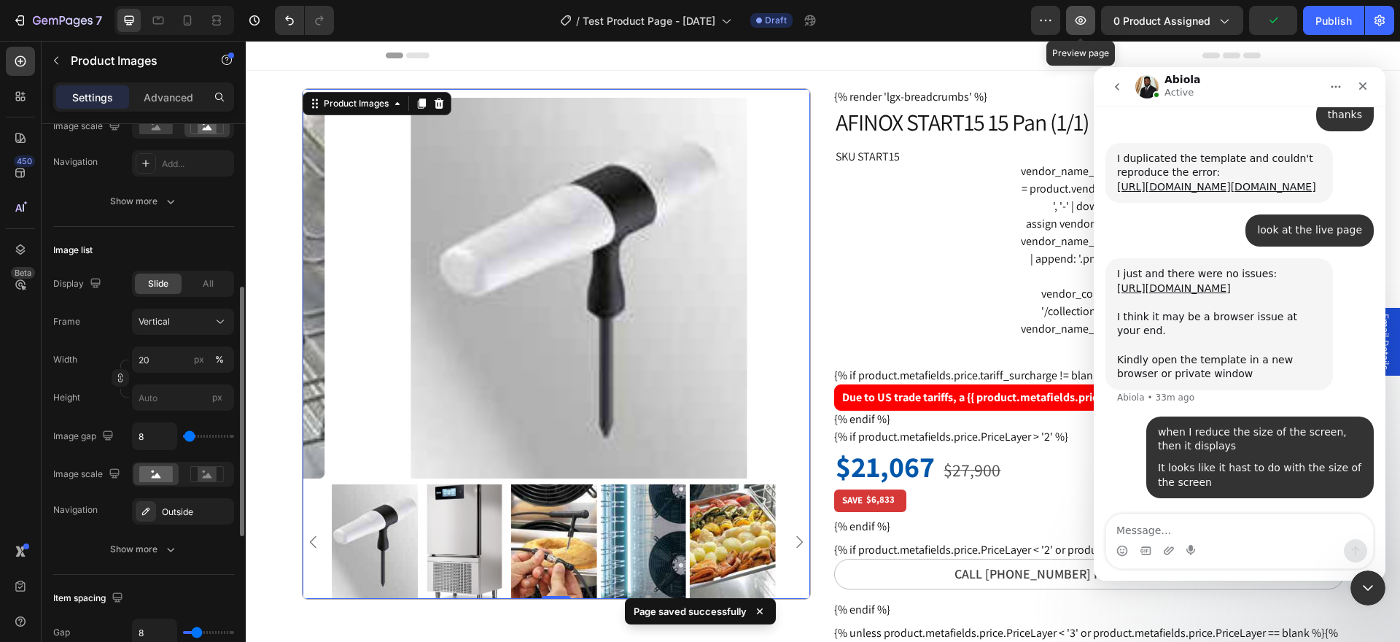
click at [1090, 25] on button "button" at bounding box center [1080, 20] width 29 height 29
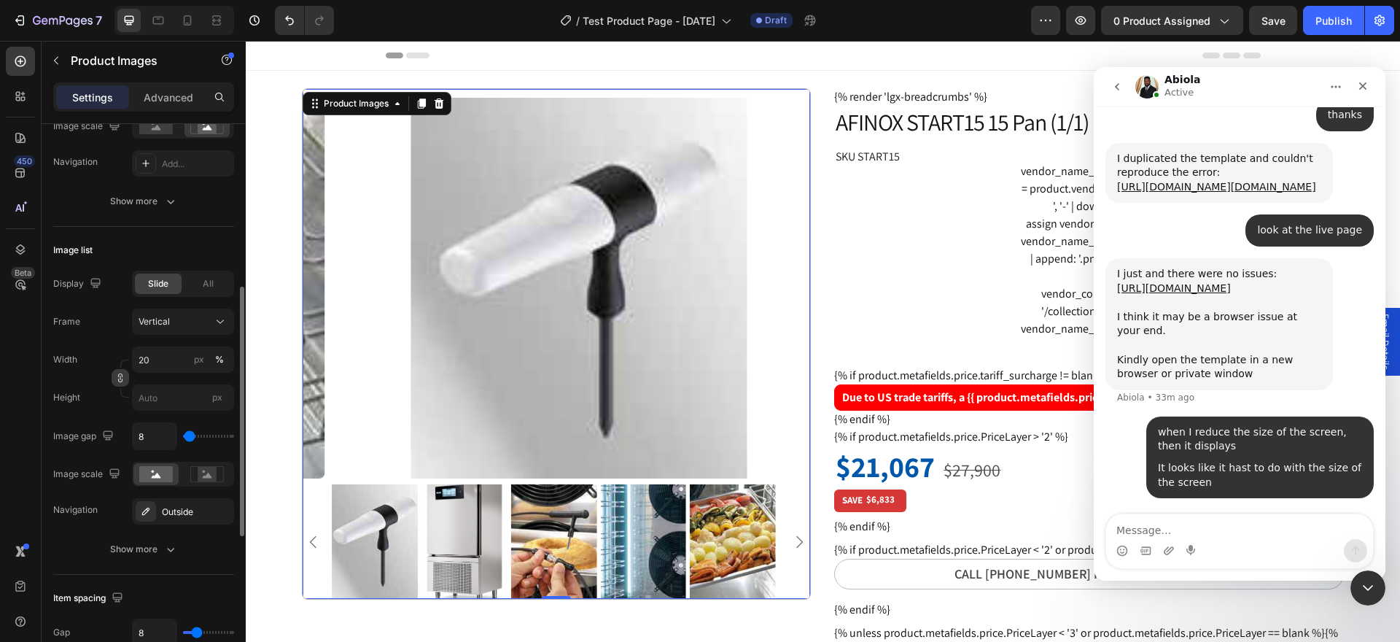
click at [116, 375] on icon "button" at bounding box center [120, 378] width 10 height 10
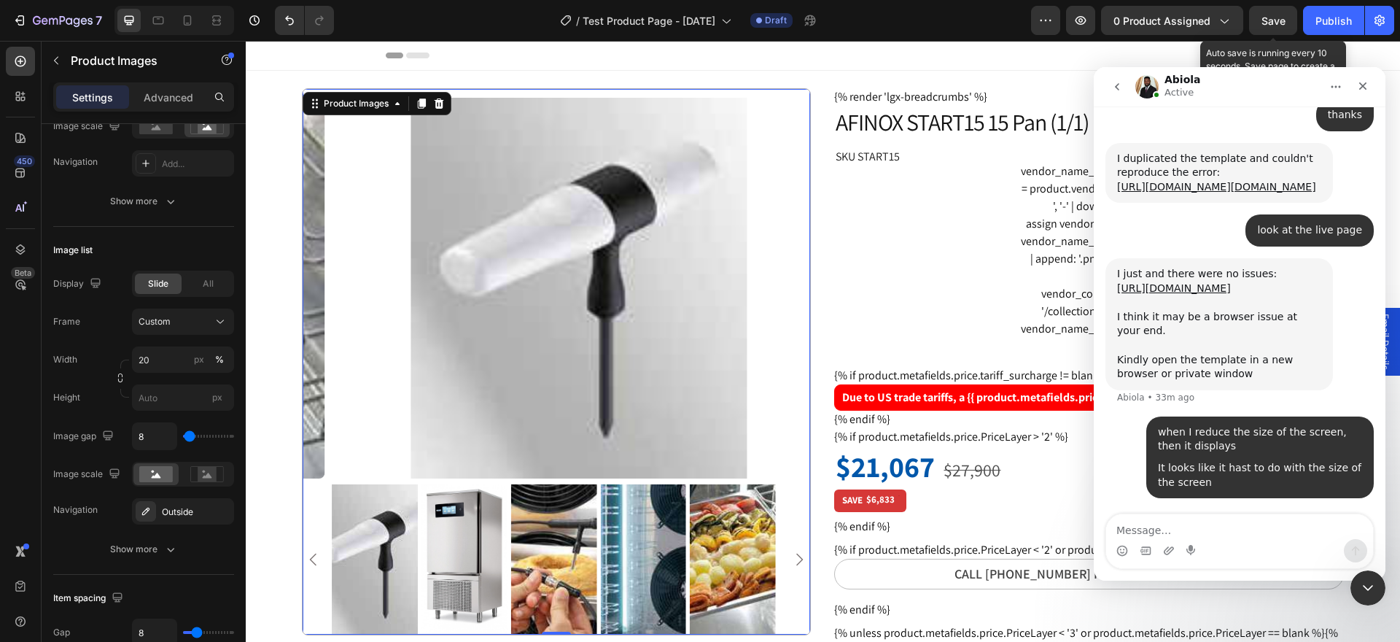
click at [1267, 23] on span "Save" at bounding box center [1273, 21] width 24 height 12
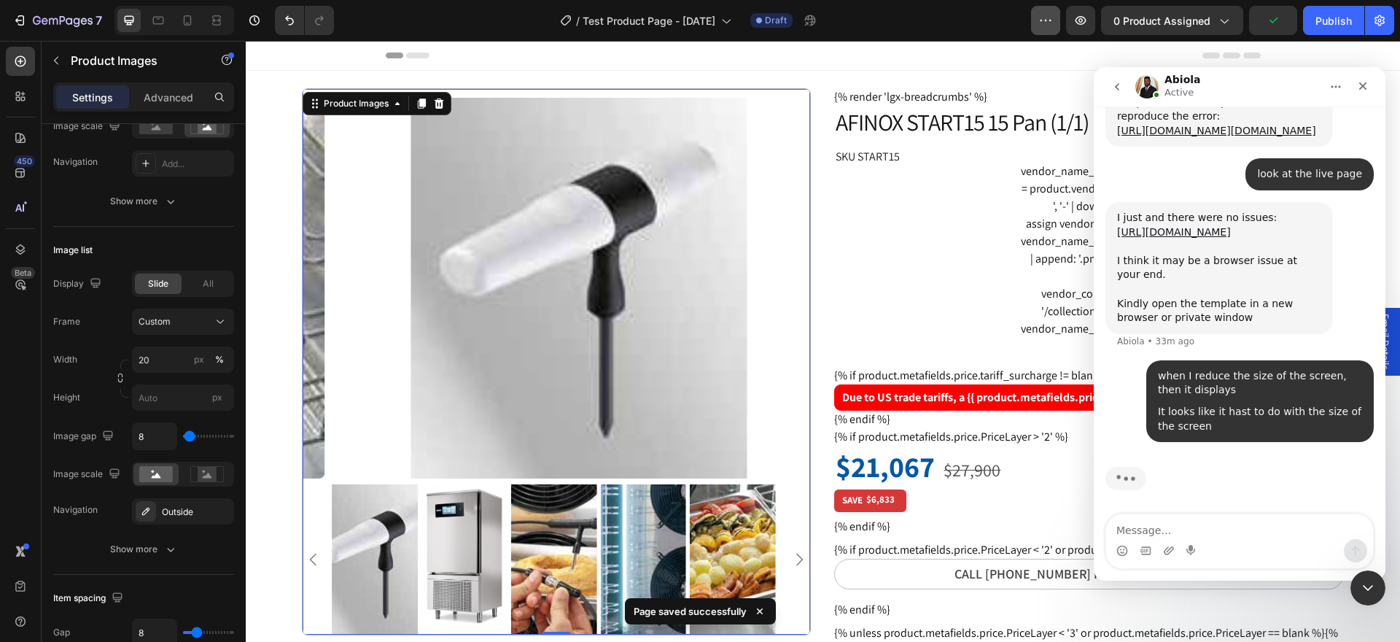
scroll to position [1525, 0]
click at [1083, 22] on icon "button" at bounding box center [1080, 20] width 15 height 15
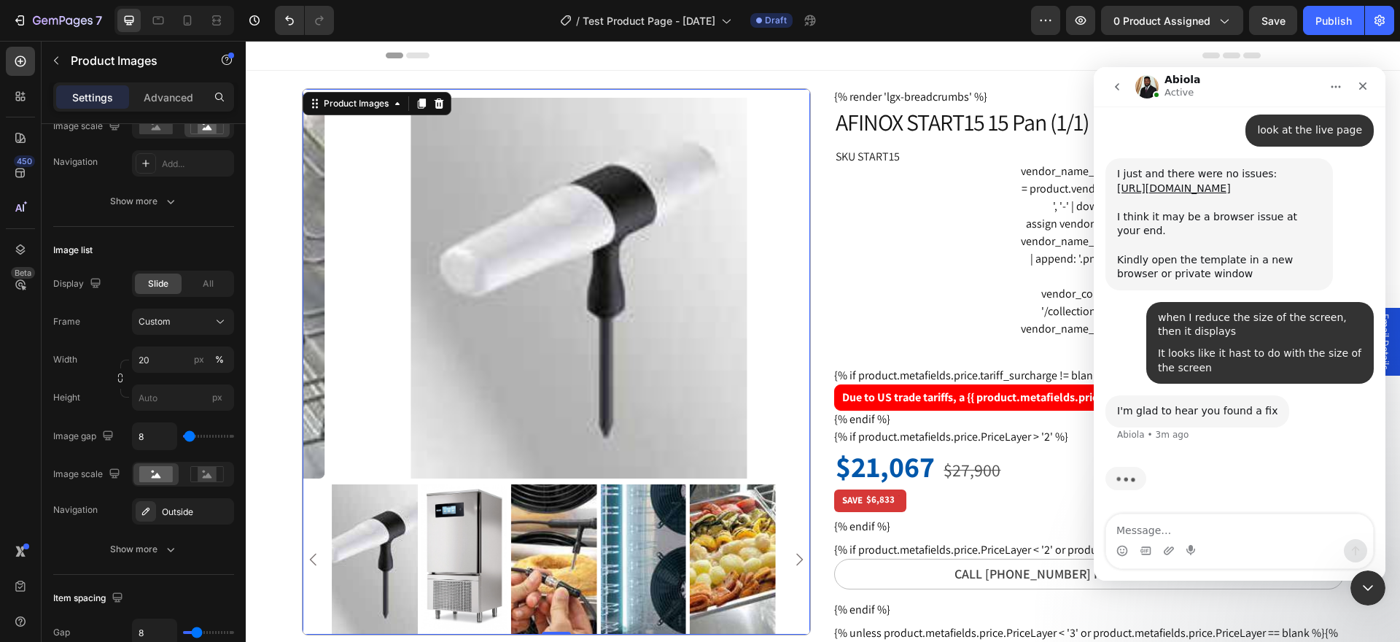
scroll to position [1512, 0]
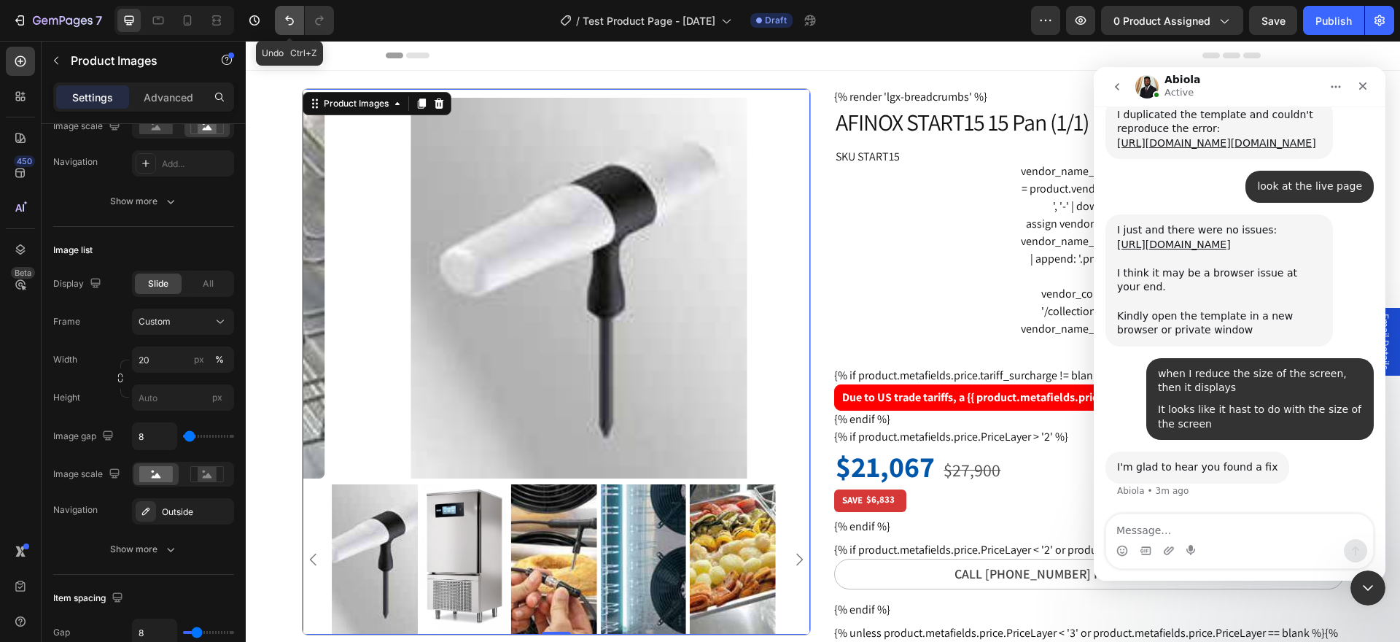
click at [284, 23] on icon "Undo/Redo" at bounding box center [289, 20] width 15 height 15
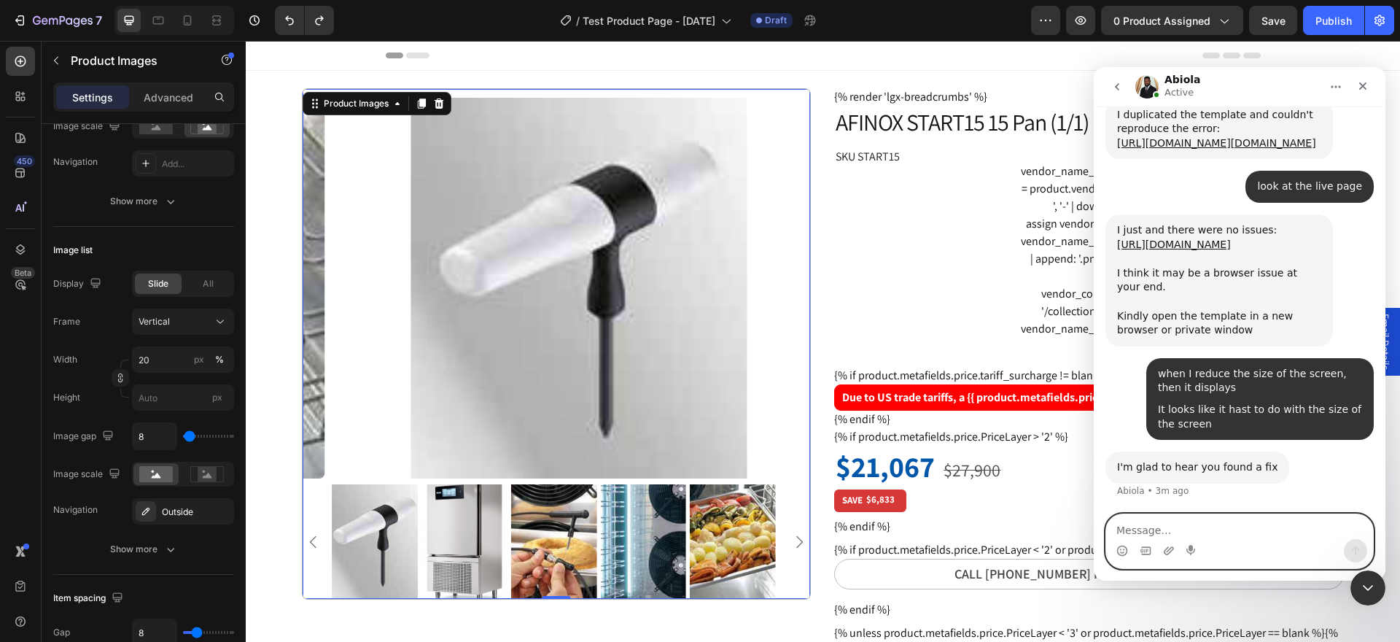
click at [1166, 523] on textarea "Message…" at bounding box center [1239, 526] width 267 height 25
type textarea "its not fixed!"
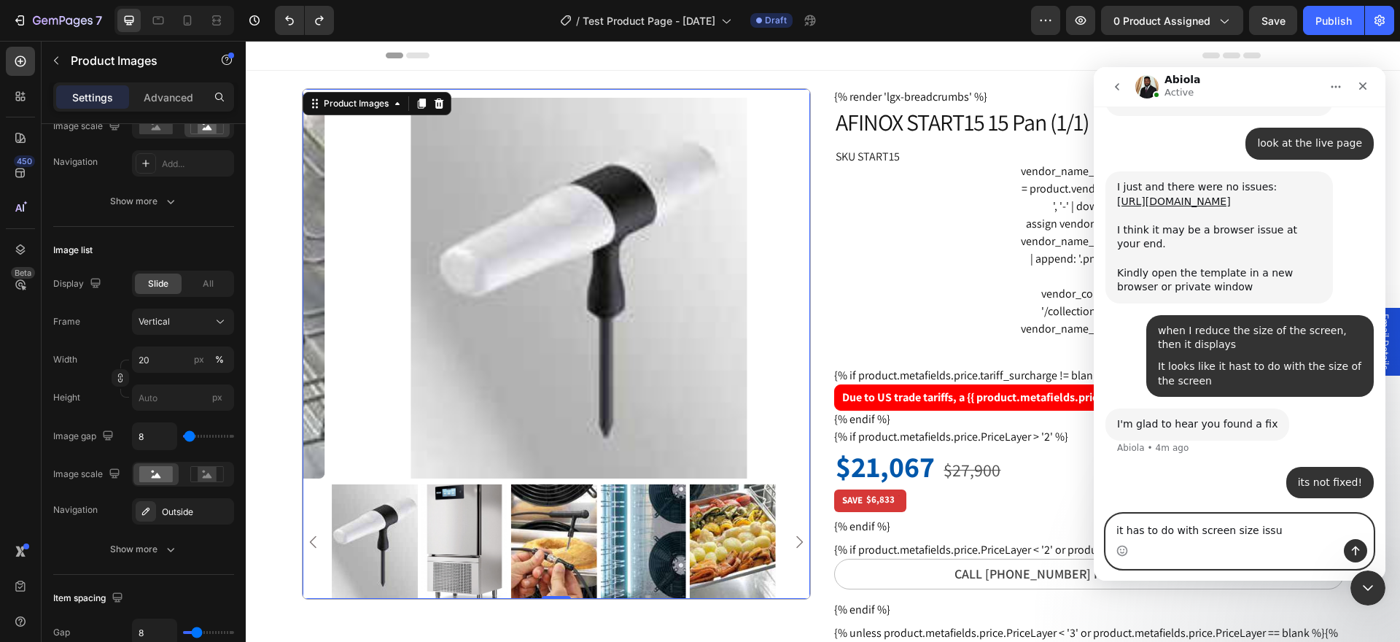
type textarea "it has to do with screen size issue"
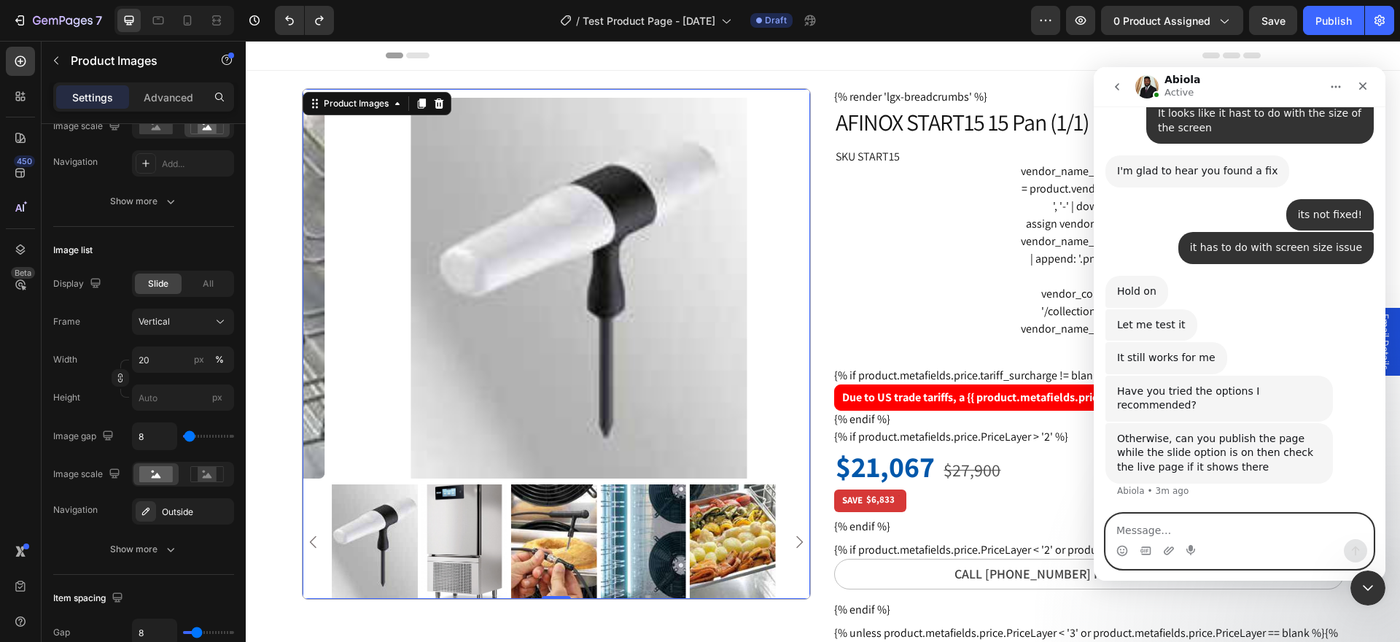
scroll to position [1794, 0]
